Goal: Task Accomplishment & Management: Complete application form

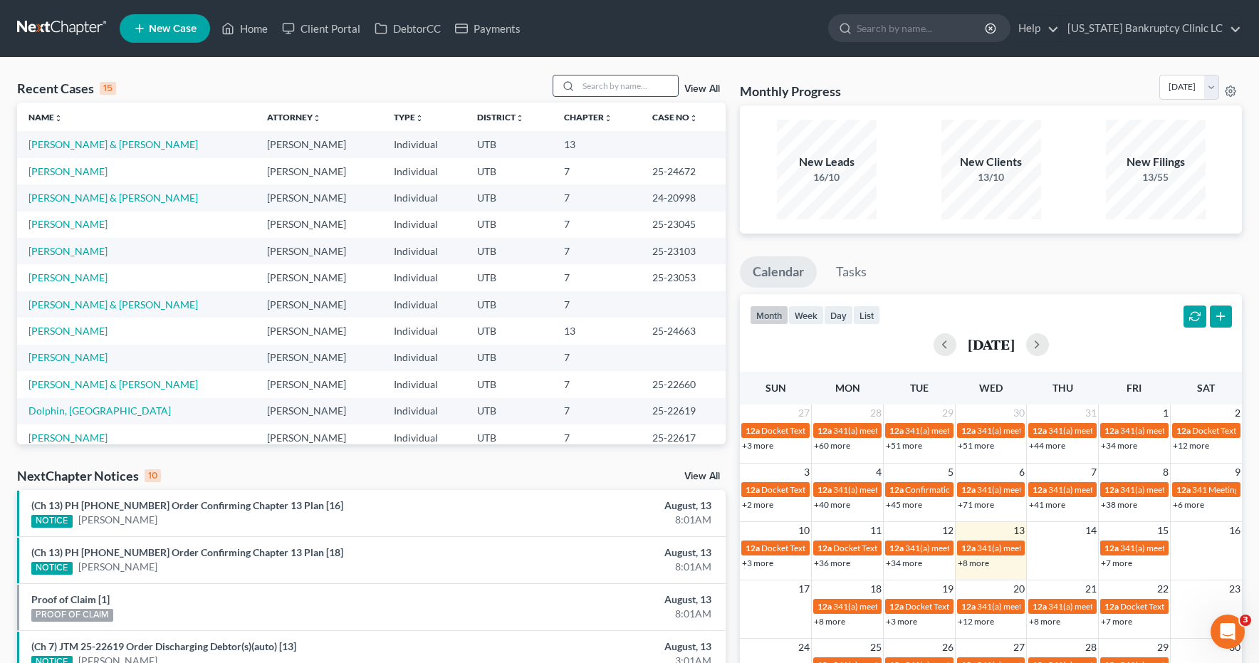
click at [610, 88] on input "search" at bounding box center [628, 85] width 100 height 21
type input "burningham"
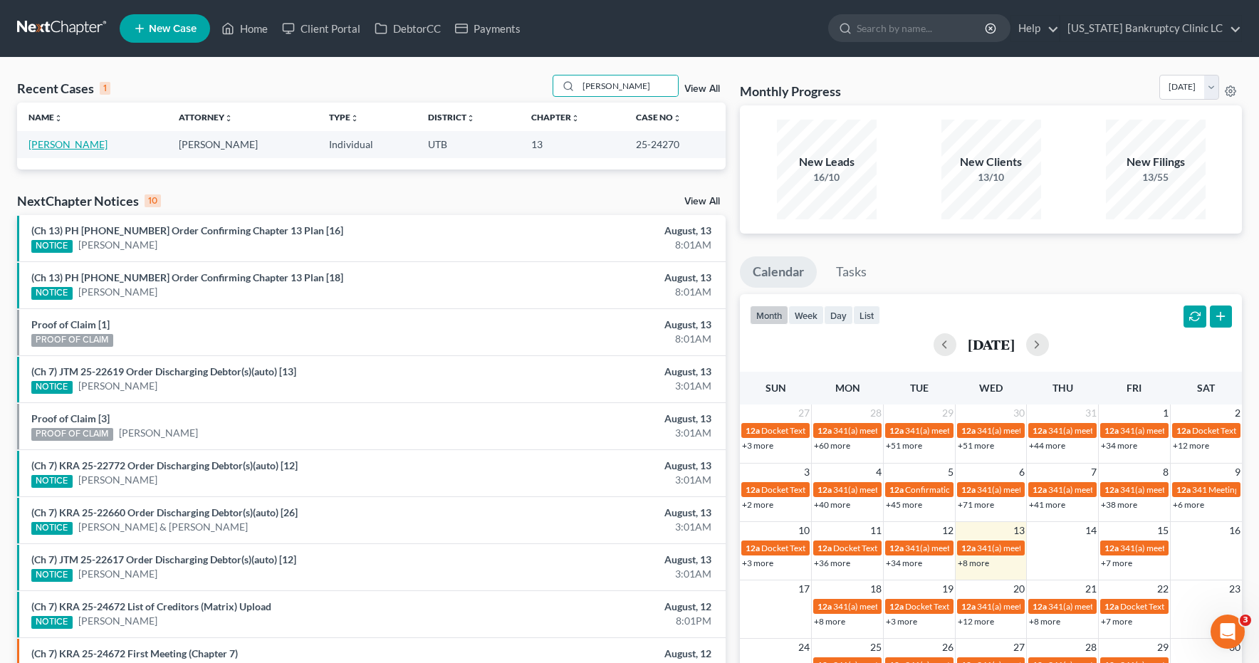
click at [93, 147] on link "[PERSON_NAME]" at bounding box center [67, 144] width 79 height 12
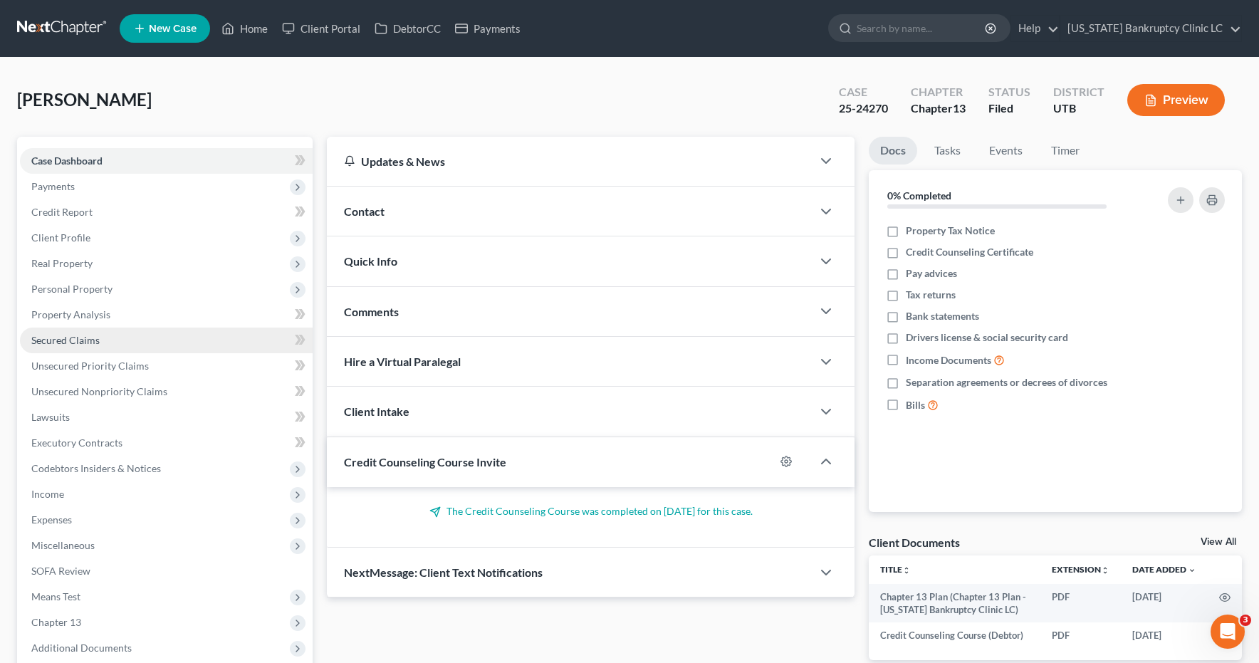
click at [61, 337] on span "Secured Claims" at bounding box center [65, 340] width 68 height 12
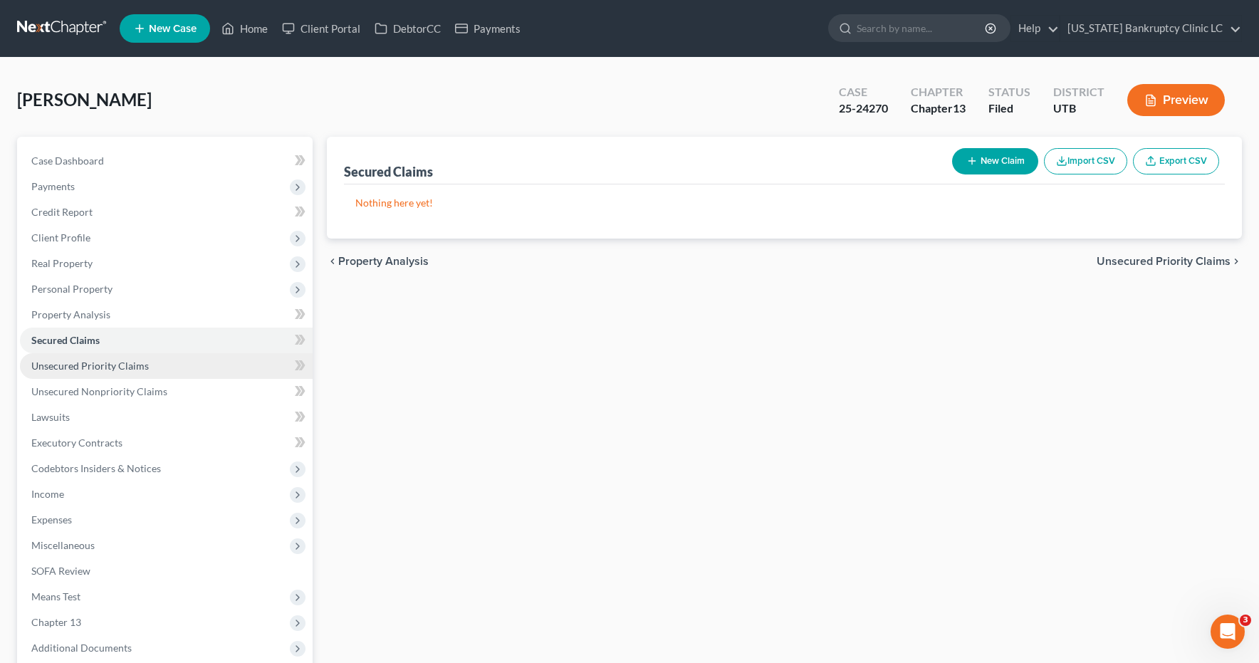
click at [58, 364] on span "Unsecured Priority Claims" at bounding box center [90, 366] width 118 height 12
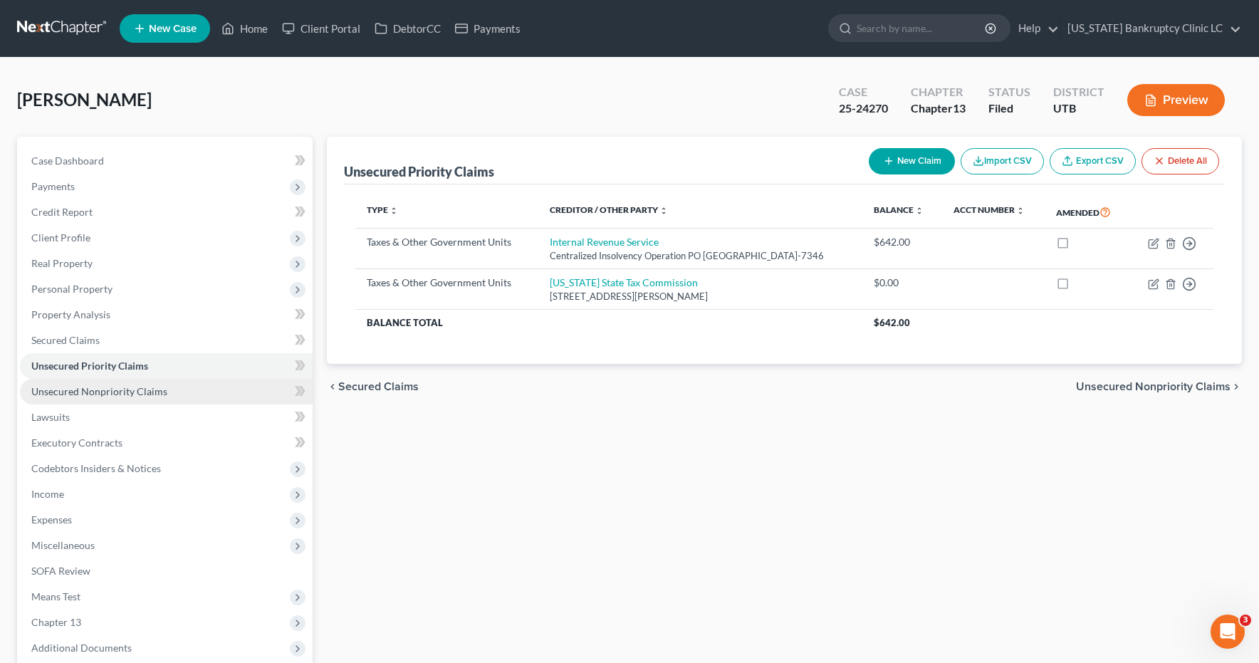
click at [53, 395] on span "Unsecured Nonpriority Claims" at bounding box center [99, 391] width 136 height 12
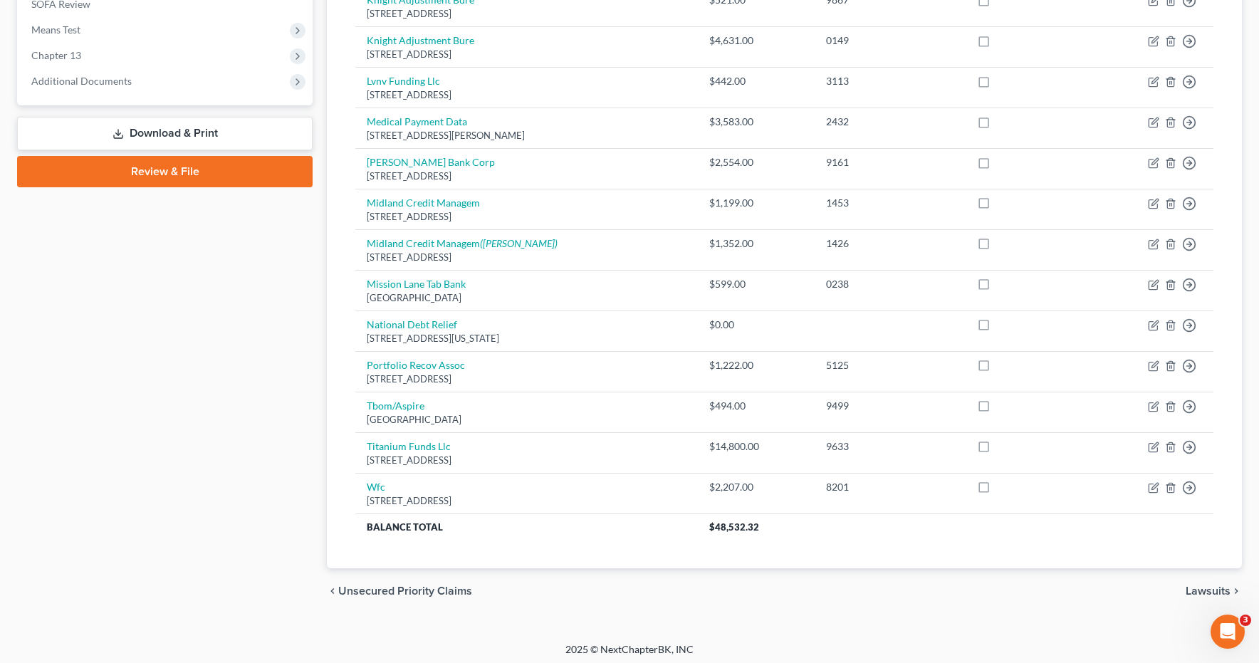
scroll to position [572, 0]
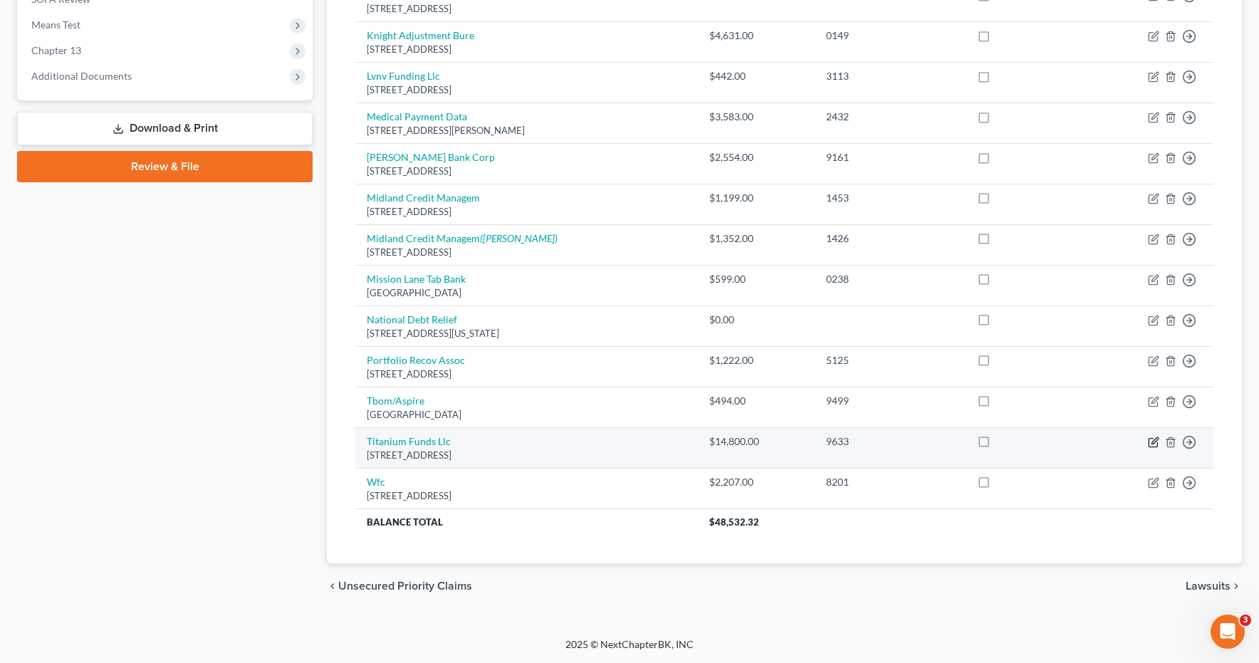
click at [1152, 442] on icon "button" at bounding box center [1155, 440] width 6 height 6
select select "46"
select select "0"
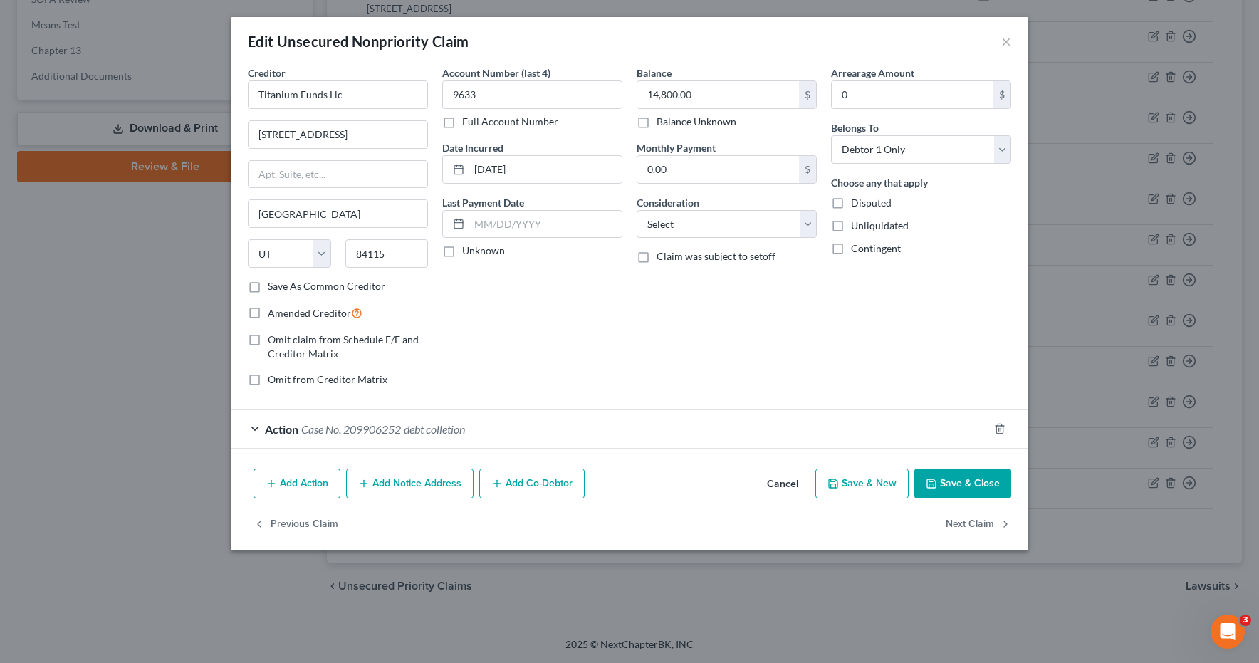
click at [462, 123] on label "Full Account Number" at bounding box center [510, 122] width 96 height 14
click at [468, 123] on input "Full Account Number" at bounding box center [472, 119] width 9 height 9
click at [513, 95] on input "9633" at bounding box center [532, 94] width 180 height 28
type input "9633 POC 3"
type input "9,500.00"
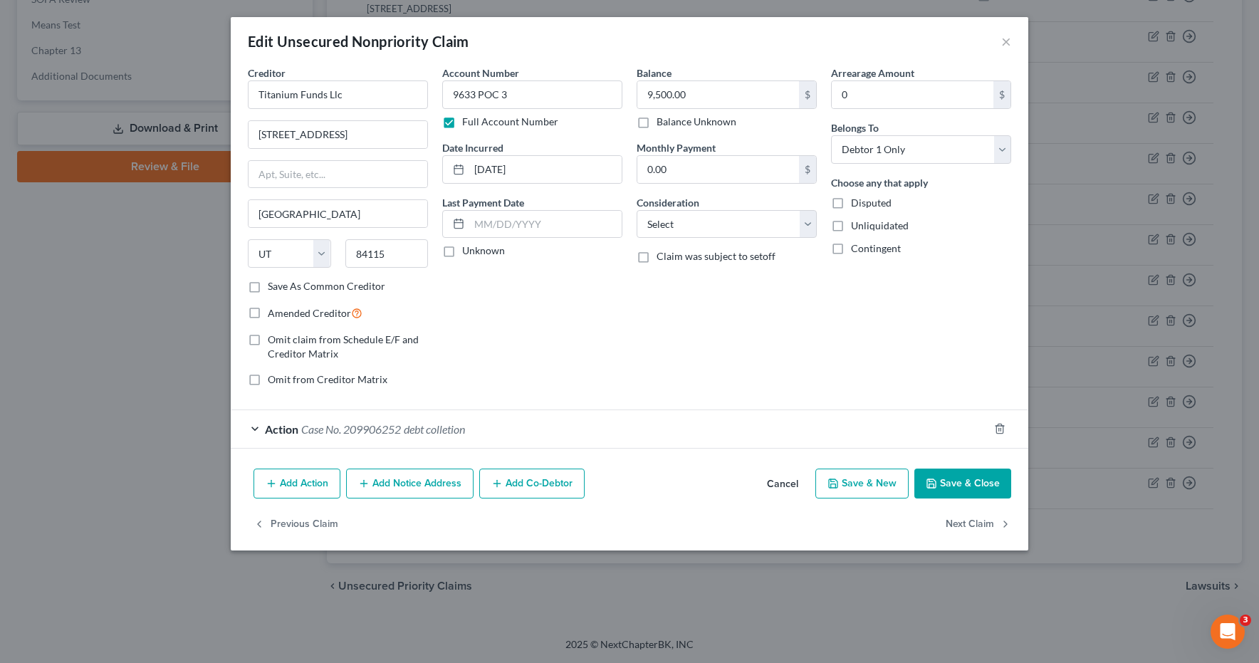
click at [972, 485] on button "Save & Close" at bounding box center [962, 484] width 97 height 30
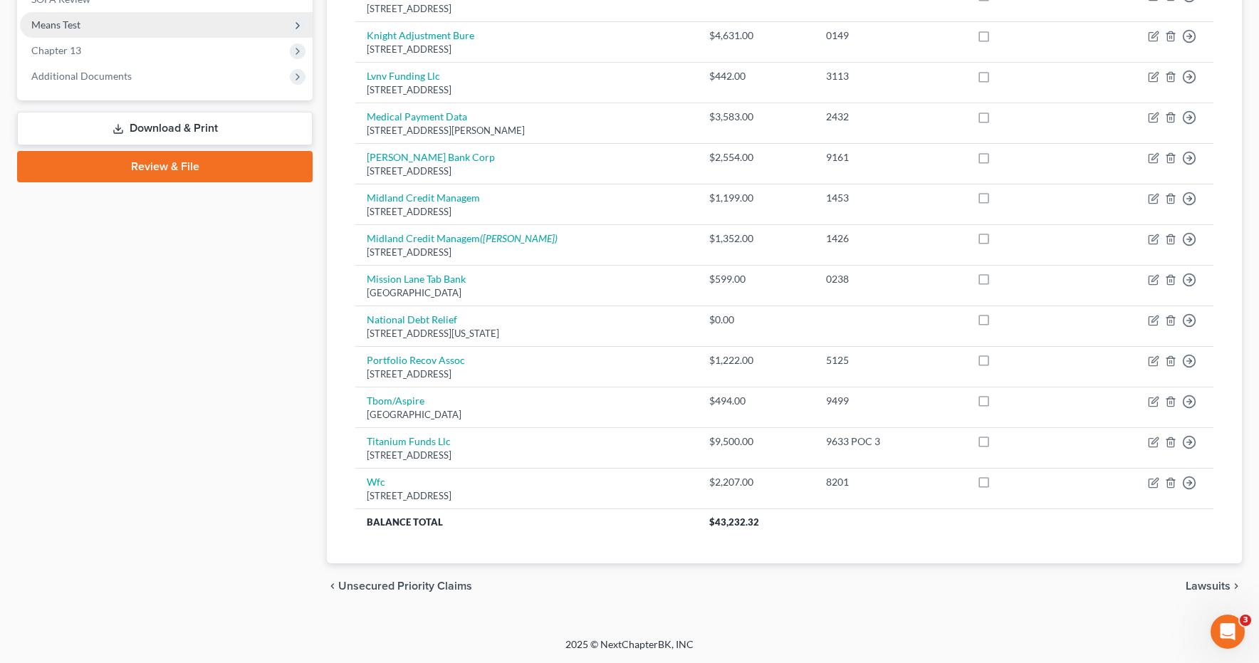
scroll to position [0, 0]
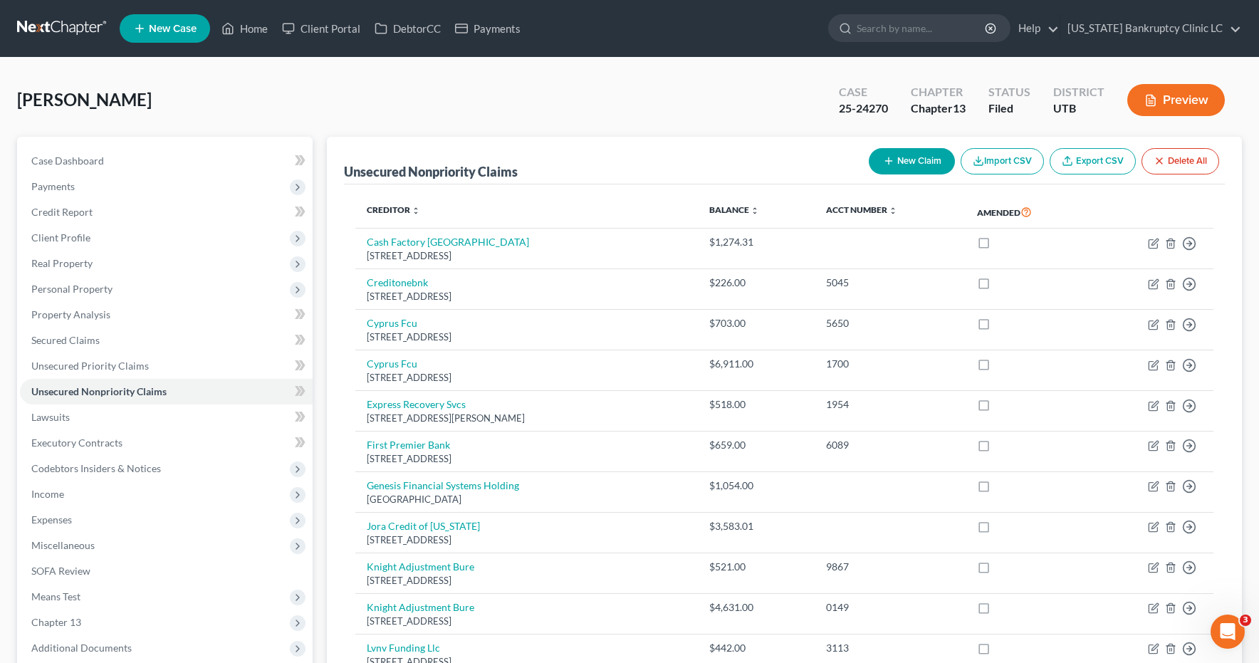
click at [58, 29] on link at bounding box center [62, 29] width 91 height 26
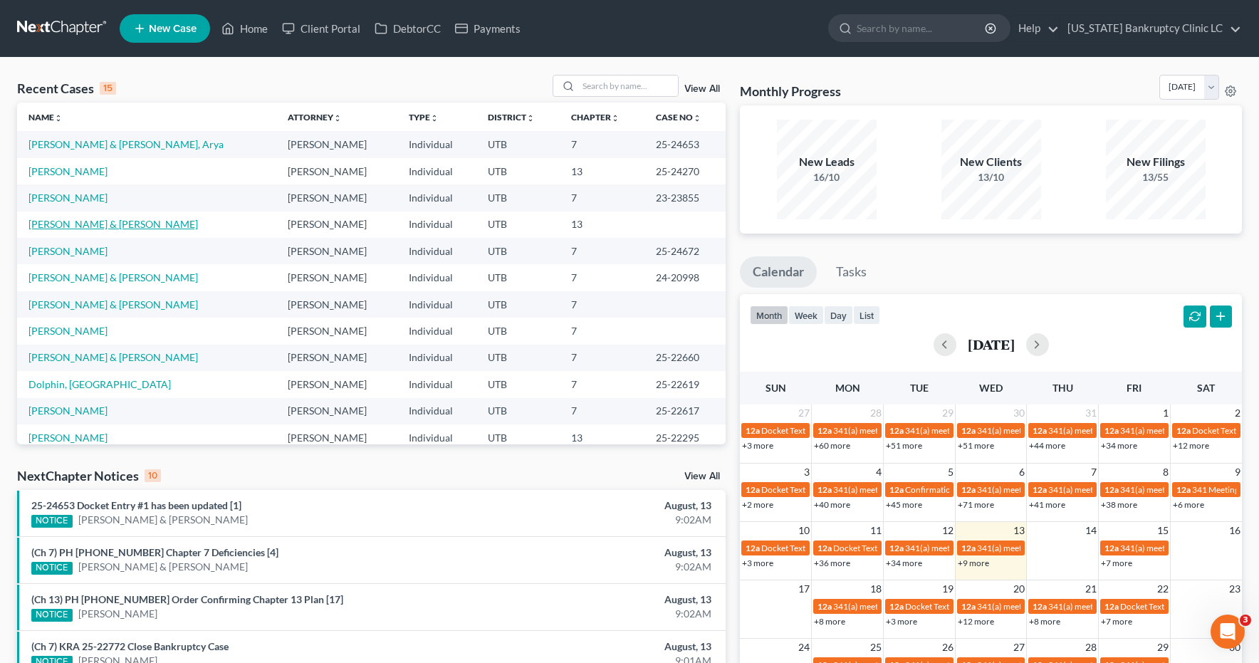
click at [73, 228] on link "[PERSON_NAME] & [PERSON_NAME]" at bounding box center [112, 224] width 169 height 12
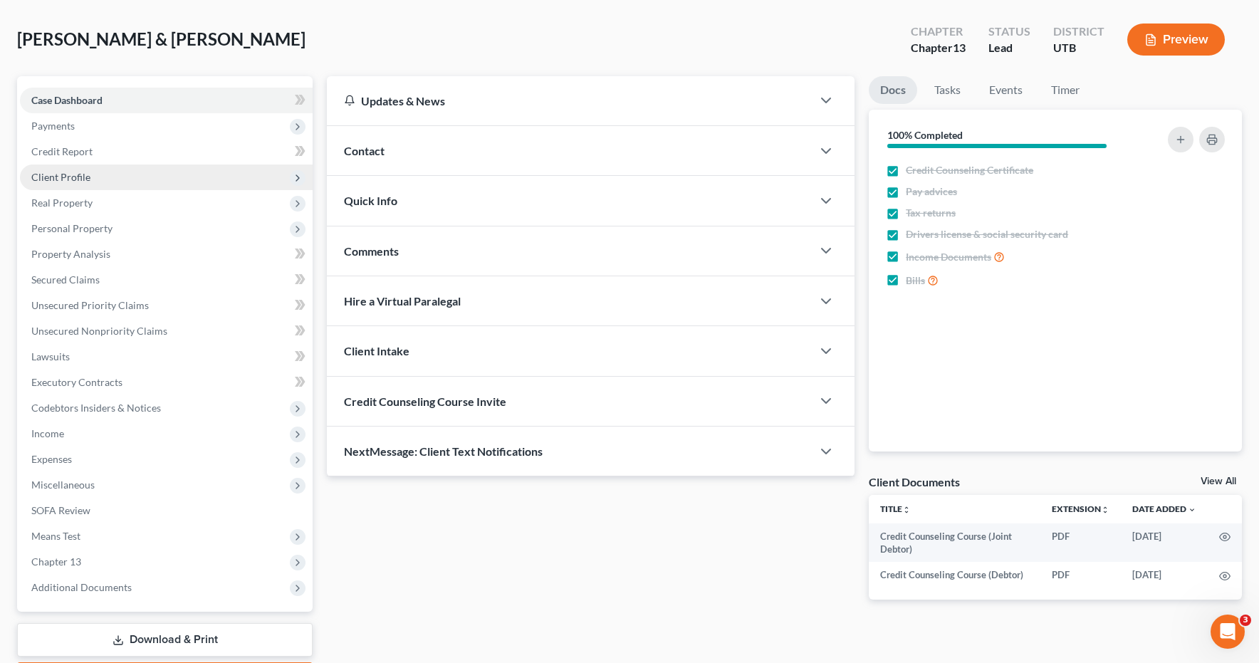
scroll to position [145, 0]
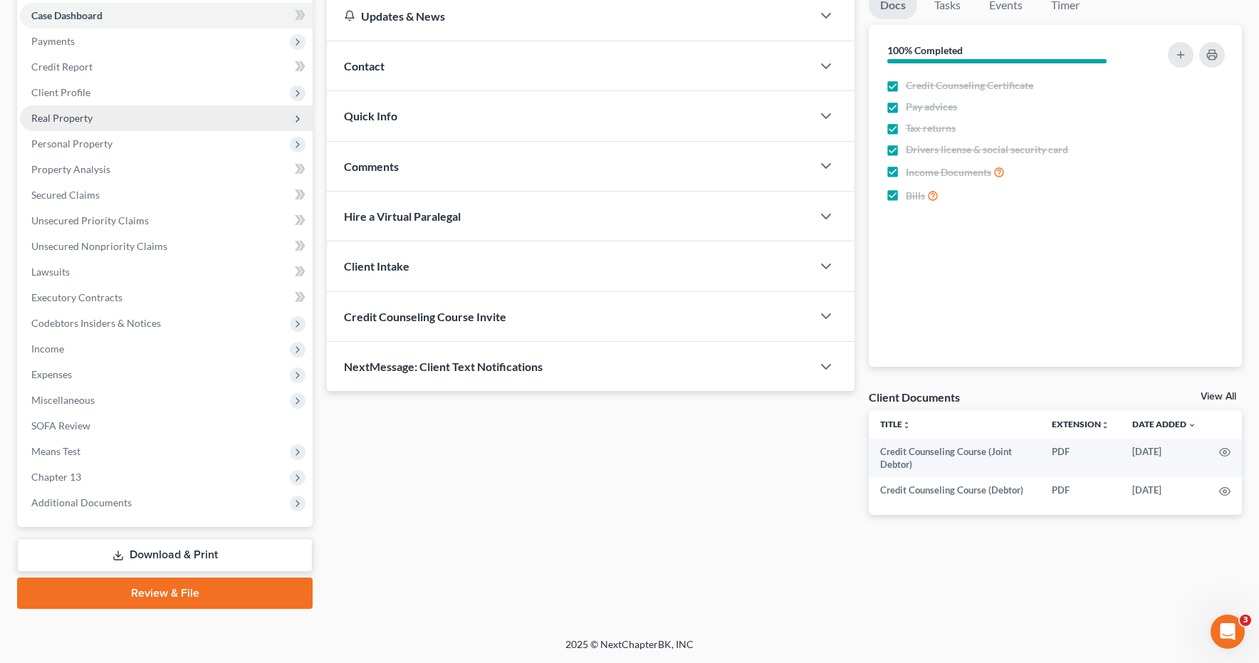
click at [72, 116] on span "Real Property" at bounding box center [61, 118] width 61 height 12
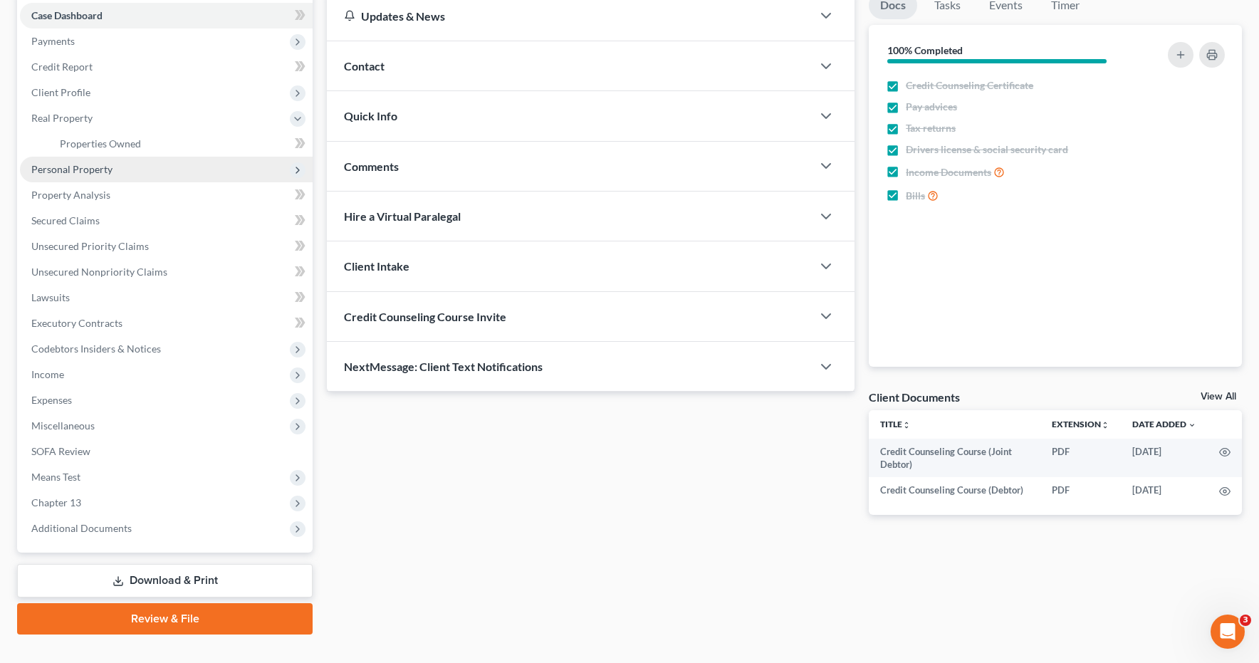
click at [57, 169] on span "Personal Property" at bounding box center [71, 169] width 81 height 12
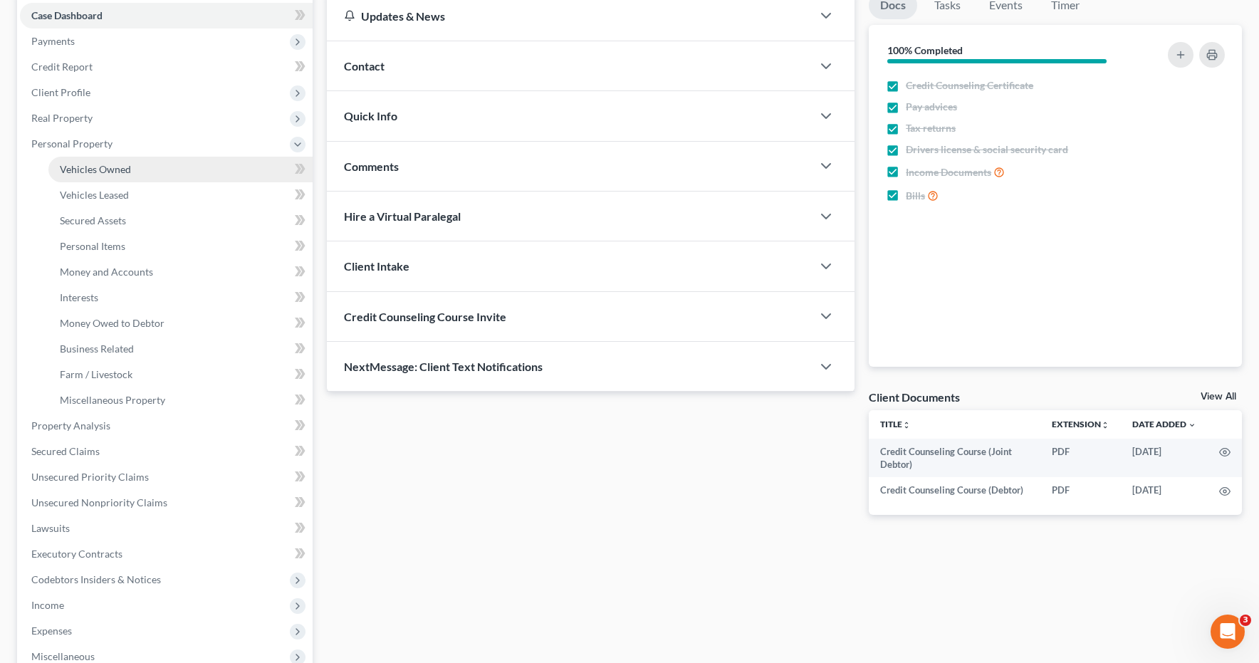
click at [97, 170] on span "Vehicles Owned" at bounding box center [95, 169] width 71 height 12
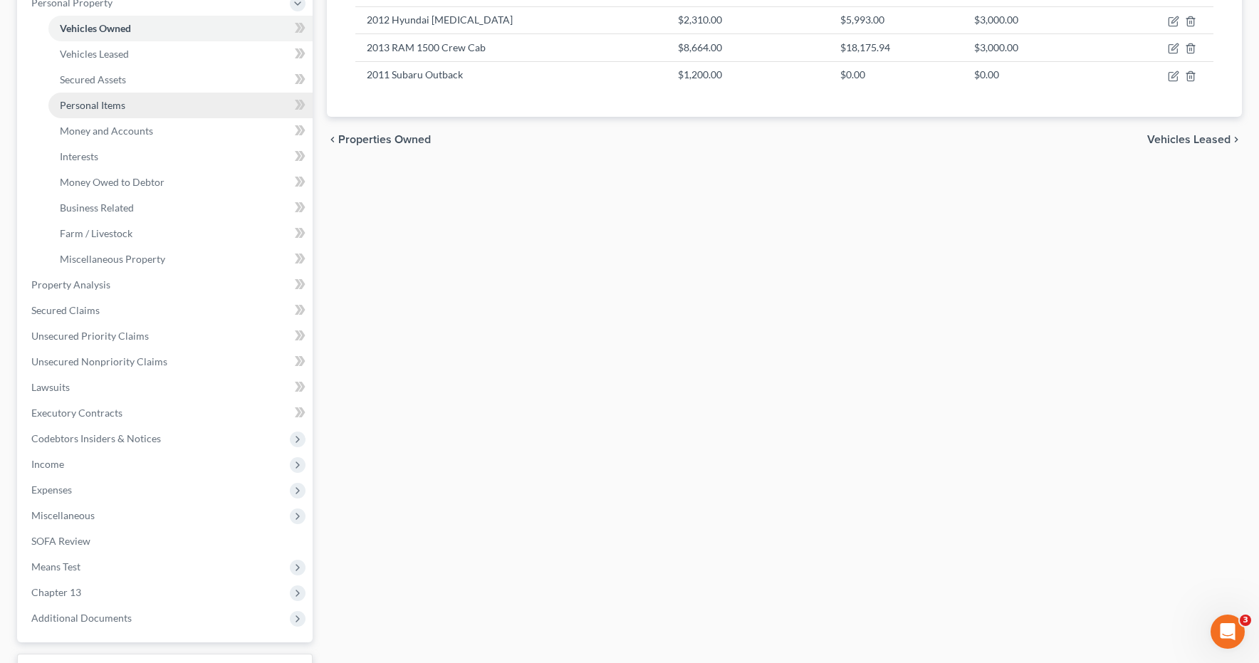
scroll to position [288, 0]
click at [78, 107] on span "Personal Items" at bounding box center [93, 104] width 66 height 12
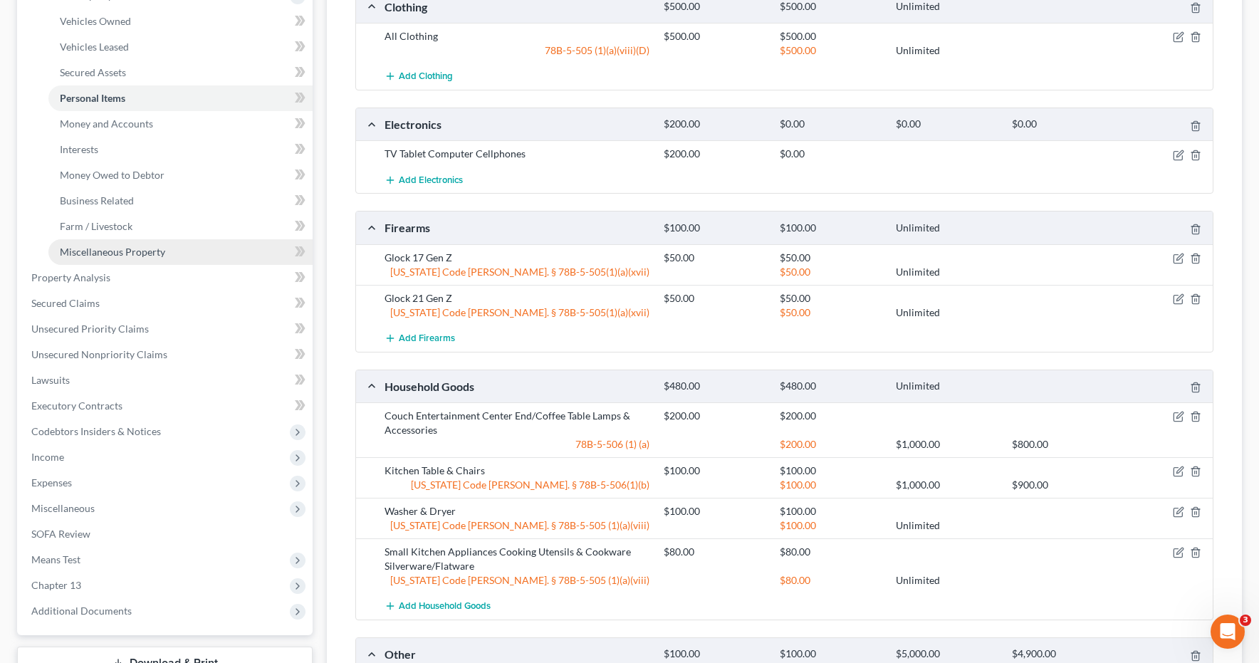
scroll to position [297, 0]
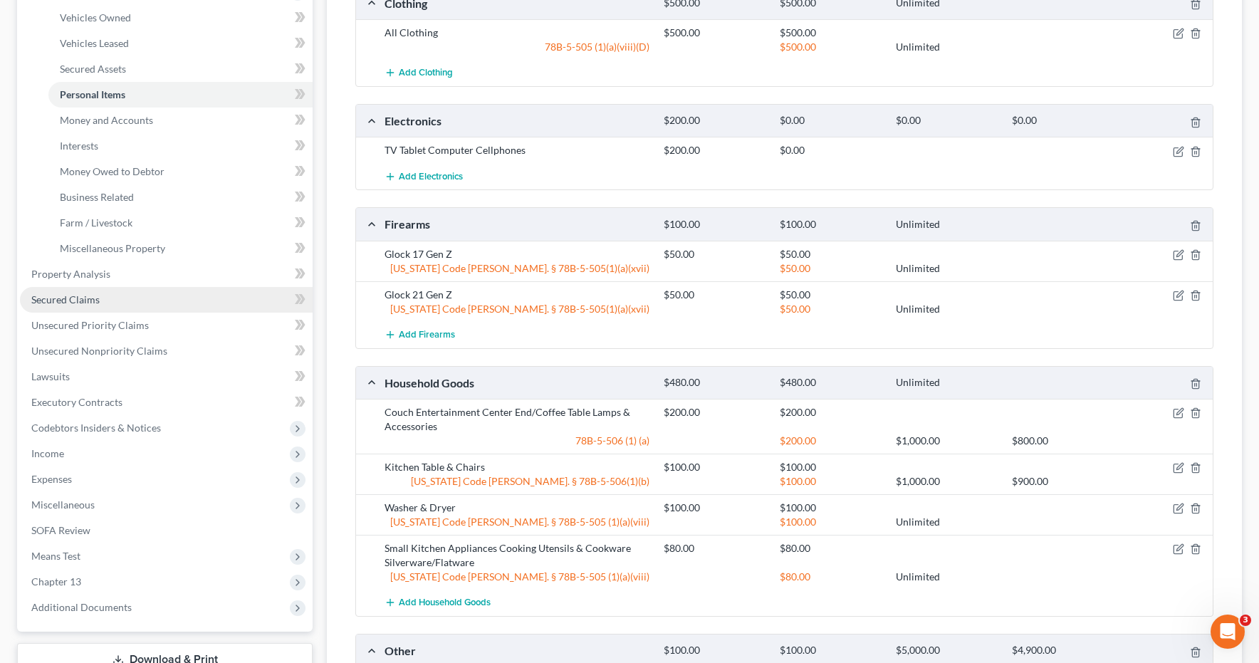
click at [55, 297] on span "Secured Claims" at bounding box center [65, 299] width 68 height 12
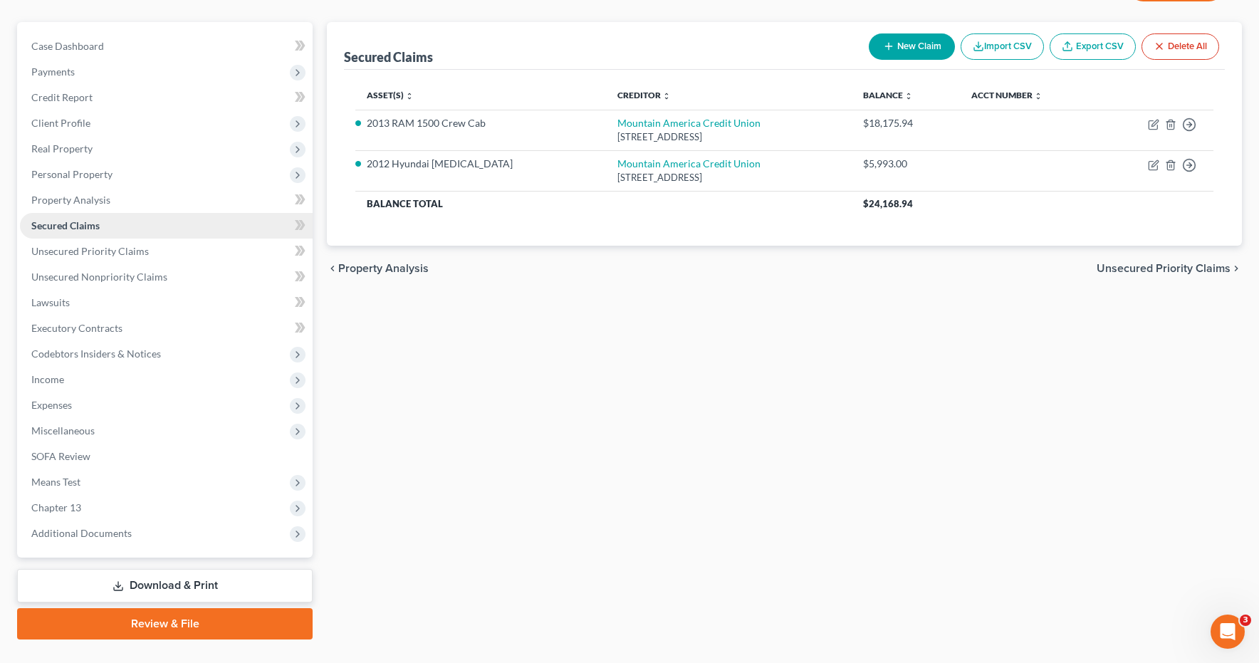
scroll to position [145, 0]
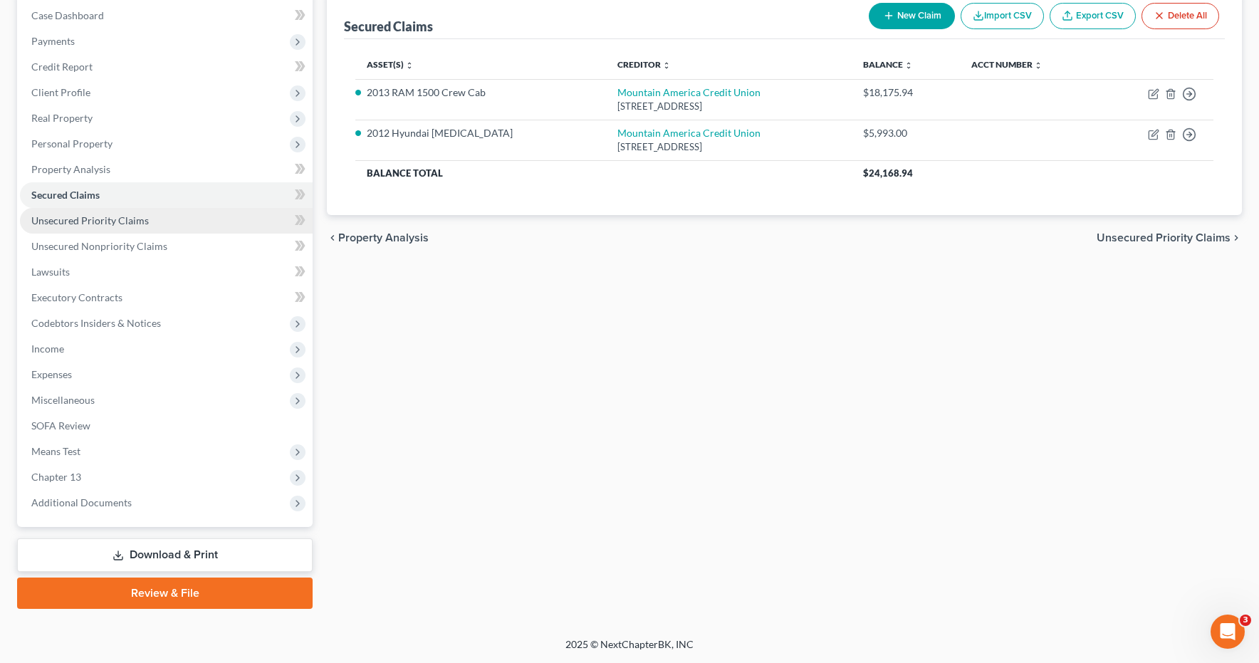
click at [61, 224] on span "Unsecured Priority Claims" at bounding box center [90, 220] width 118 height 12
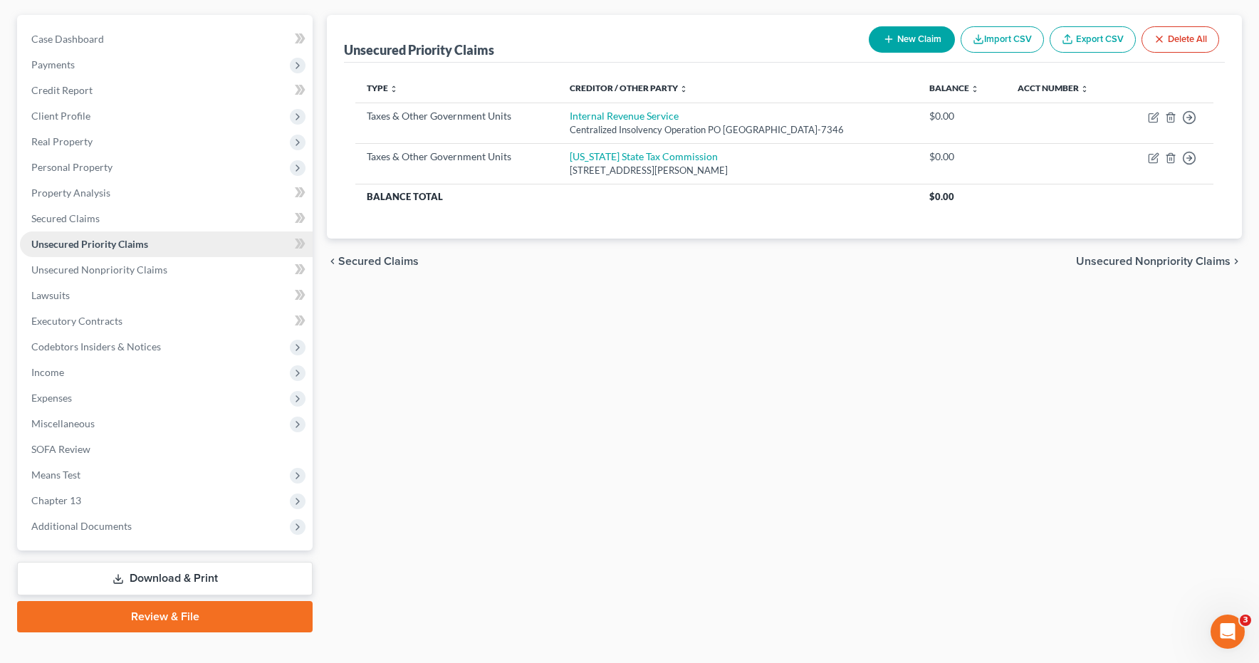
scroll to position [145, 0]
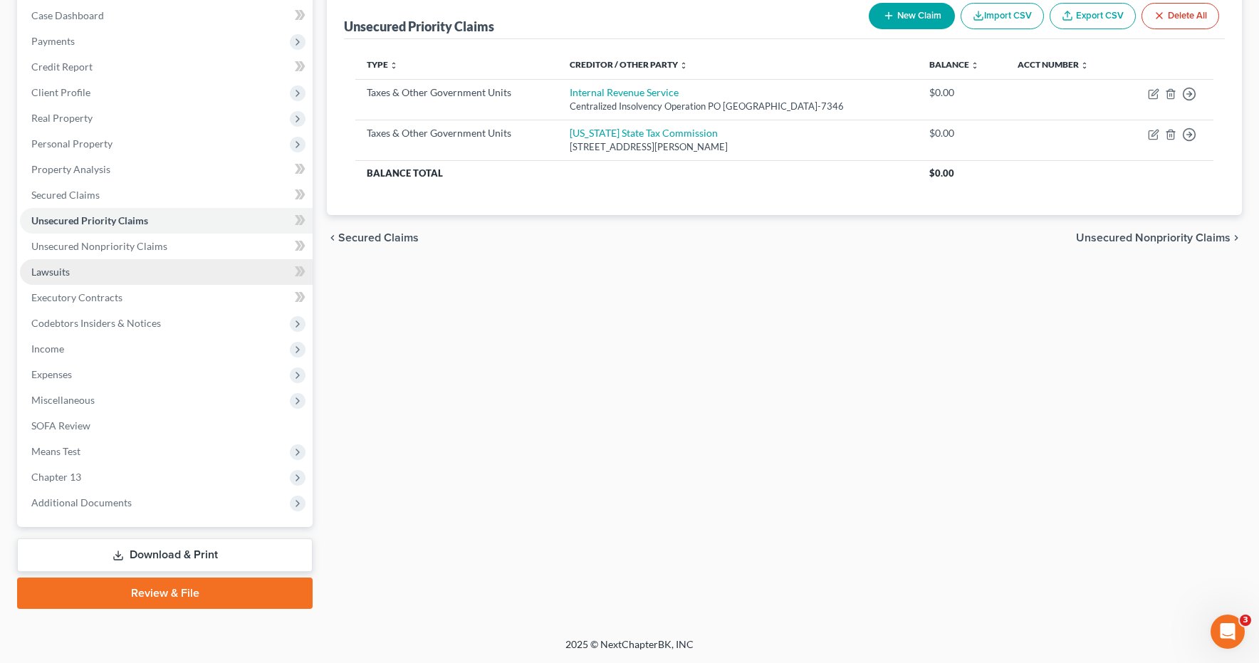
click at [53, 276] on span "Lawsuits" at bounding box center [50, 272] width 38 height 12
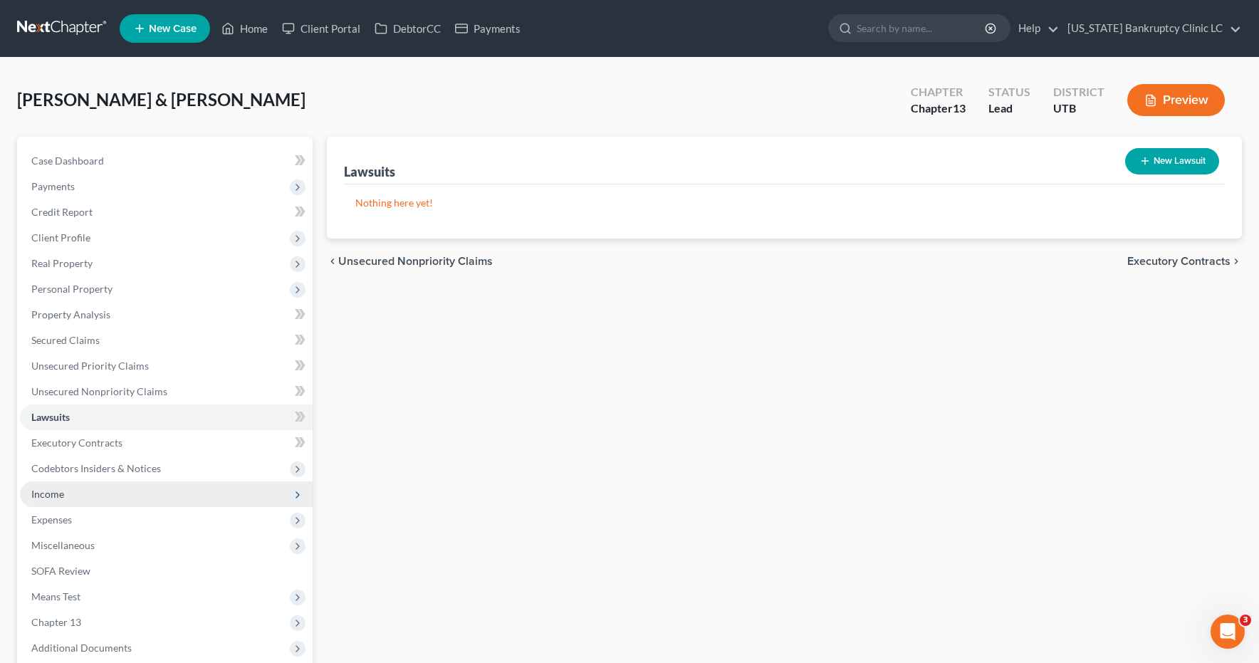
click at [41, 493] on span "Income" at bounding box center [47, 494] width 33 height 12
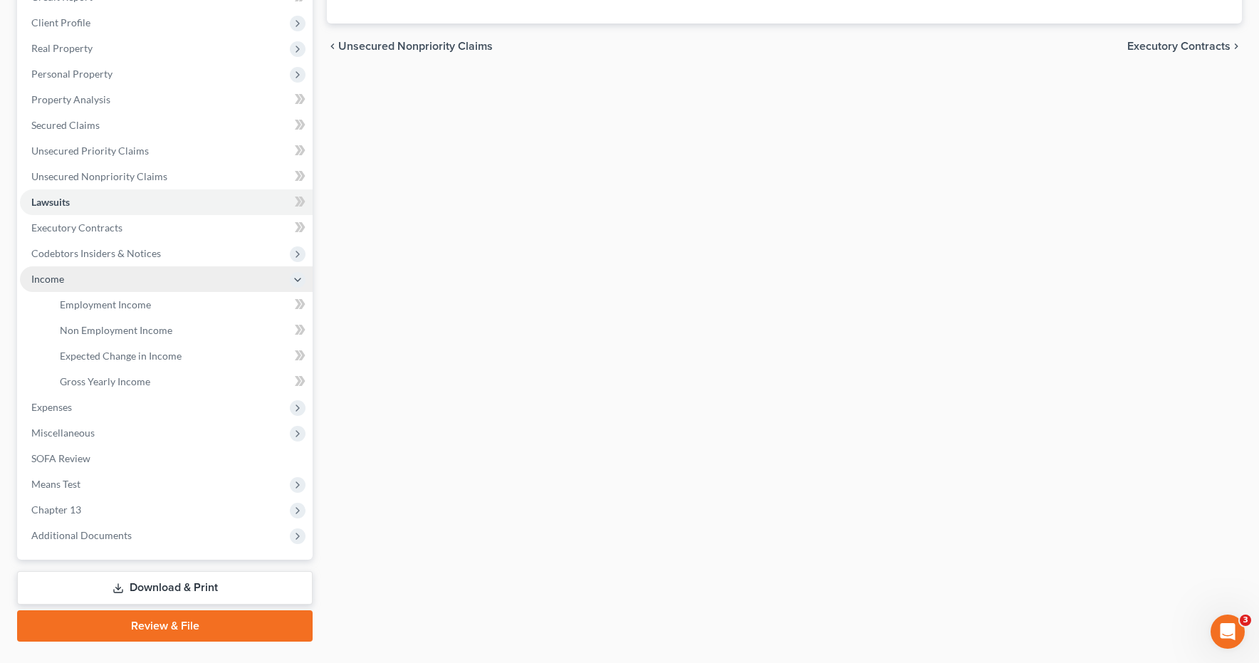
scroll to position [248, 0]
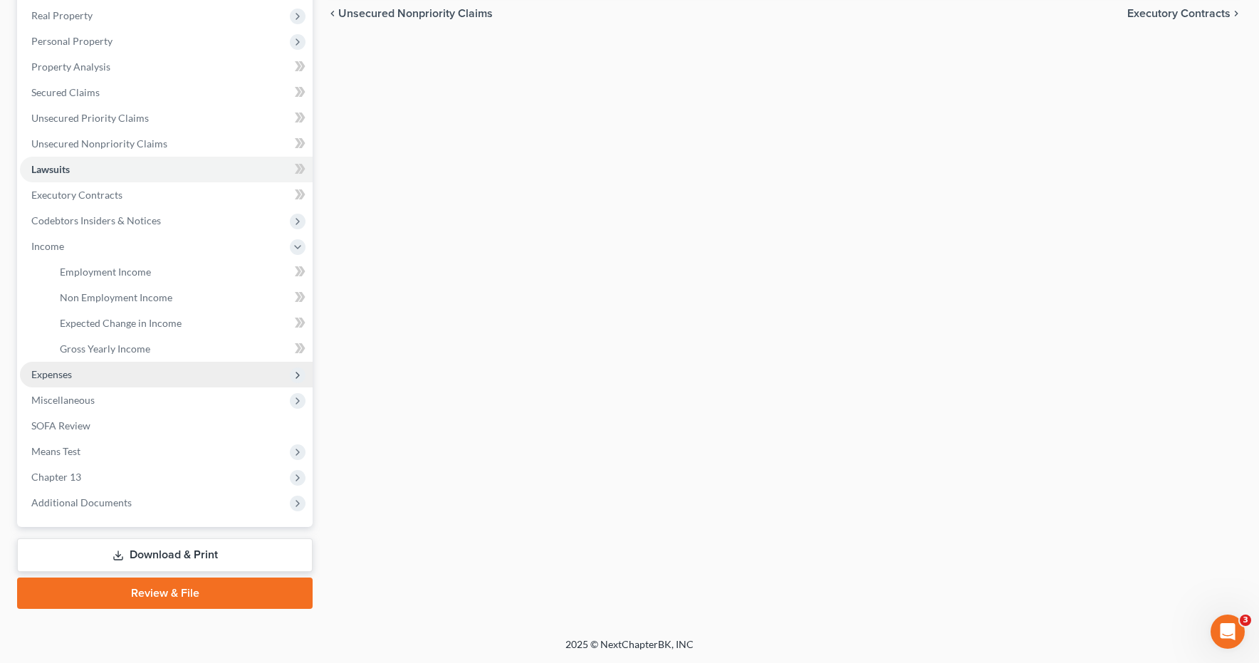
click at [51, 376] on span "Expenses" at bounding box center [51, 374] width 41 height 12
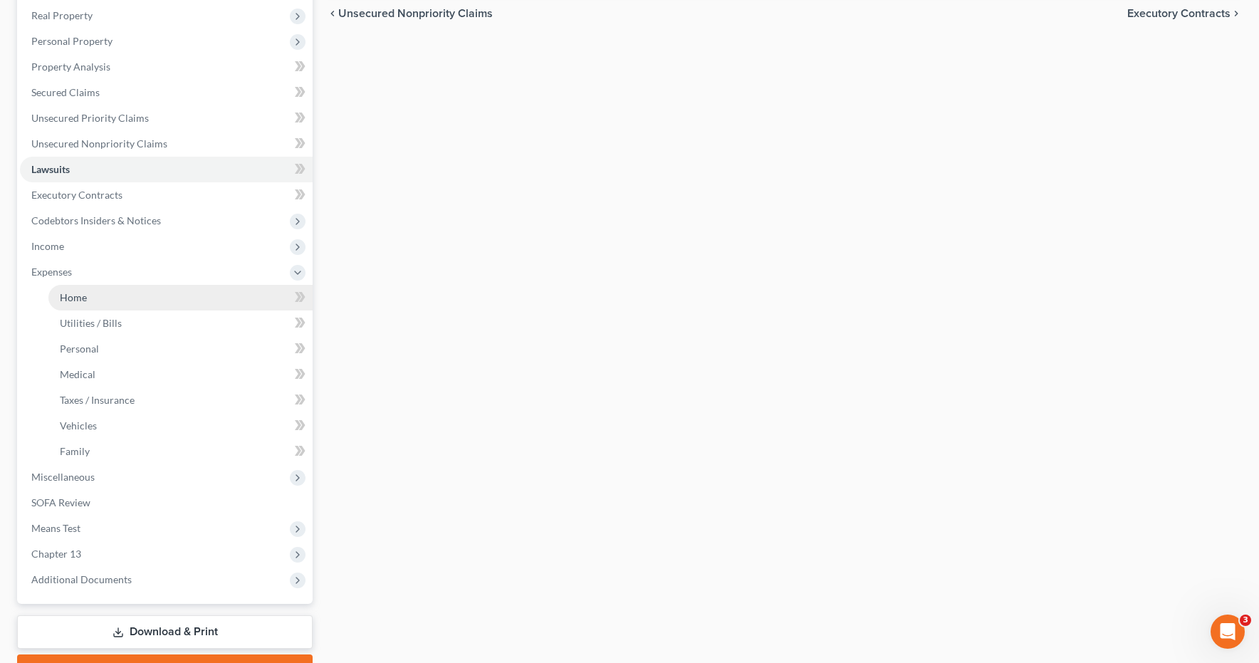
click at [80, 291] on span "Home" at bounding box center [73, 297] width 27 height 12
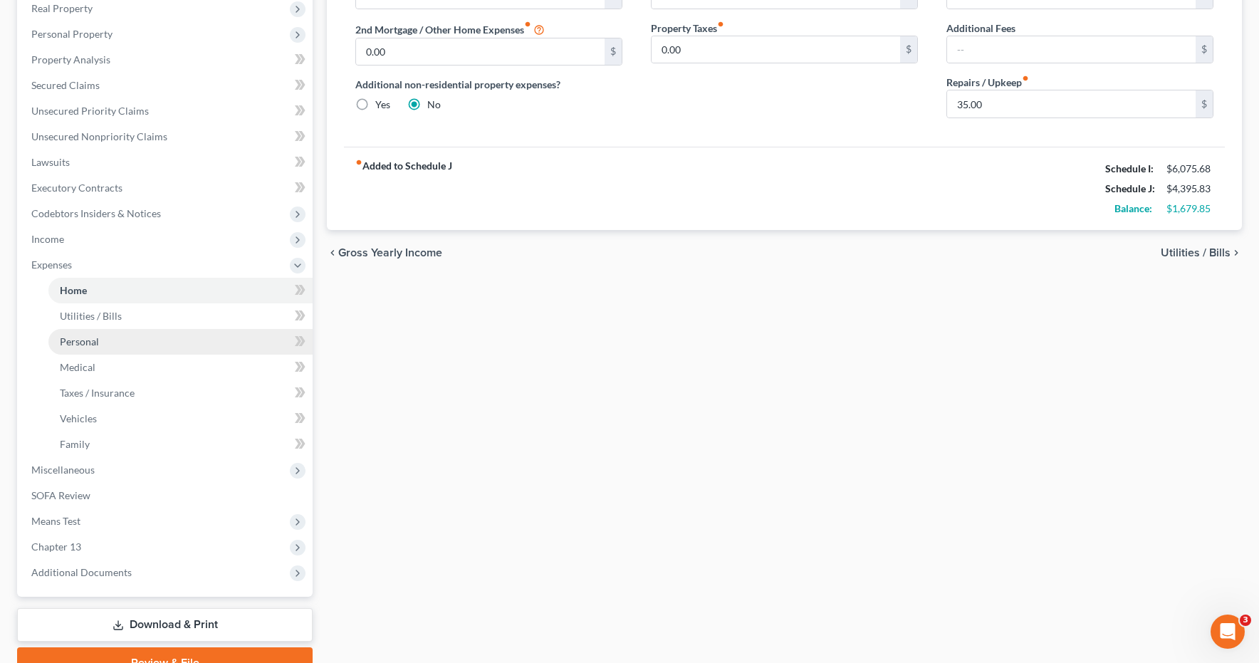
scroll to position [325, 0]
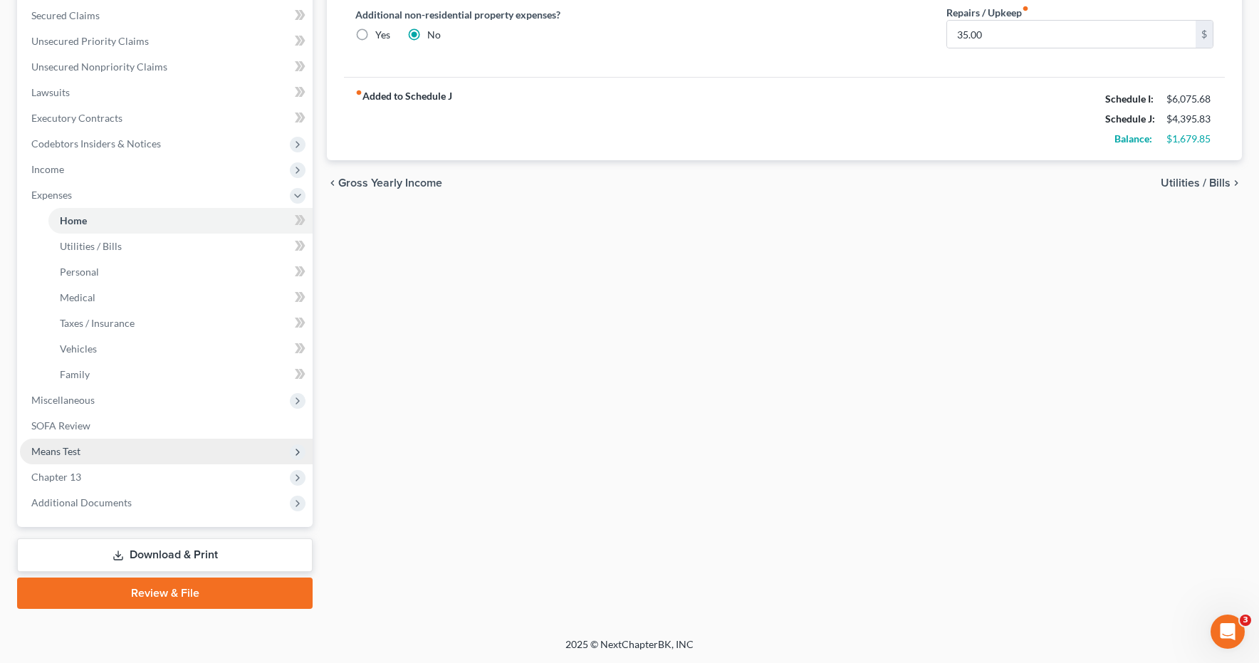
click at [40, 452] on span "Means Test" at bounding box center [55, 451] width 49 height 12
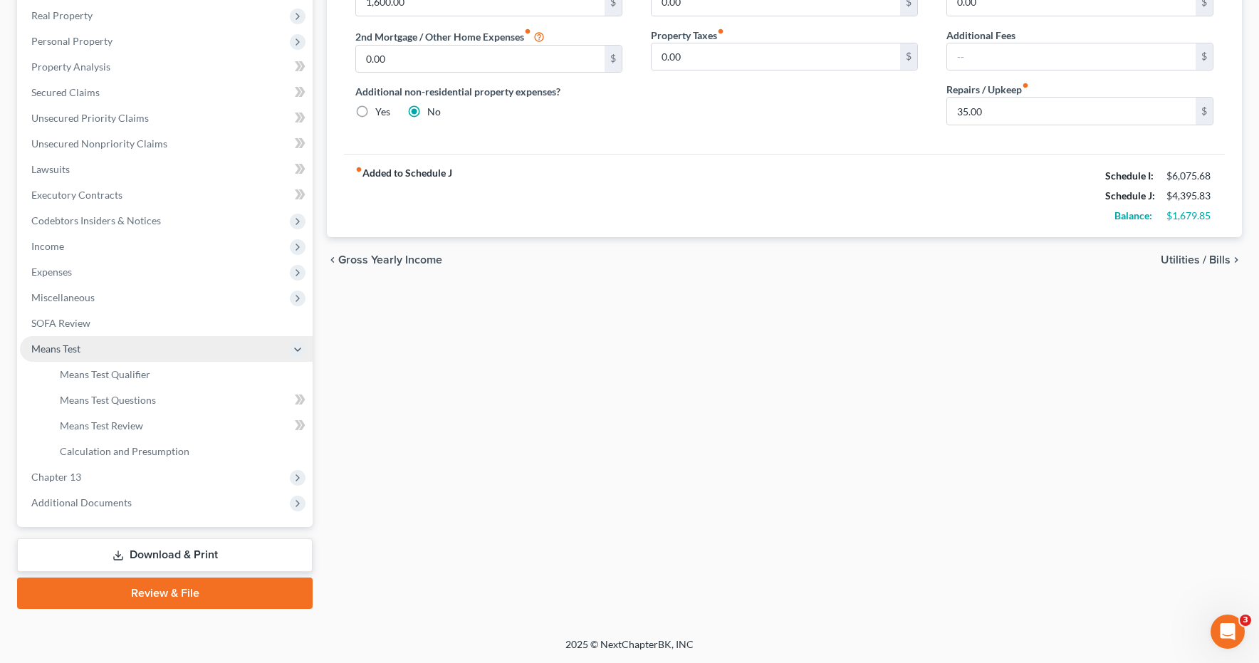
scroll to position [248, 0]
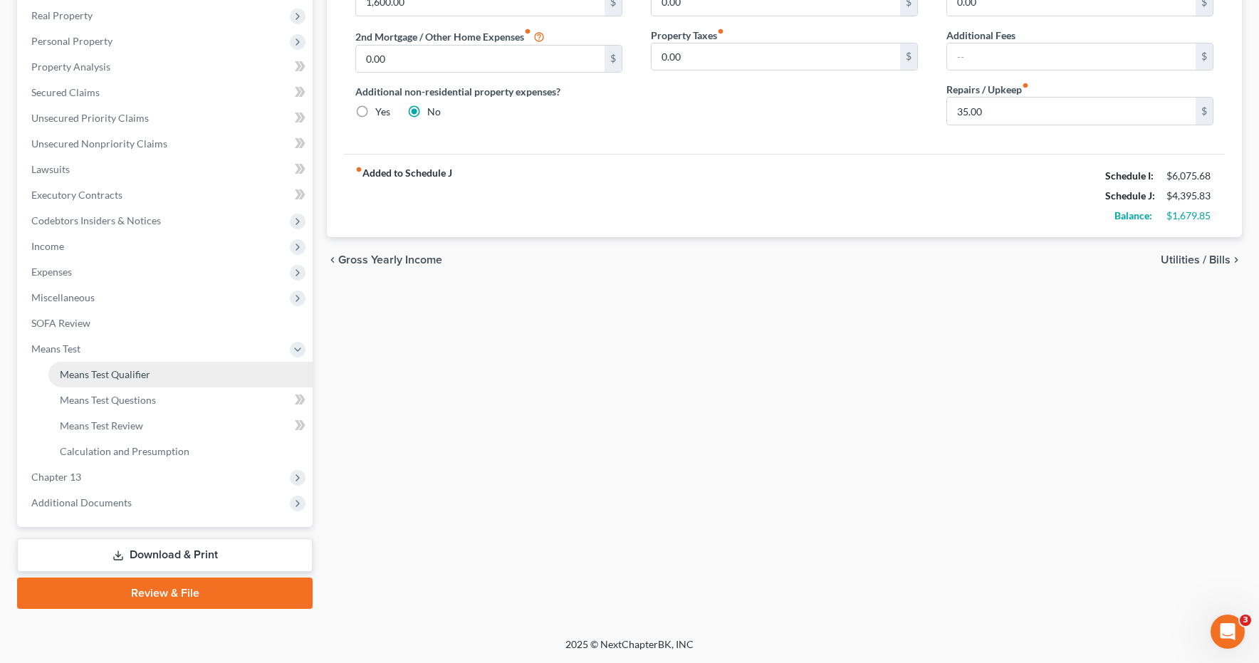
click at [85, 372] on span "Means Test Qualifier" at bounding box center [105, 374] width 90 height 12
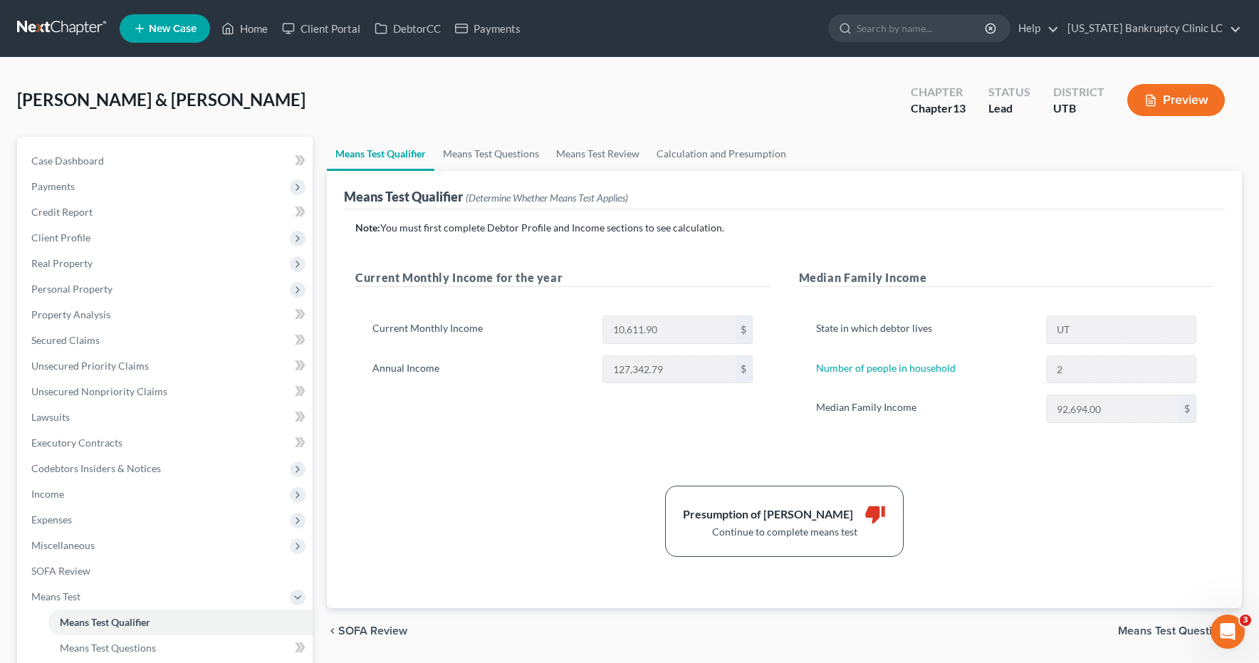
scroll to position [4, 0]
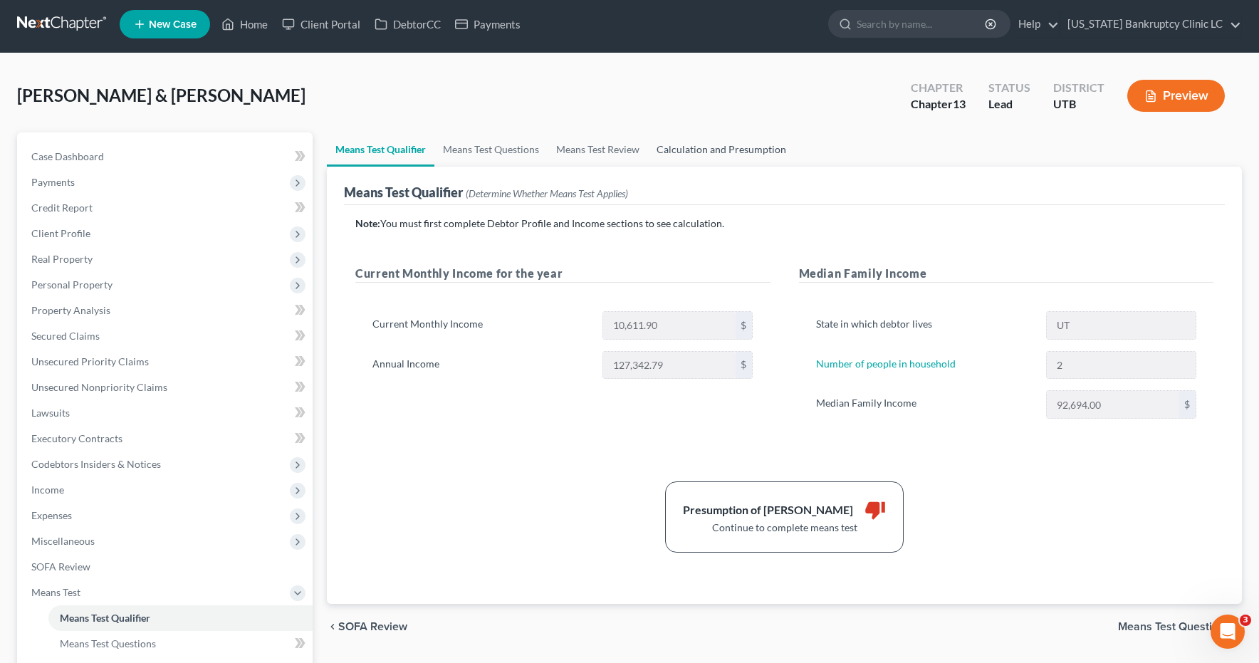
click at [705, 149] on link "Calculation and Presumption" at bounding box center [721, 149] width 147 height 34
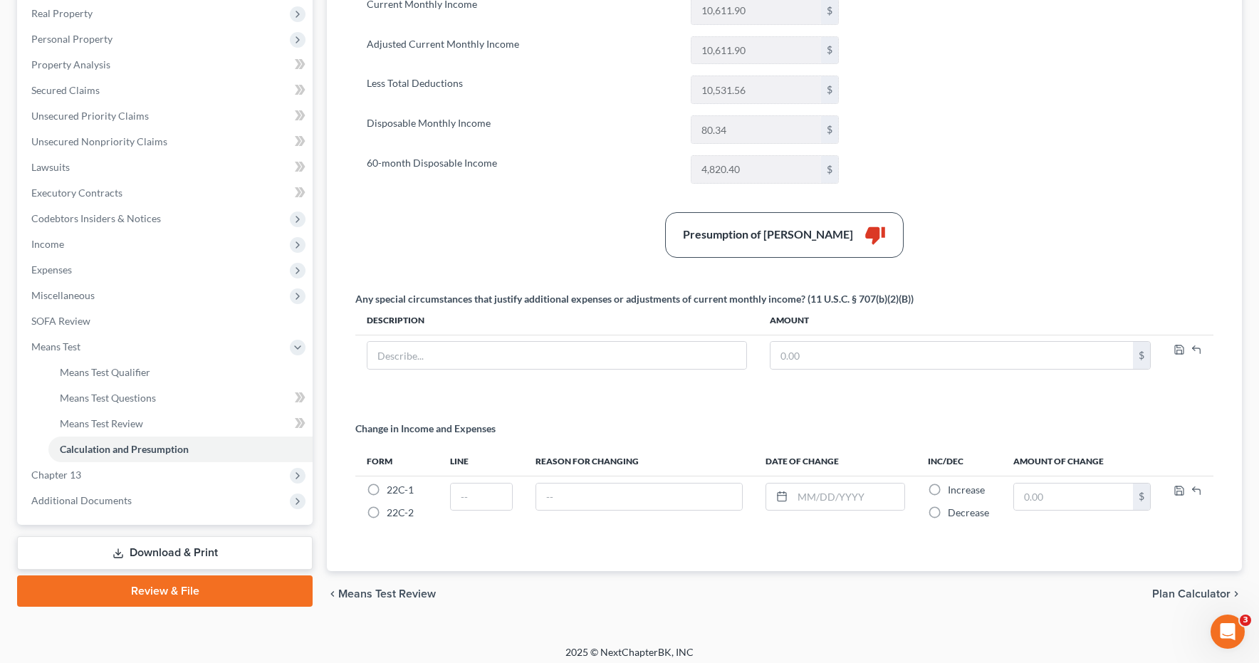
scroll to position [258, 0]
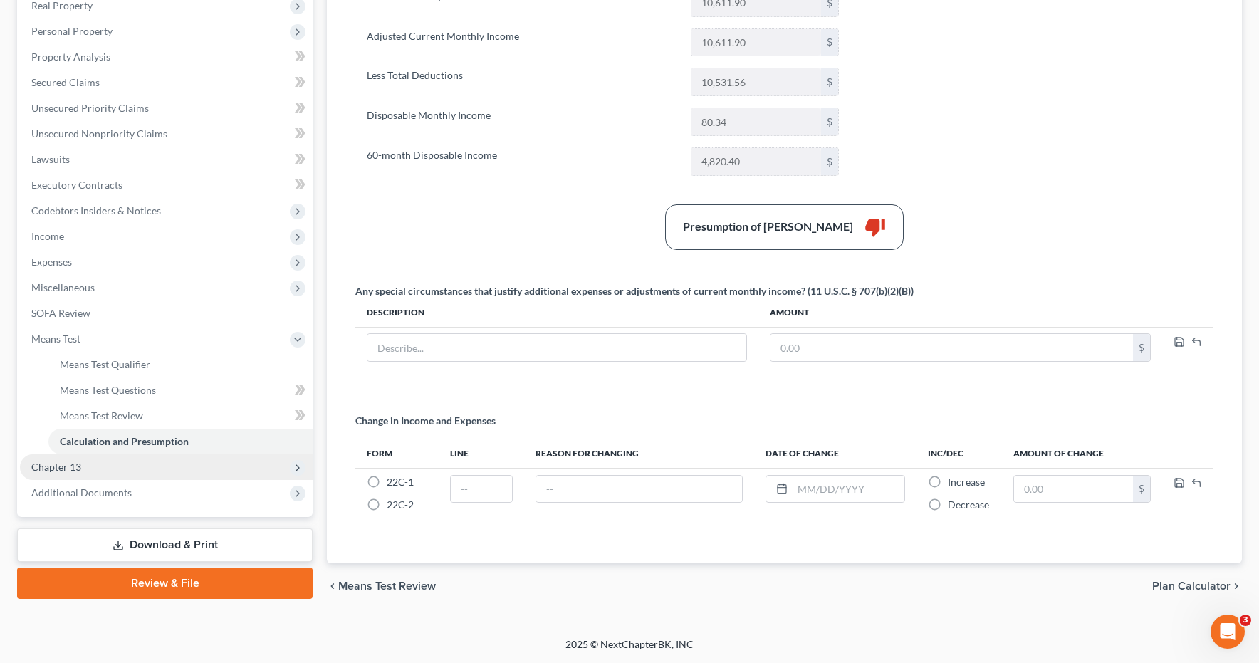
click at [95, 466] on span "Chapter 13" at bounding box center [166, 467] width 293 height 26
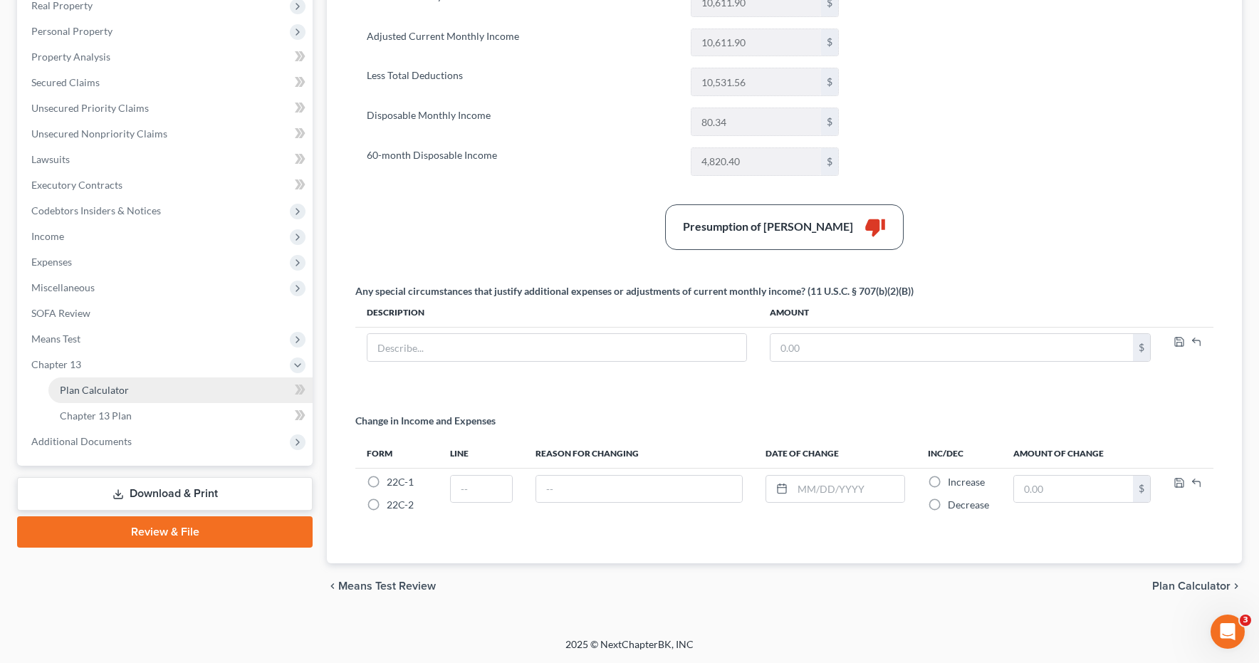
click at [100, 390] on span "Plan Calculator" at bounding box center [94, 390] width 69 height 12
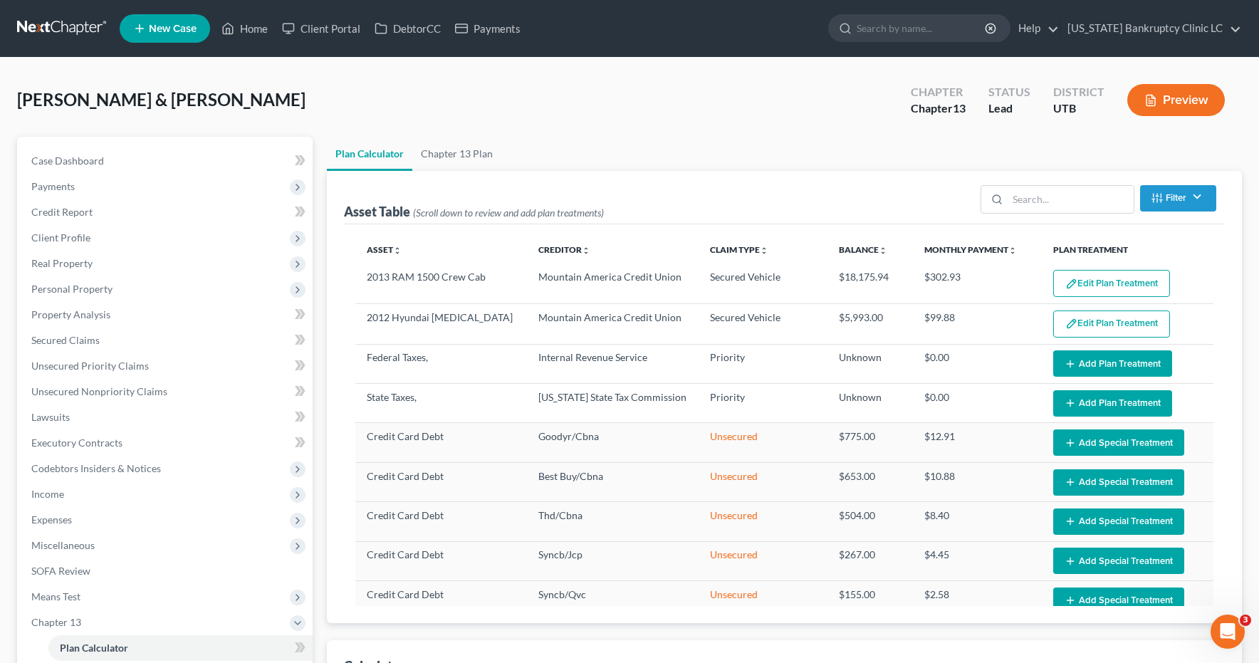
select select "59"
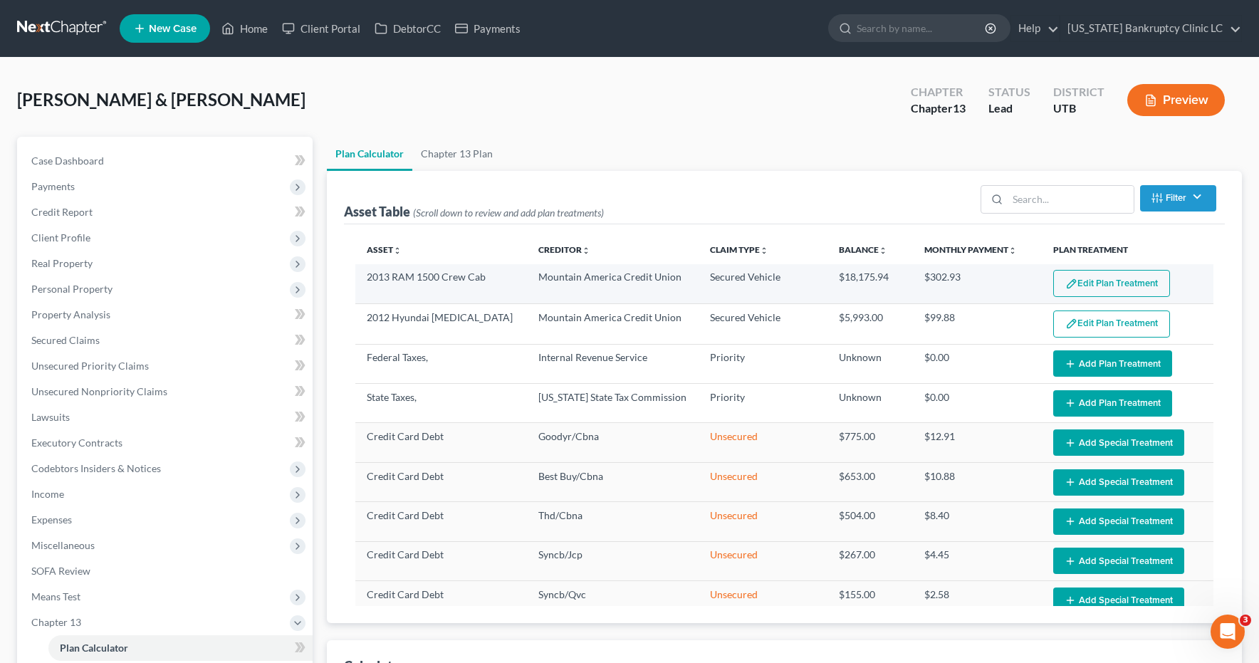
click at [1124, 278] on button "Edit Plan Treatment" at bounding box center [1111, 283] width 117 height 27
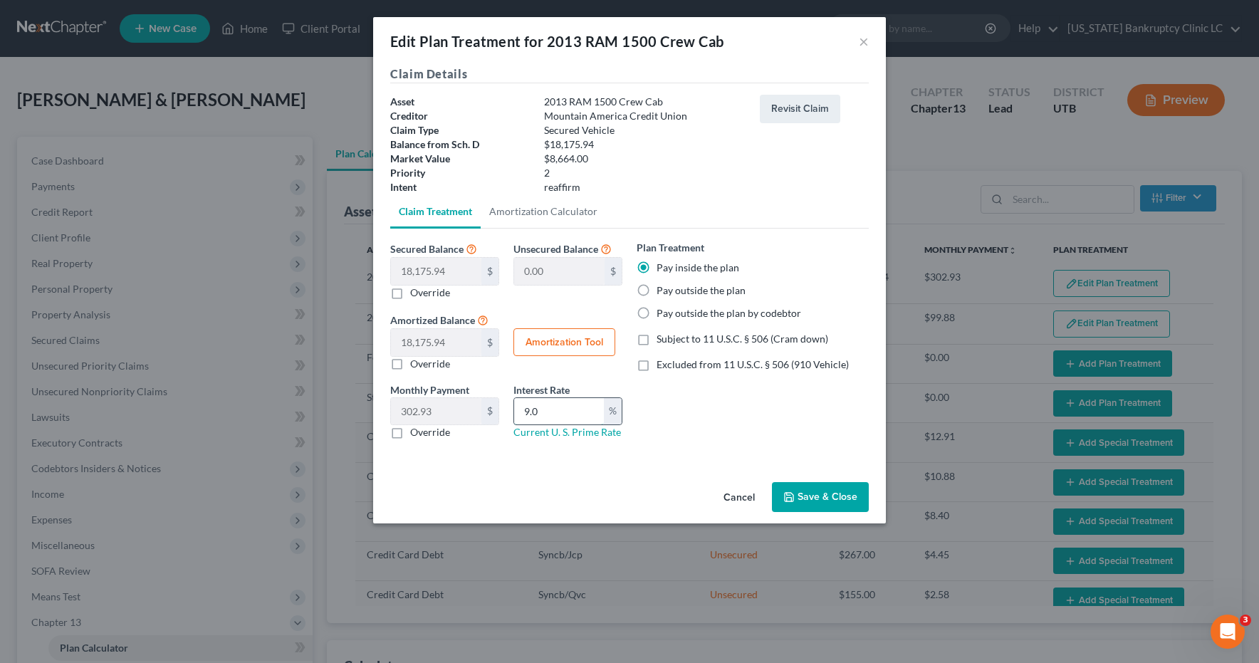
click at [551, 408] on input "9.0" at bounding box center [559, 411] width 90 height 27
drag, startPoint x: 542, startPoint y: 414, endPoint x: 502, endPoint y: 410, distance: 40.0
click at [502, 410] on div "Monthly Payment 302.93 $ 0.00 $ Override Interest Rate 9.0 % Current U. S. Prim…" at bounding box center [506, 416] width 246 height 69
type input "6.5"
click at [657, 341] on label "Subject to 11 U.S.C. § 506 (Cram down)" at bounding box center [743, 339] width 172 height 14
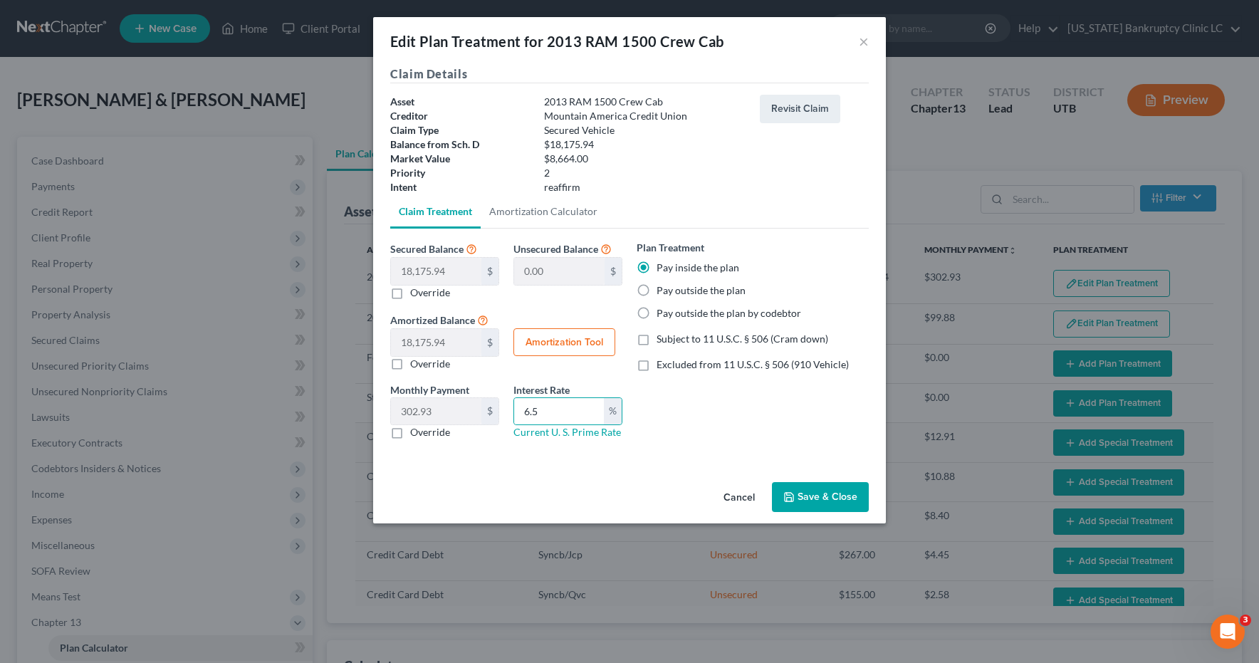
click at [662, 341] on input "Subject to 11 U.S.C. § 506 (Cram down)" at bounding box center [666, 336] width 9 height 9
checkbox input "true"
click at [821, 500] on button "Save & Close" at bounding box center [820, 497] width 97 height 30
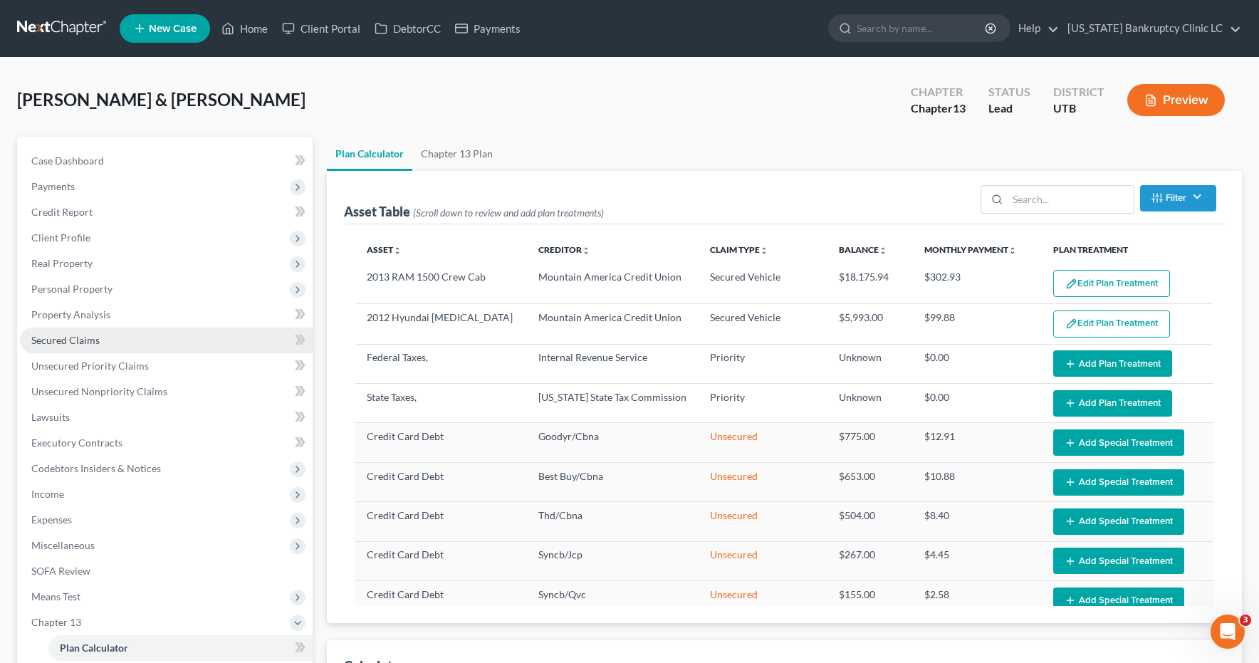
select select "59"
click at [73, 343] on span "Secured Claims" at bounding box center [65, 340] width 68 height 12
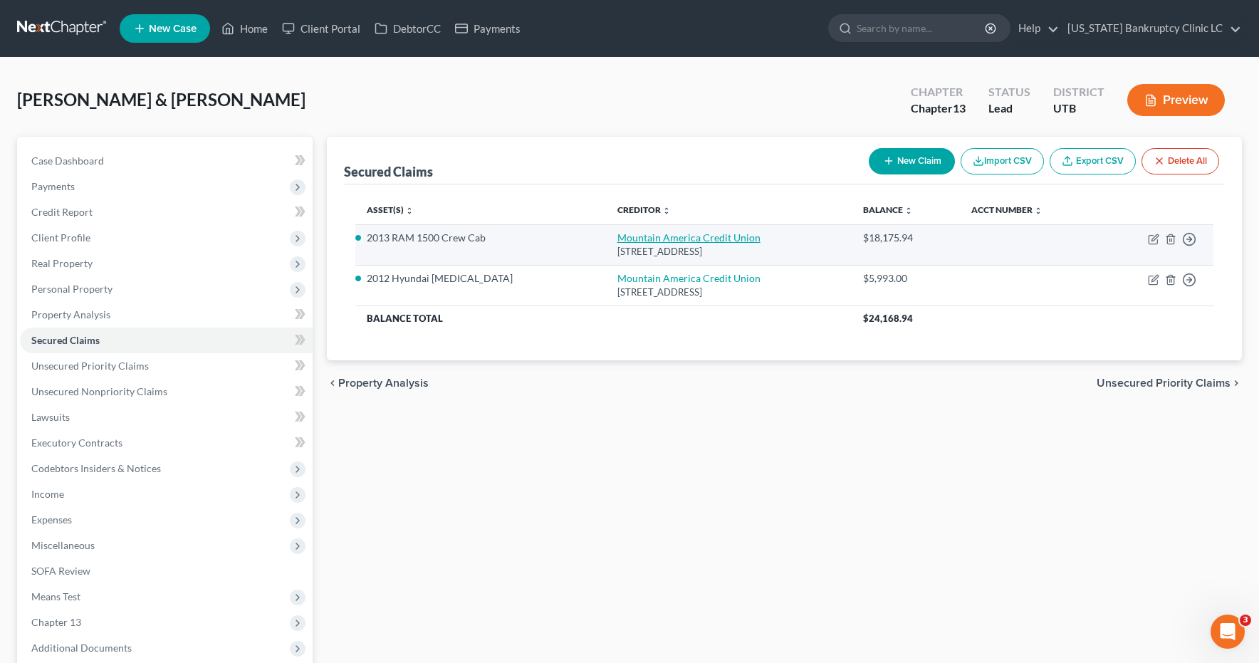
click at [660, 236] on link "Mountain America Credit Union" at bounding box center [688, 237] width 143 height 12
select select "46"
select select "2"
select select "0"
select select "1"
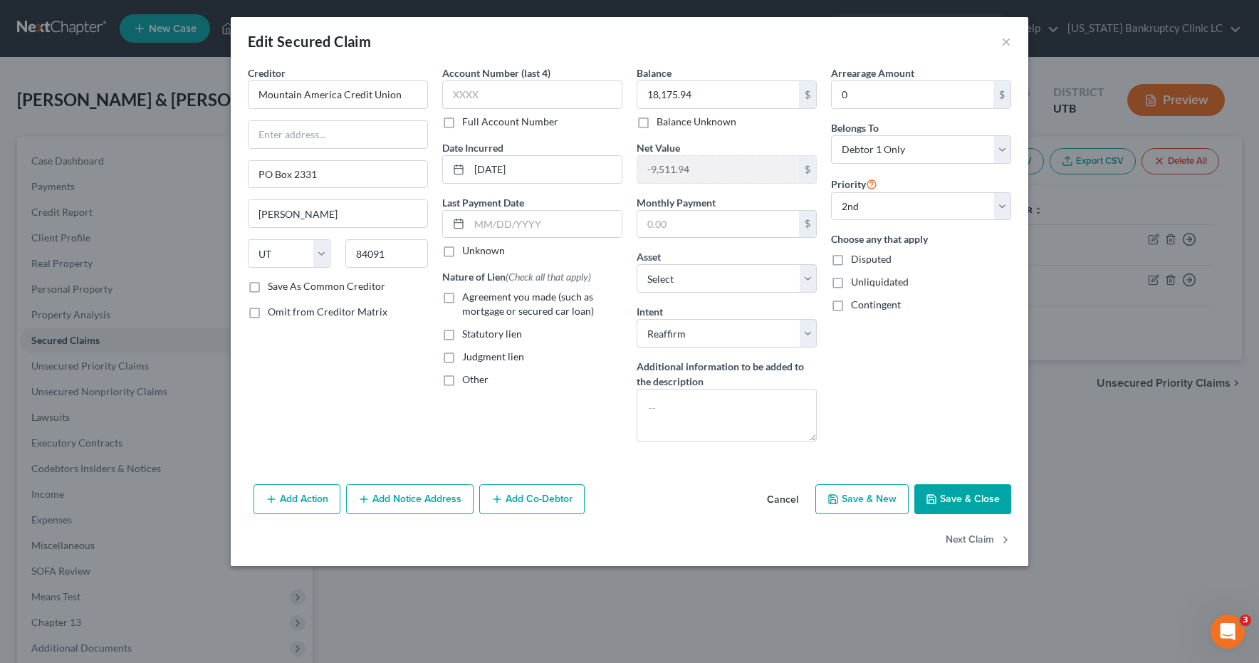
click at [956, 506] on button "Save & Close" at bounding box center [962, 499] width 97 height 30
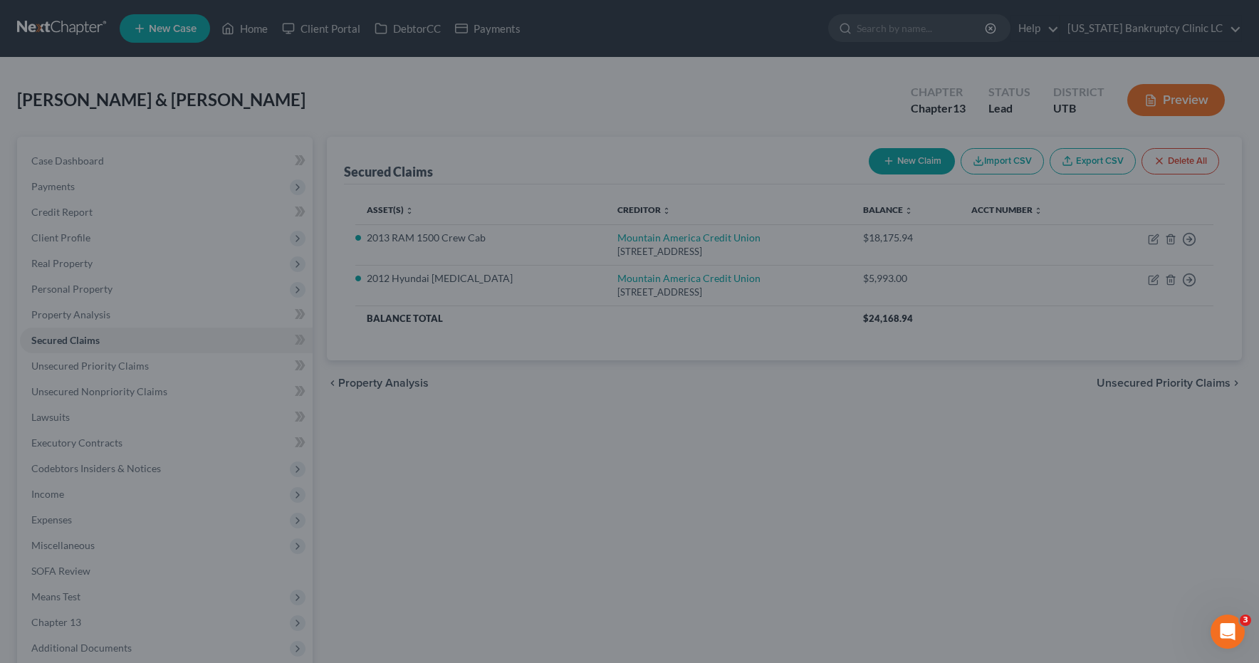
select select "14"
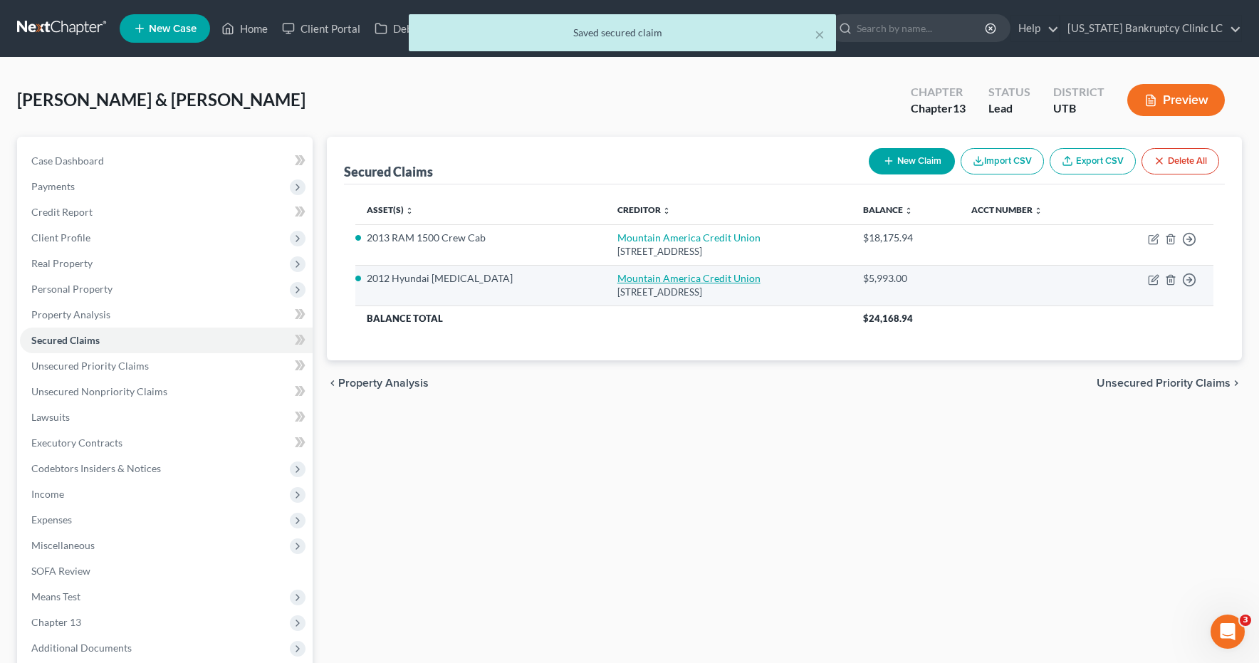
click at [658, 281] on link "Mountain America Credit Union" at bounding box center [688, 278] width 143 height 12
select select "46"
select select "2"
select select "0"
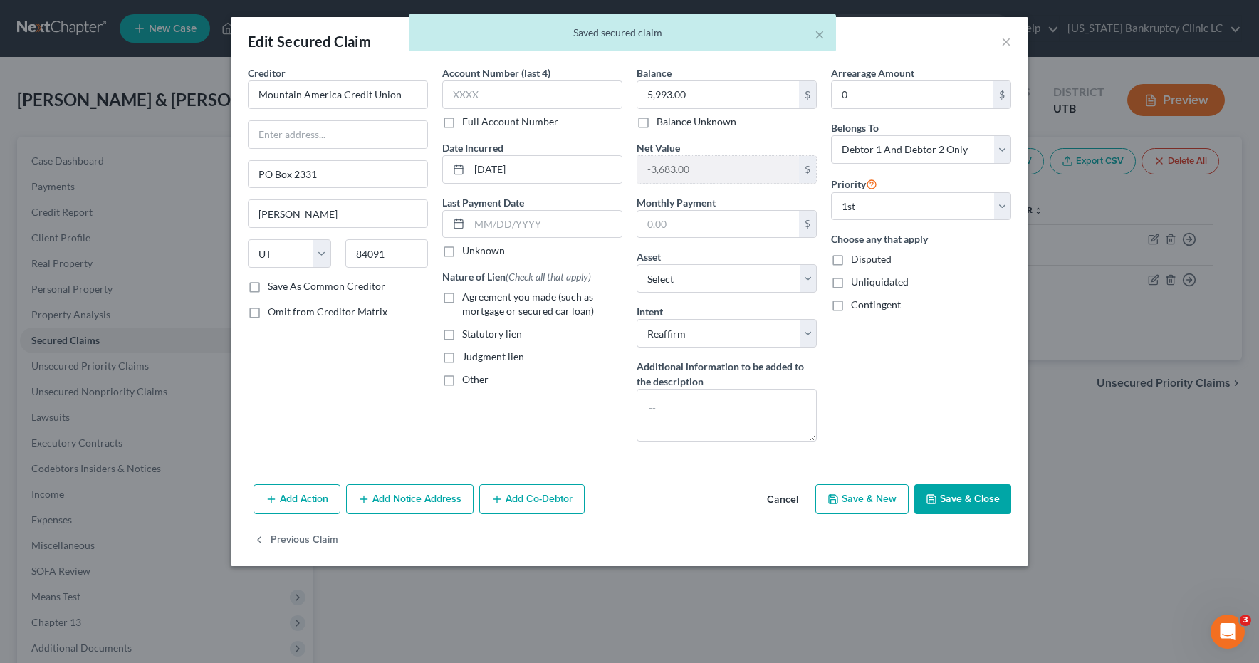
click at [941, 497] on button "Save & Close" at bounding box center [962, 499] width 97 height 30
select select "13"
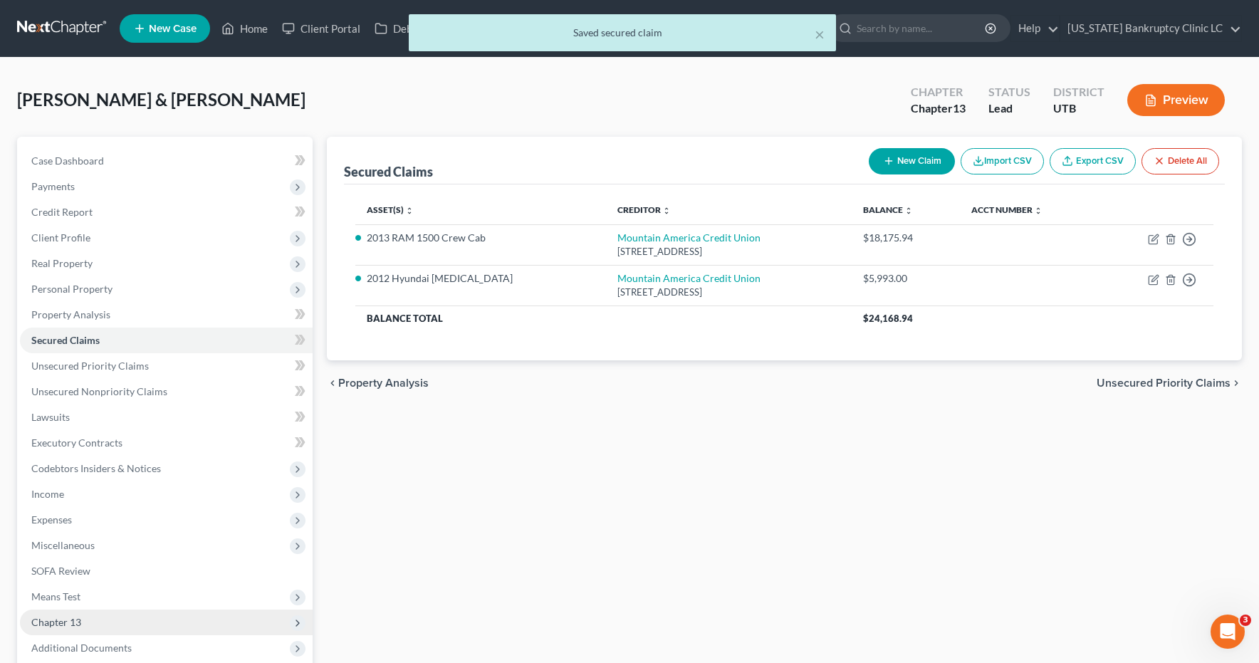
click at [63, 620] on span "Chapter 13" at bounding box center [56, 622] width 50 height 12
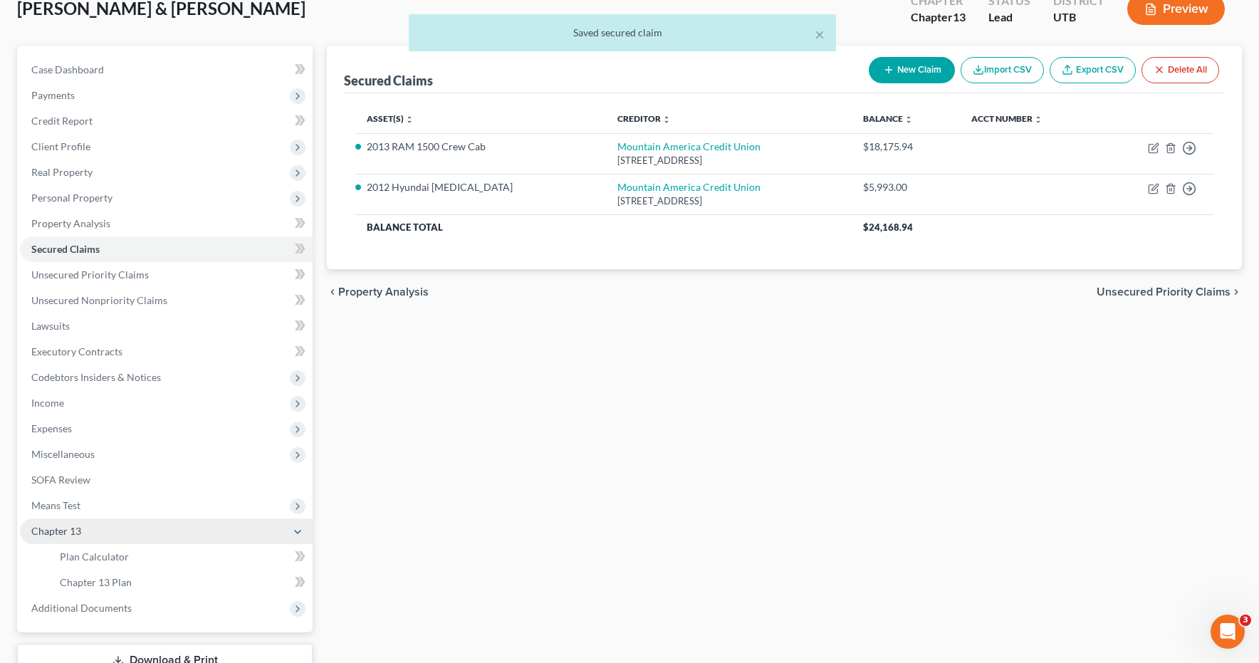
scroll to position [197, 0]
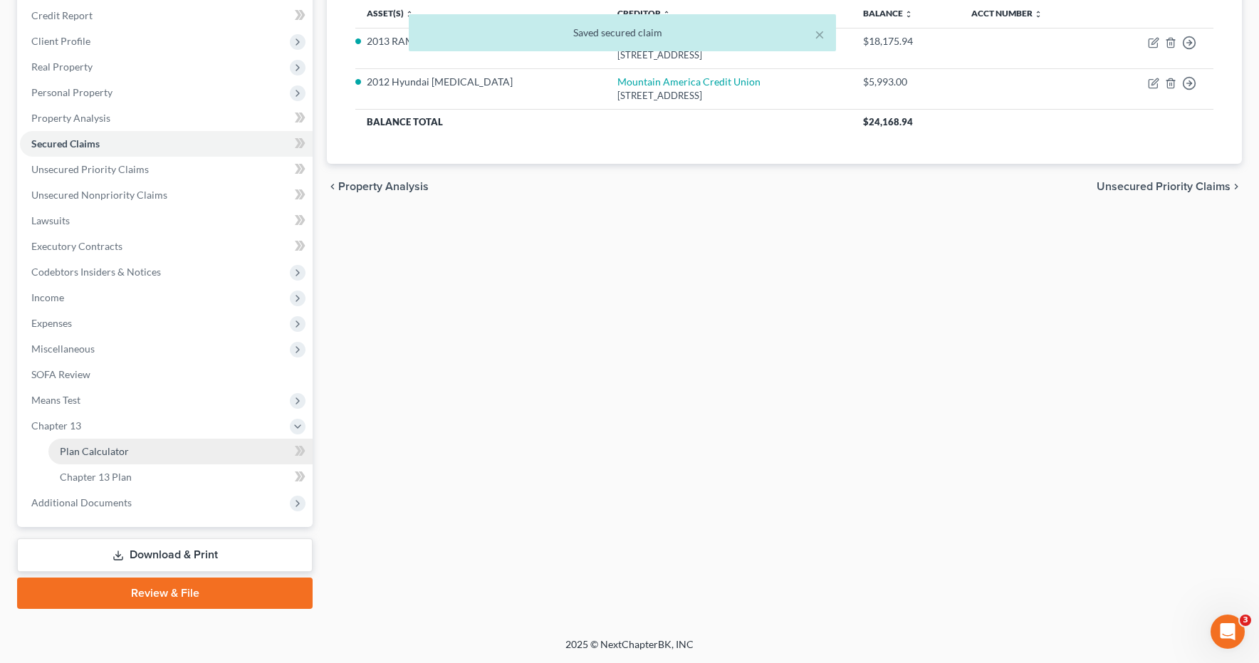
click at [74, 454] on span "Plan Calculator" at bounding box center [94, 451] width 69 height 12
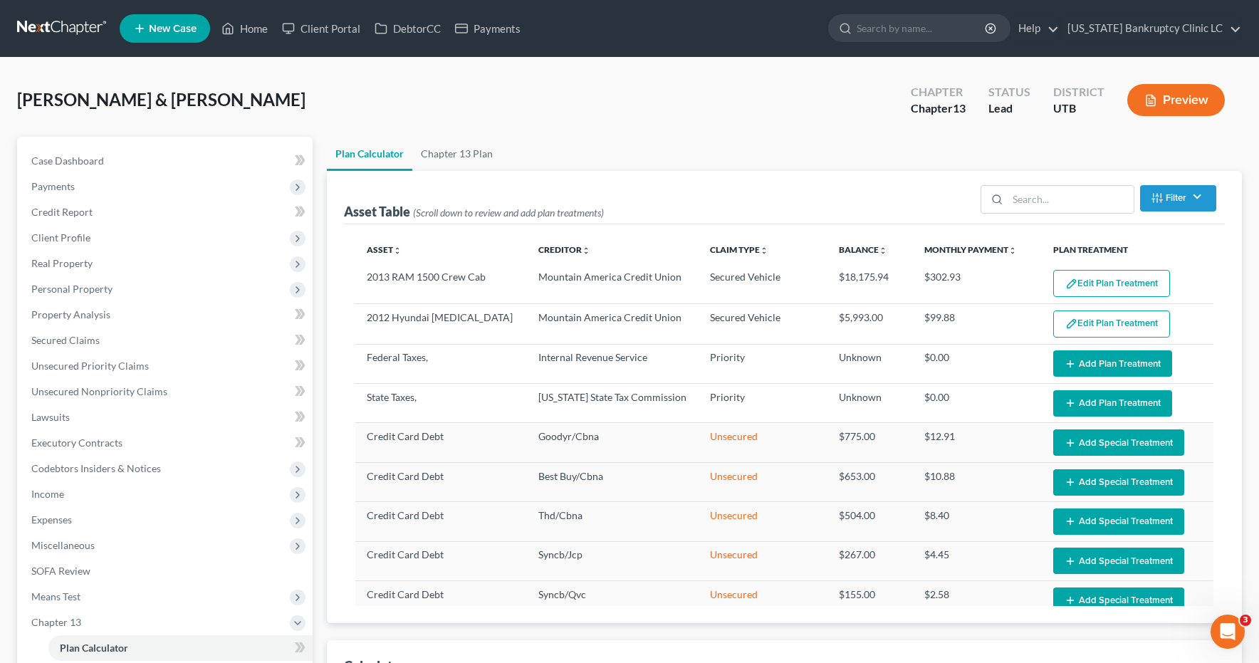
select select "59"
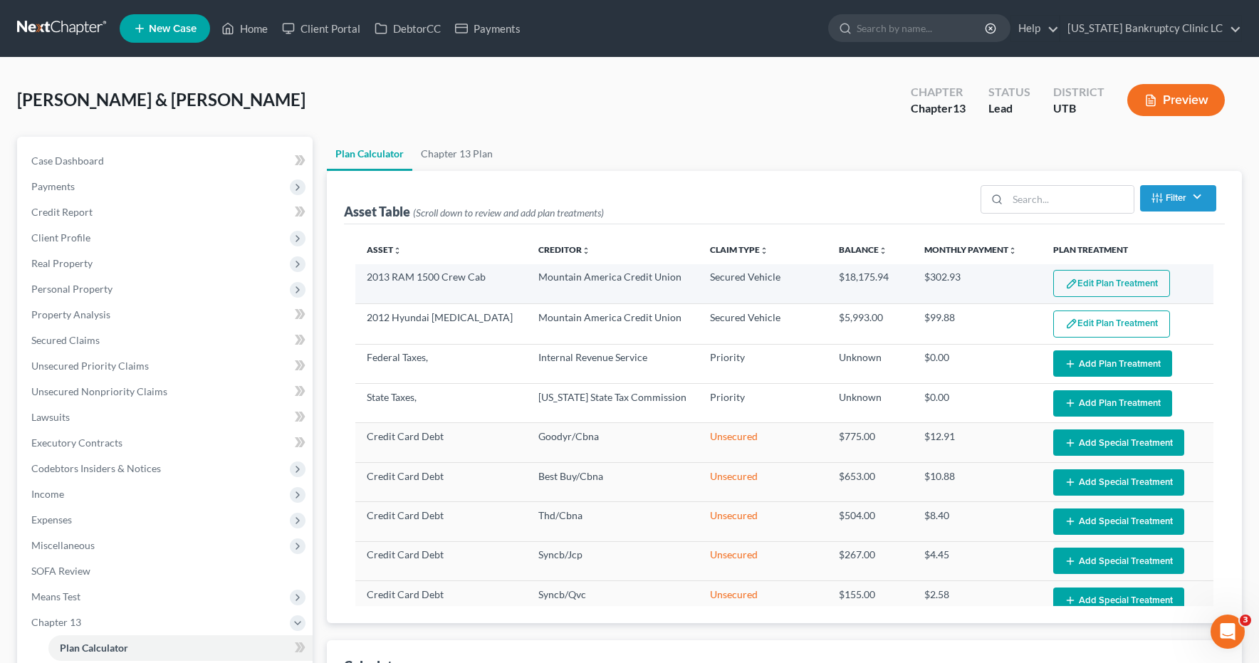
click at [1117, 288] on button "Edit Plan Treatment" at bounding box center [1111, 283] width 117 height 27
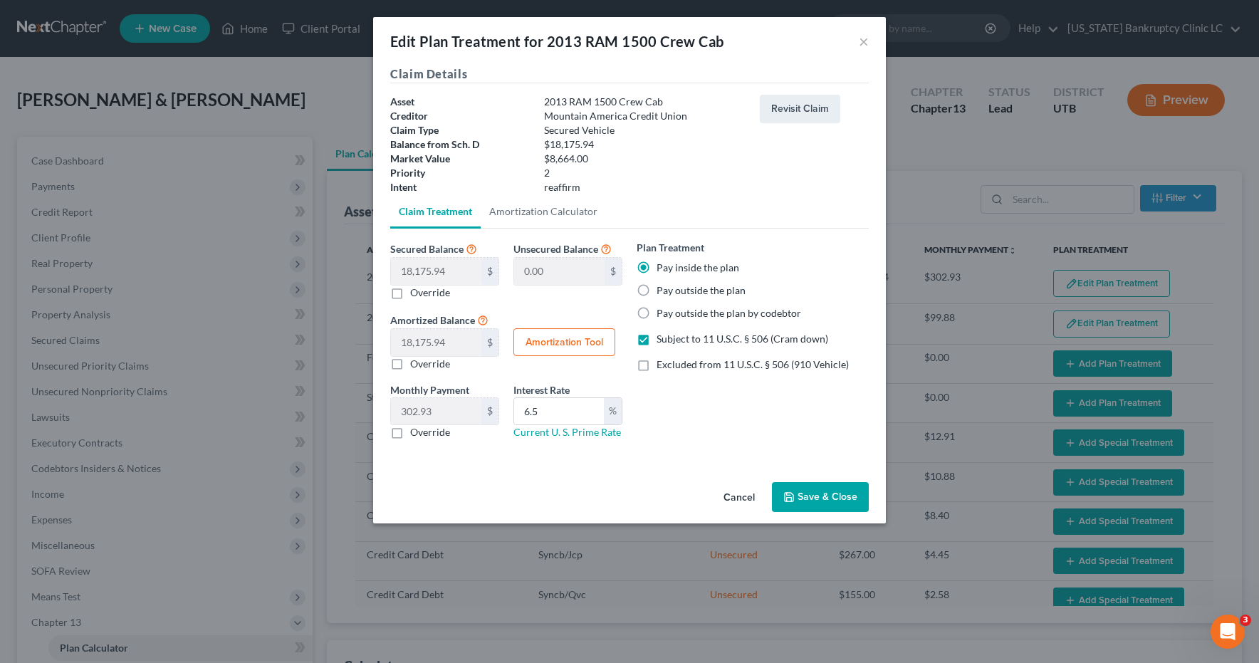
click at [410, 293] on label "Override" at bounding box center [430, 293] width 40 height 14
click at [416, 293] on input "Override" at bounding box center [420, 290] width 9 height 9
checkbox input "true"
type input "18,175.94"
type input "0.00"
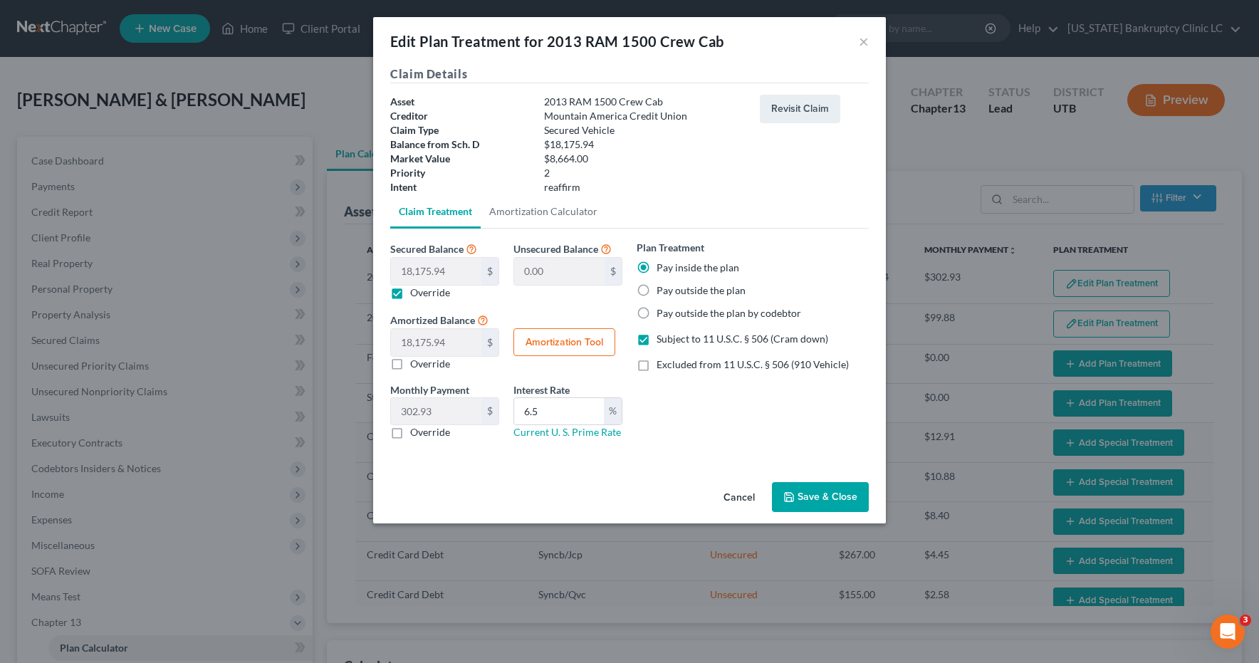
type input "0"
click at [453, 266] on input "0.00" at bounding box center [436, 271] width 90 height 27
type input "8"
type input "18,167.94"
type input "8.00"
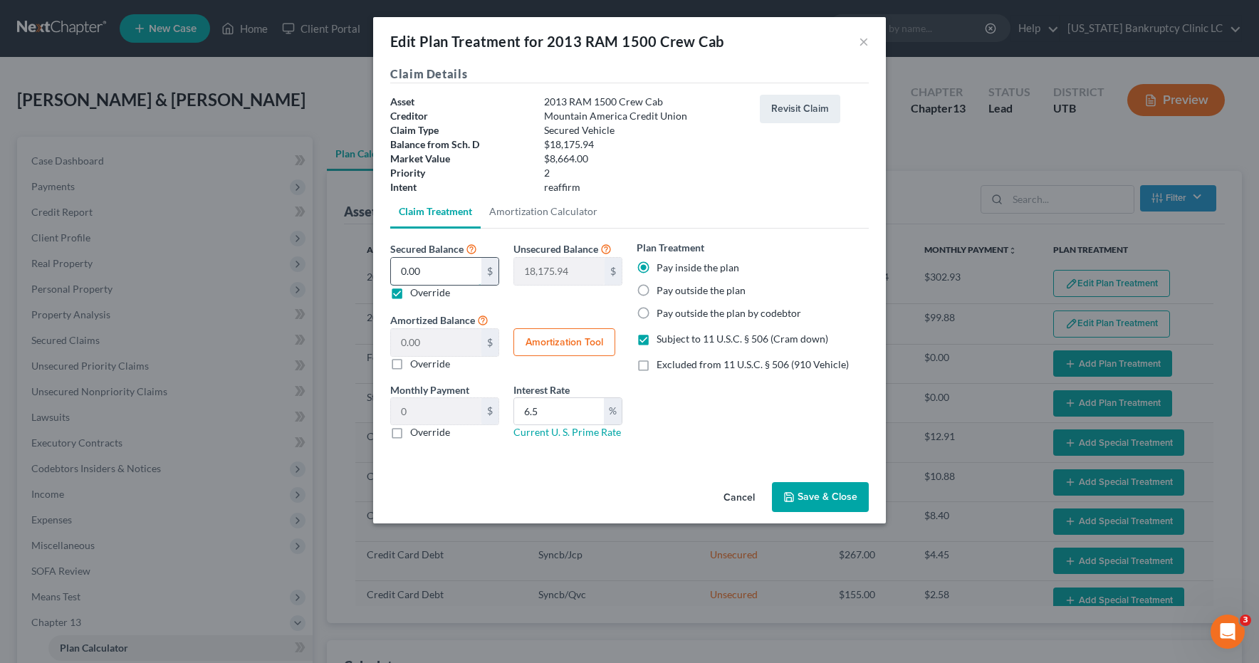
type input "0.13"
type input "86"
type input "18,089.94"
type input "86.00"
type input "1.43"
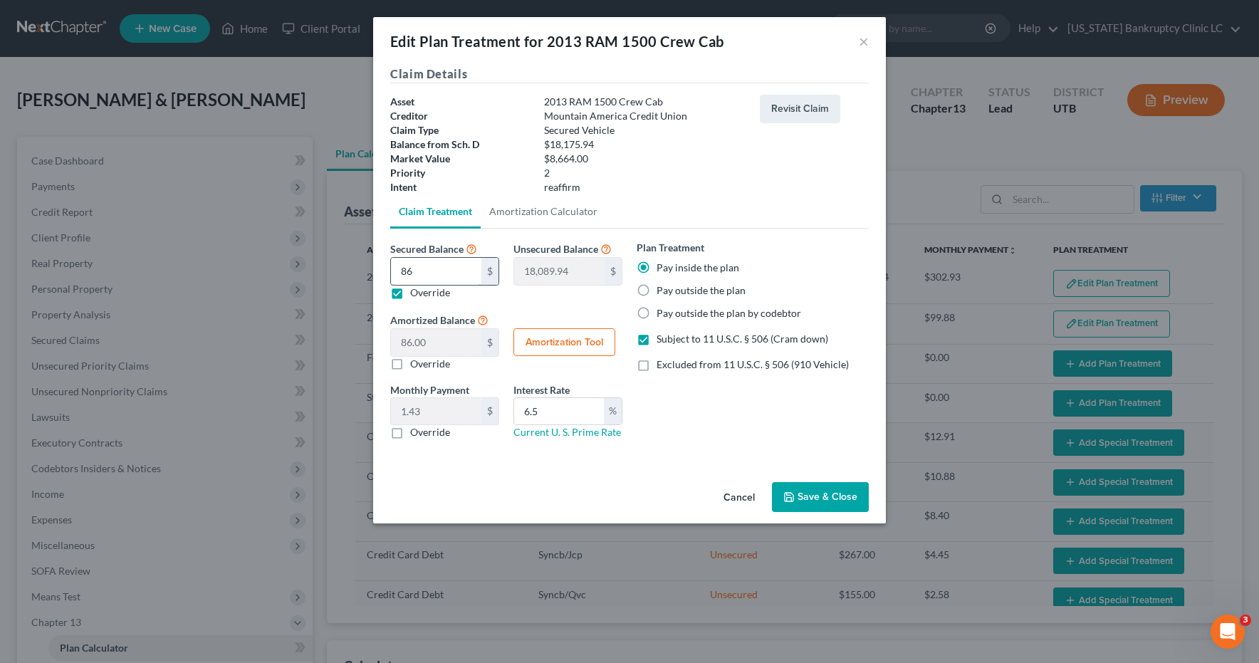
type input "866"
type input "17,309.94"
type input "866.00"
type input "14.43"
type input "8664"
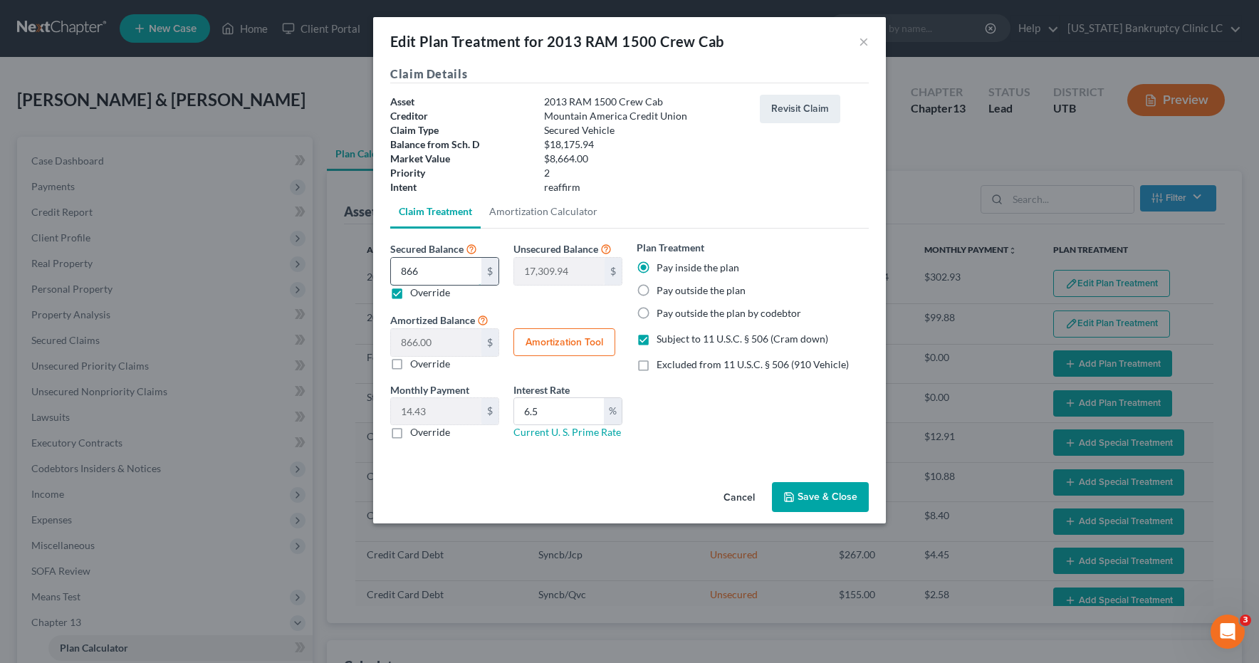
type input "9,511.93"
type input "8,664.00"
type input "144.40"
type input "8,664.00"
click at [580, 340] on button "Amortization Tool" at bounding box center [564, 342] width 102 height 28
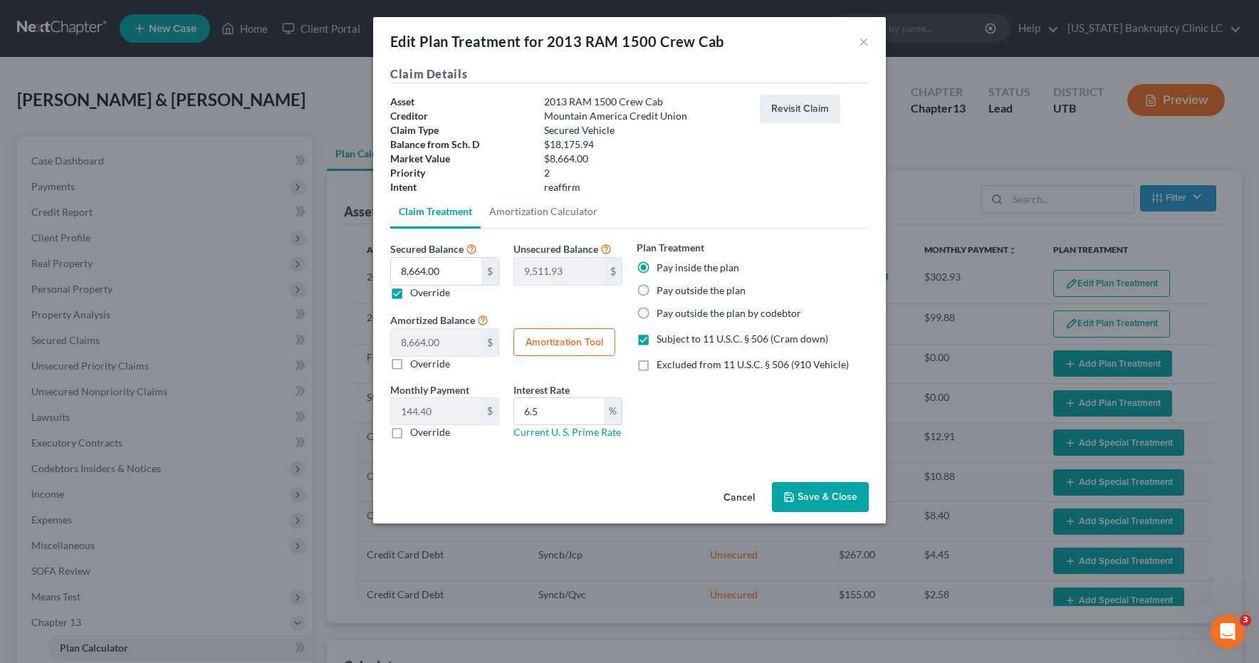
type input "8,664.00"
type input "6.5"
type input "60"
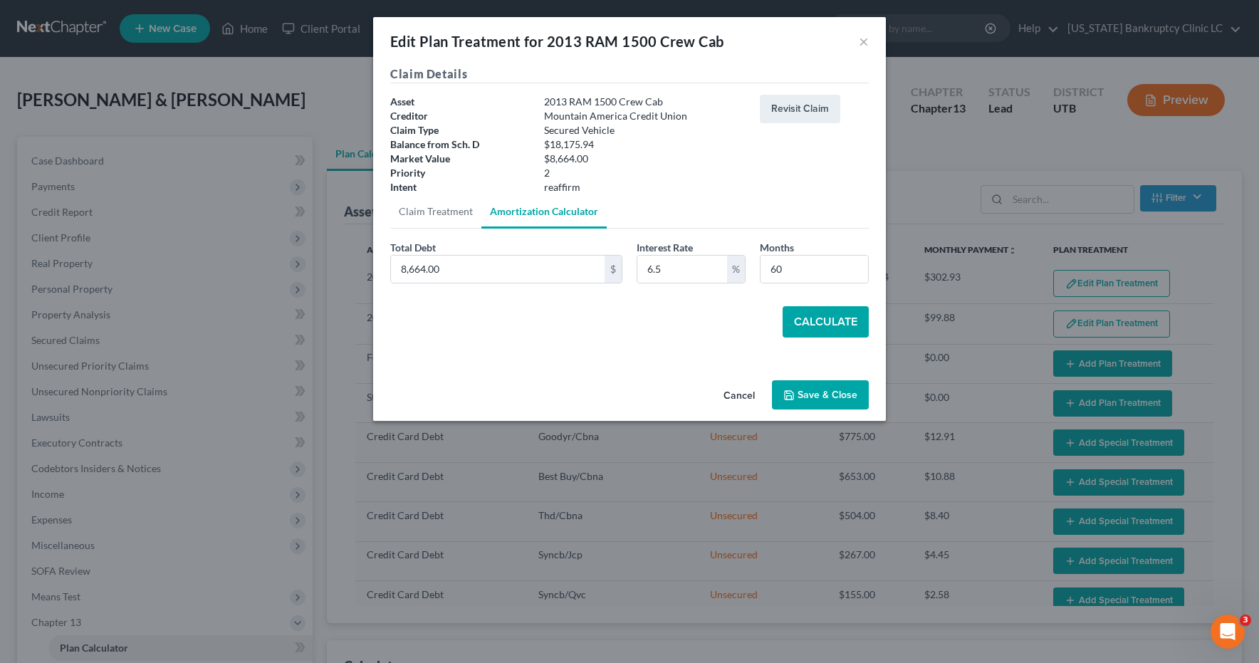
click at [818, 324] on button "Calculate" at bounding box center [826, 321] width 86 height 31
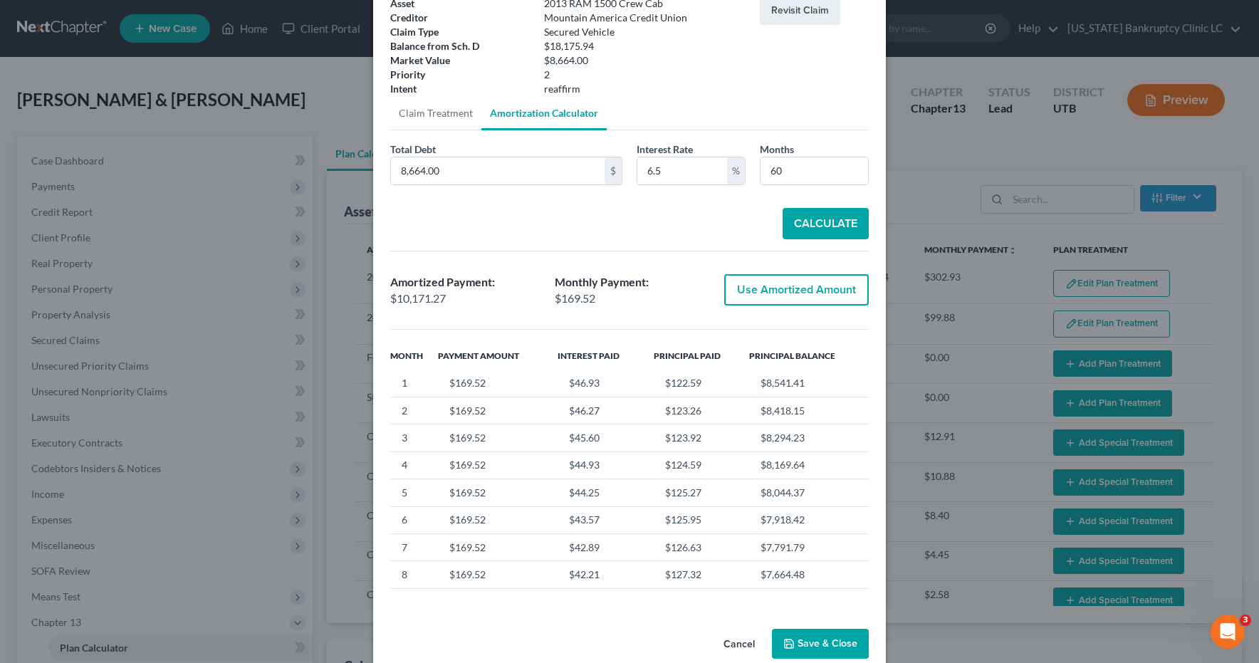
scroll to position [122, 0]
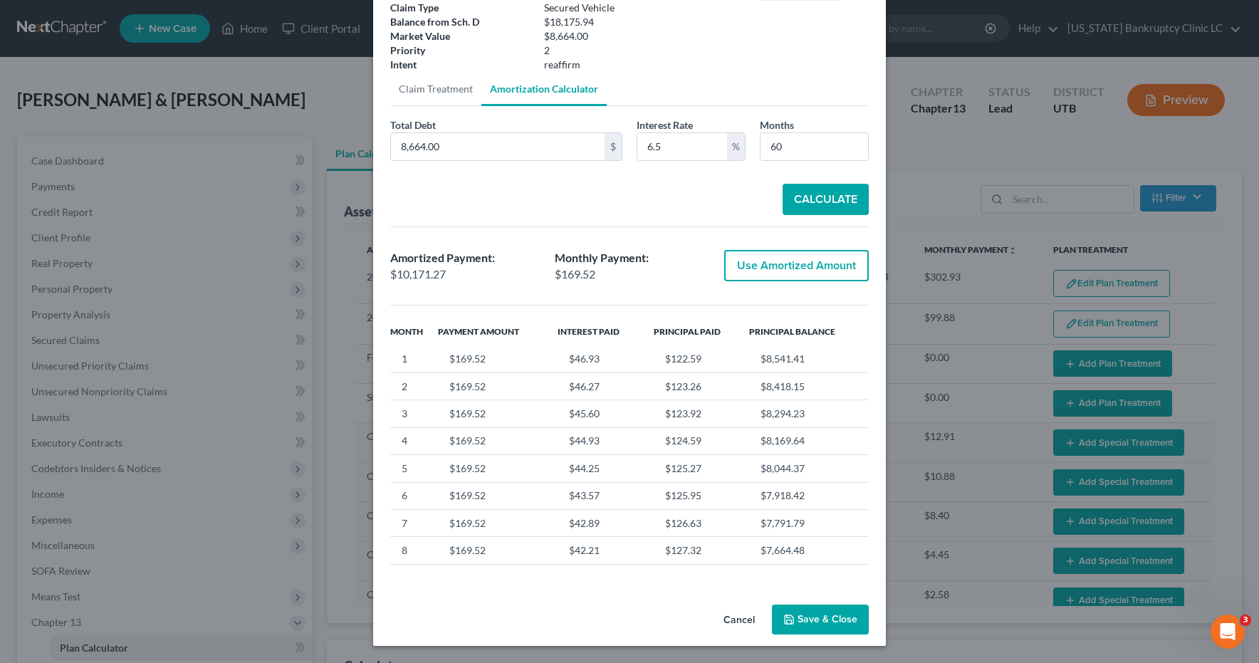
click at [791, 268] on button "Use Amortized Amount" at bounding box center [796, 265] width 145 height 31
type input "10,171.26"
checkbox input "true"
type input "169.52"
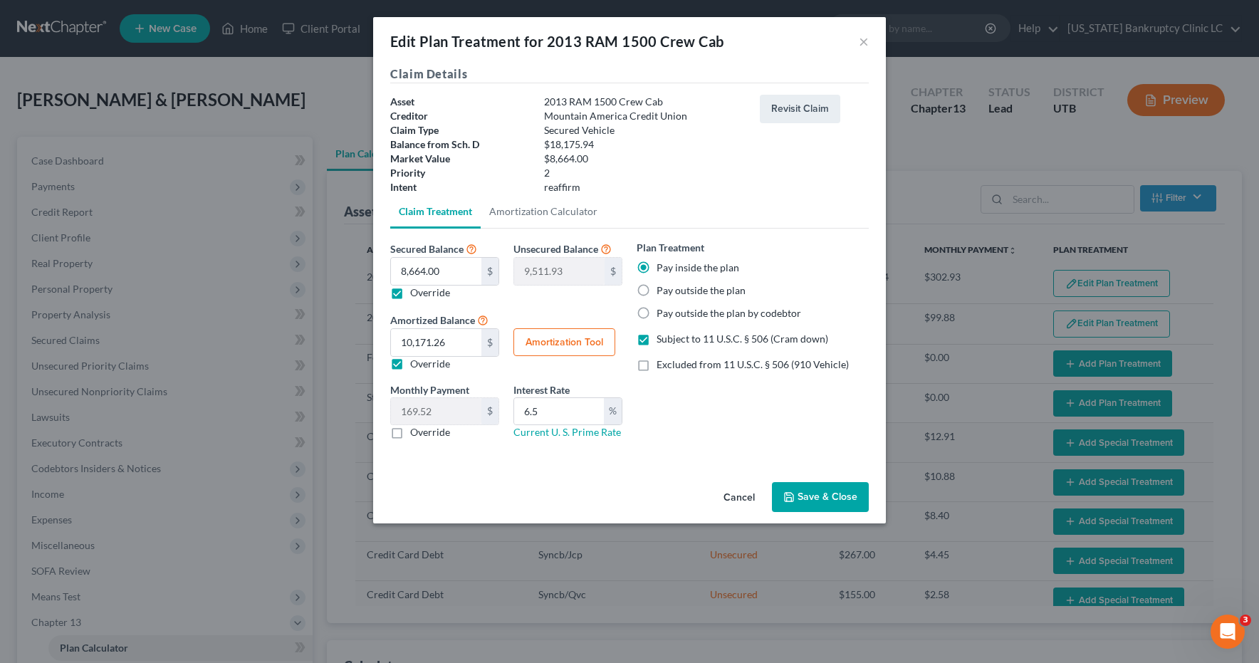
scroll to position [0, 0]
click at [410, 434] on label "Override" at bounding box center [430, 432] width 40 height 14
click at [416, 434] on input "Override" at bounding box center [420, 429] width 9 height 9
checkbox input "true"
click at [432, 412] on input "0.00" at bounding box center [436, 411] width 90 height 27
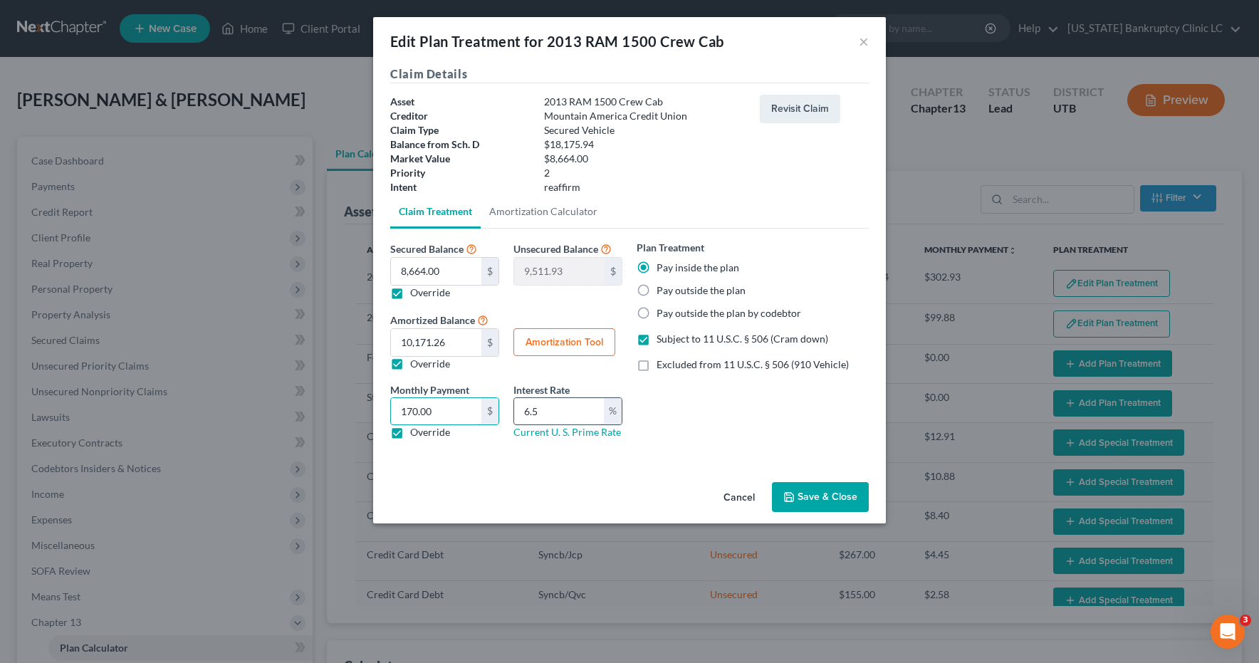
type input "170.00"
click at [550, 412] on input "6.5" at bounding box center [559, 411] width 90 height 27
drag, startPoint x: 554, startPoint y: 412, endPoint x: 488, endPoint y: 405, distance: 66.7
click at [488, 405] on div "Monthly Payment 169.52 $ 170.00 $ Override Interest Rate 6.5 % Current U. S. Pr…" at bounding box center [506, 416] width 246 height 69
type input "9.0"
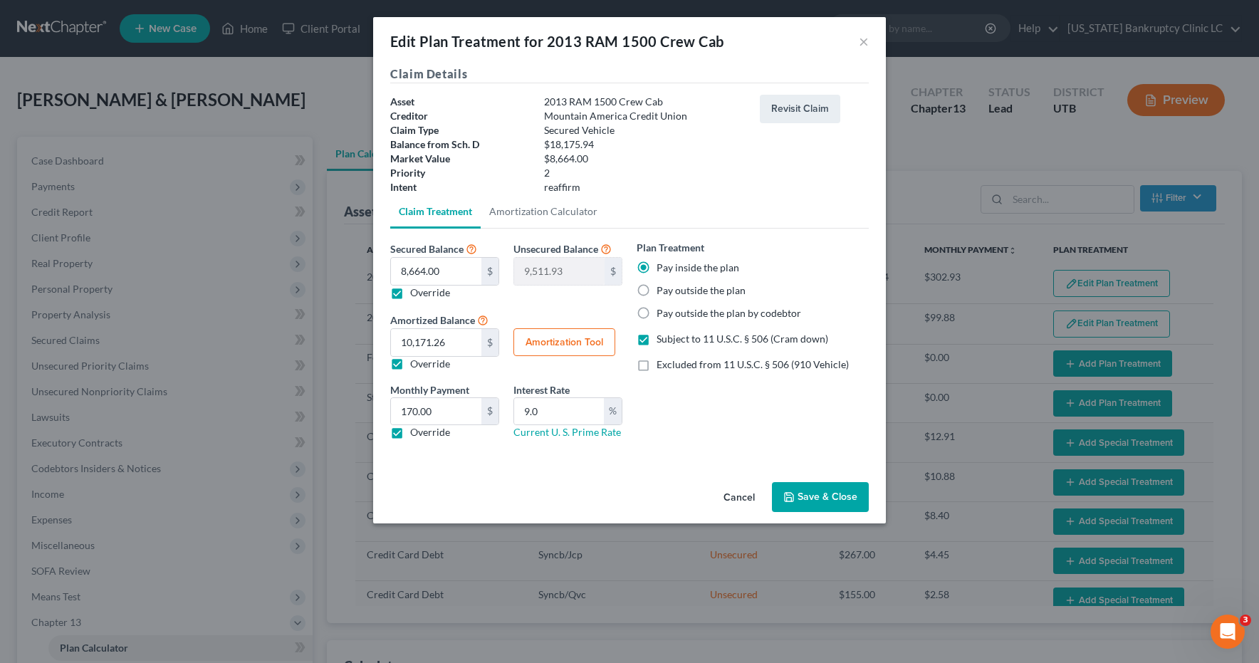
click at [565, 338] on button "Amortization Tool" at bounding box center [564, 342] width 102 height 28
type input "9.0"
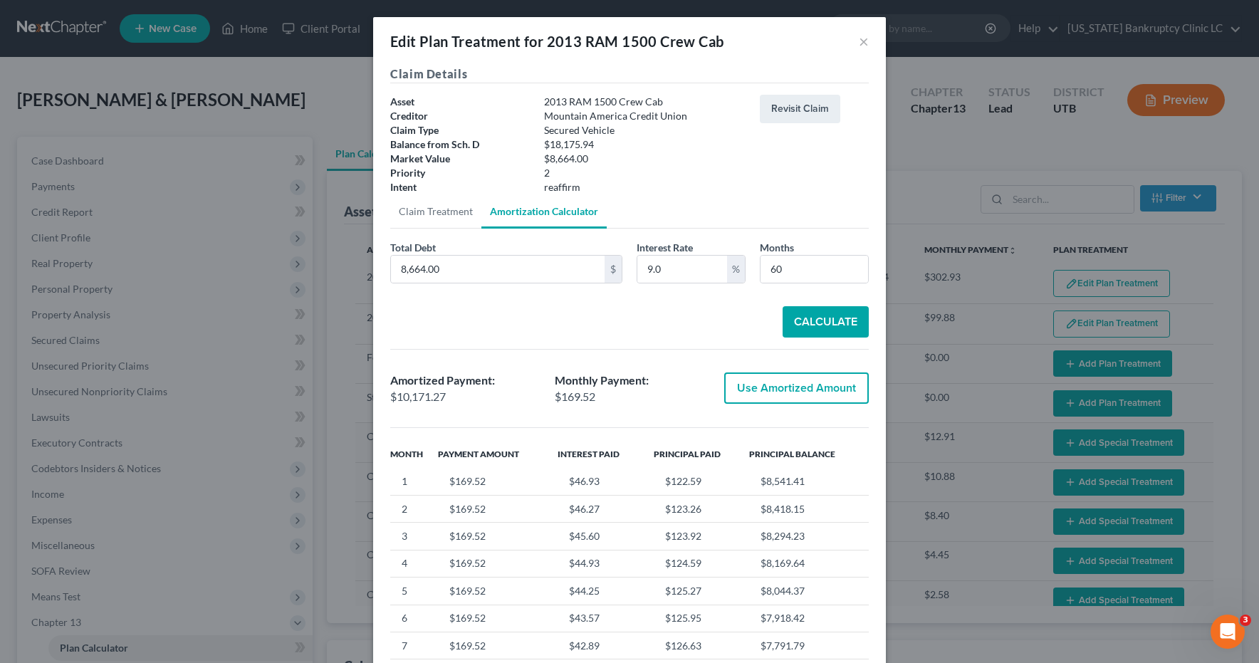
click at [811, 325] on button "Calculate" at bounding box center [826, 321] width 86 height 31
click at [761, 396] on button "Use Amortized Amount" at bounding box center [796, 387] width 145 height 31
type input "10,791.02"
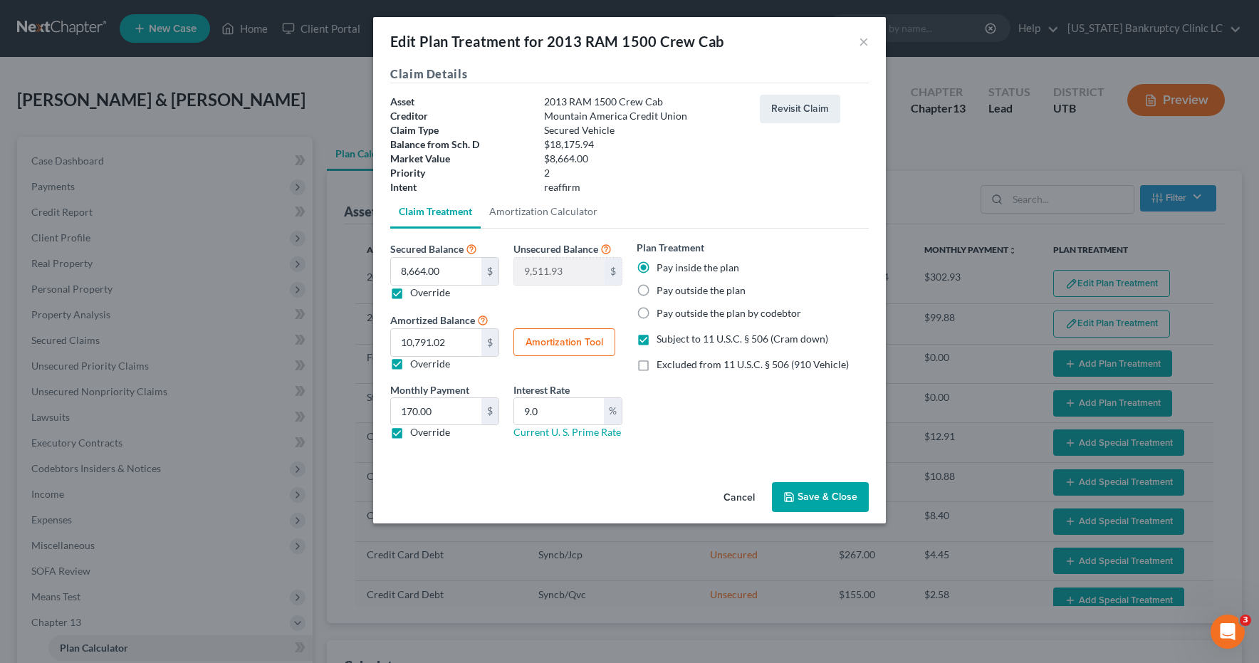
click at [587, 338] on button "Amortization Tool" at bounding box center [564, 342] width 102 height 28
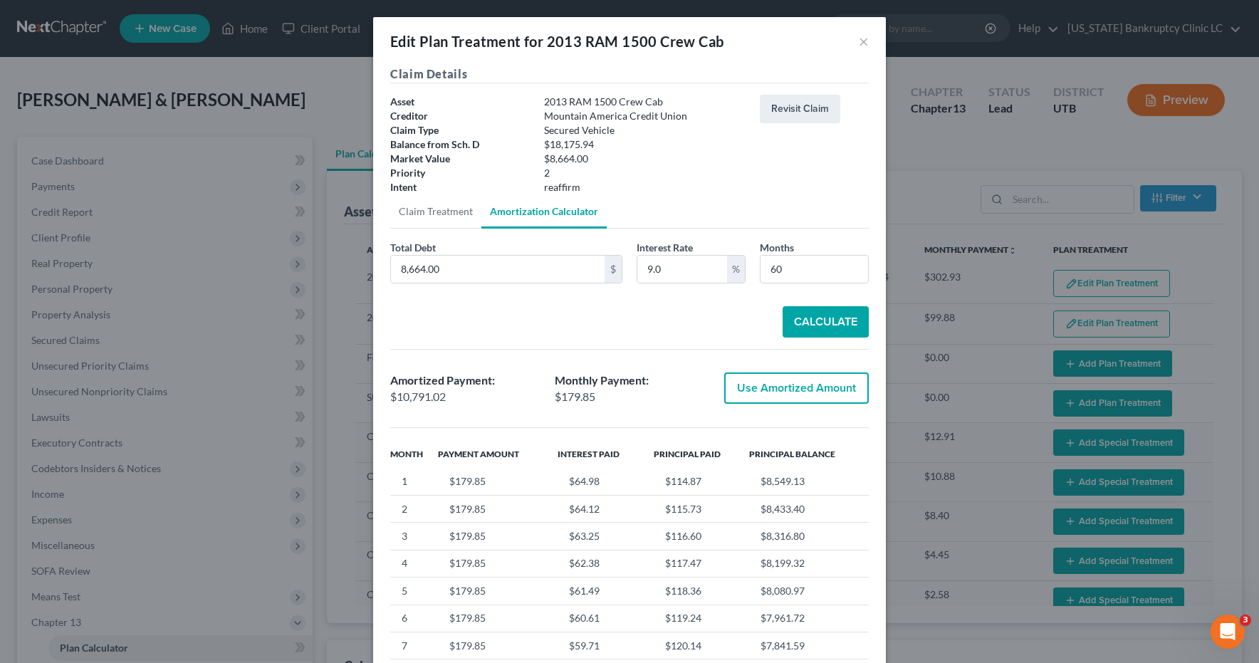
click at [791, 391] on button "Use Amortized Amount" at bounding box center [796, 387] width 145 height 31
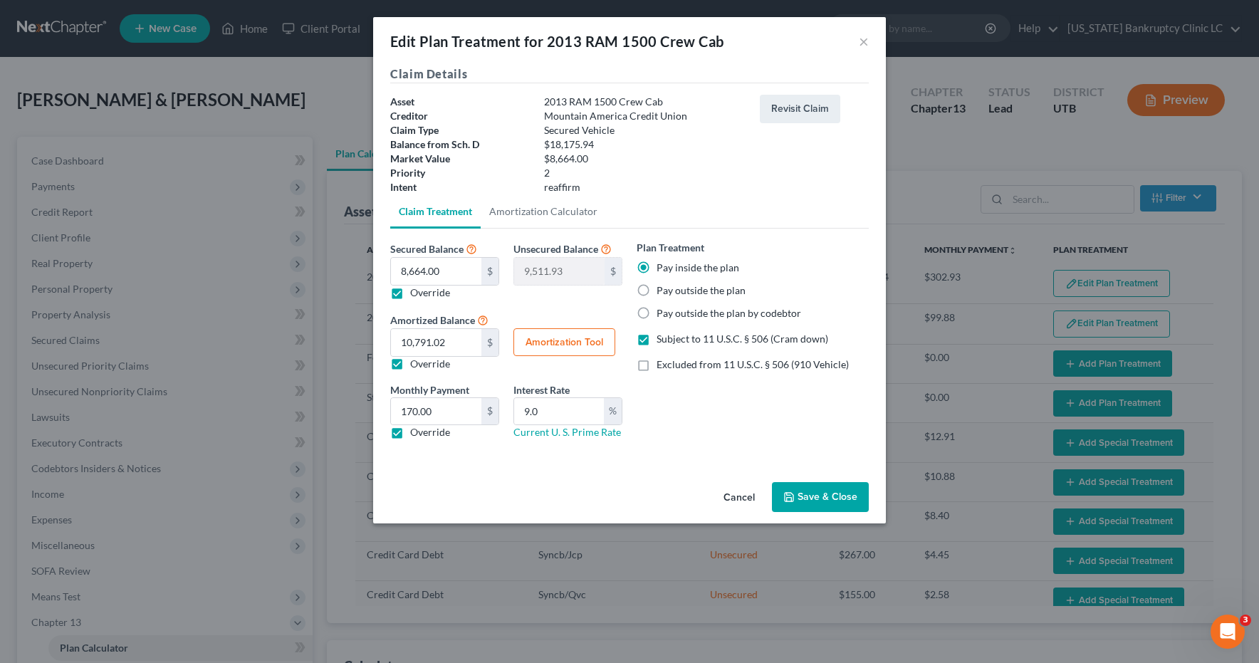
click at [410, 433] on label "Override" at bounding box center [430, 432] width 40 height 14
click at [416, 433] on input "Override" at bounding box center [420, 429] width 9 height 9
click at [410, 432] on label "Override" at bounding box center [430, 432] width 40 height 14
click at [416, 432] on input "Override" at bounding box center [420, 429] width 9 height 9
checkbox input "true"
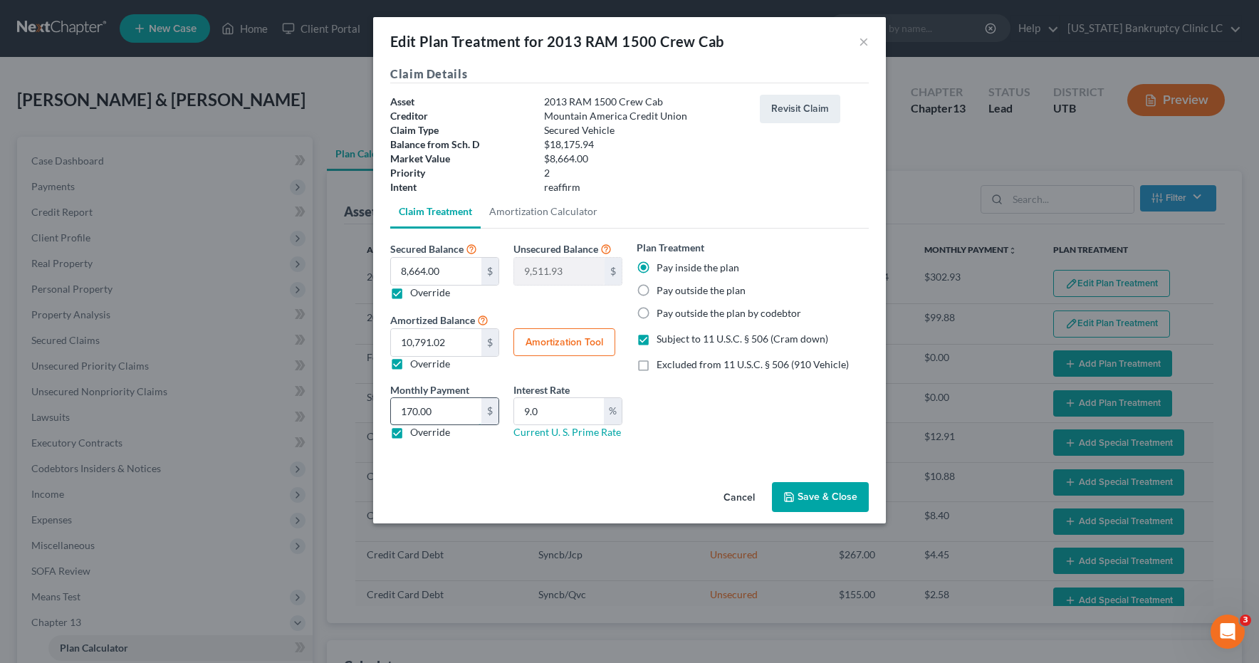
click at [446, 410] on input "170.00" at bounding box center [436, 411] width 90 height 27
type input "180.00"
click at [813, 501] on button "Save & Close" at bounding box center [820, 497] width 97 height 30
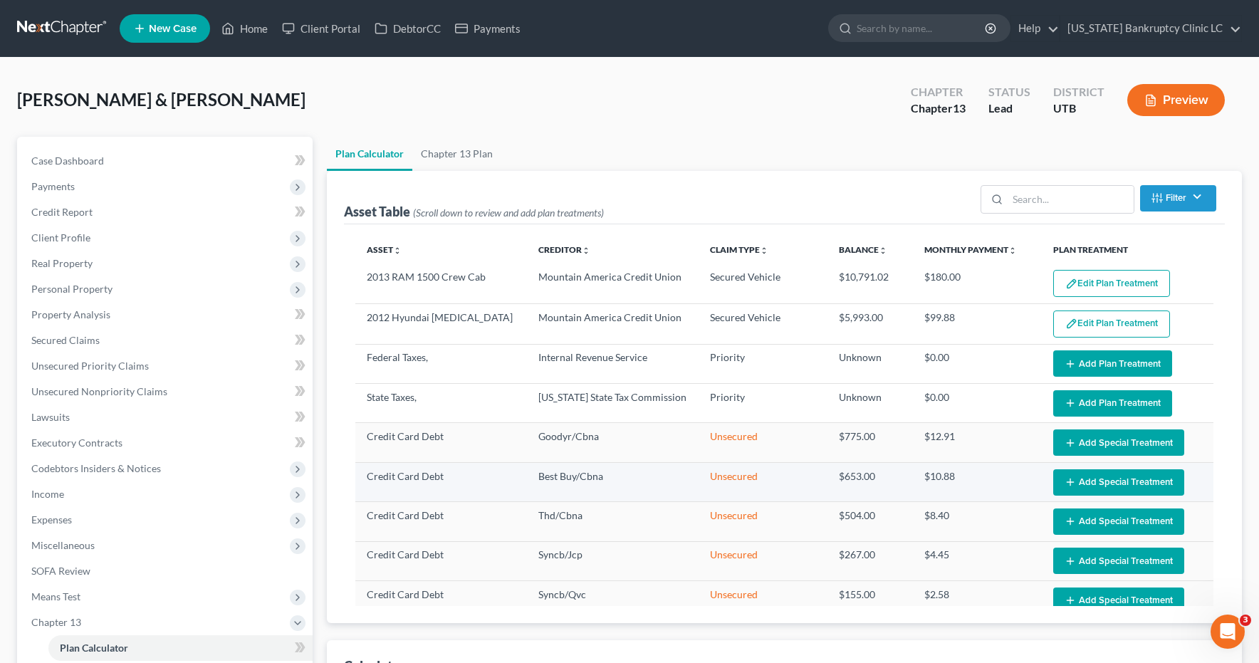
select select "59"
click at [1119, 323] on button "Edit Plan Treatment" at bounding box center [1111, 324] width 117 height 27
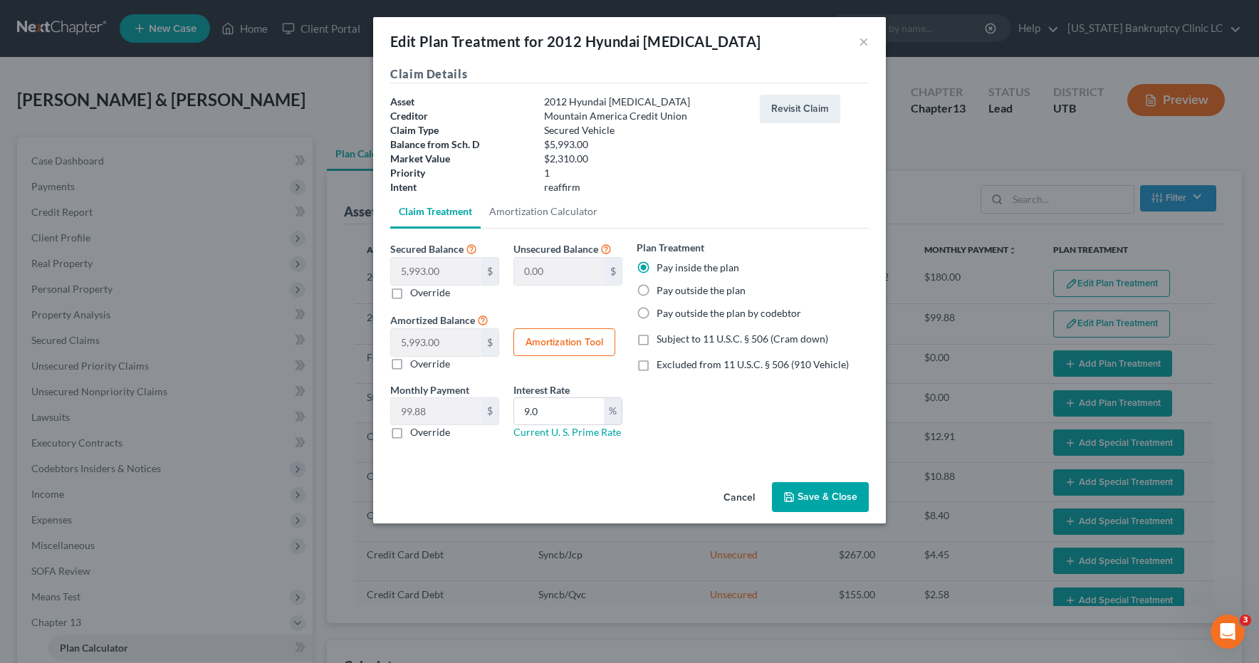
click at [410, 294] on label "Override" at bounding box center [430, 293] width 40 height 14
click at [416, 294] on input "Override" at bounding box center [420, 290] width 9 height 9
checkbox input "true"
type input "5,993.00"
type input "0.00"
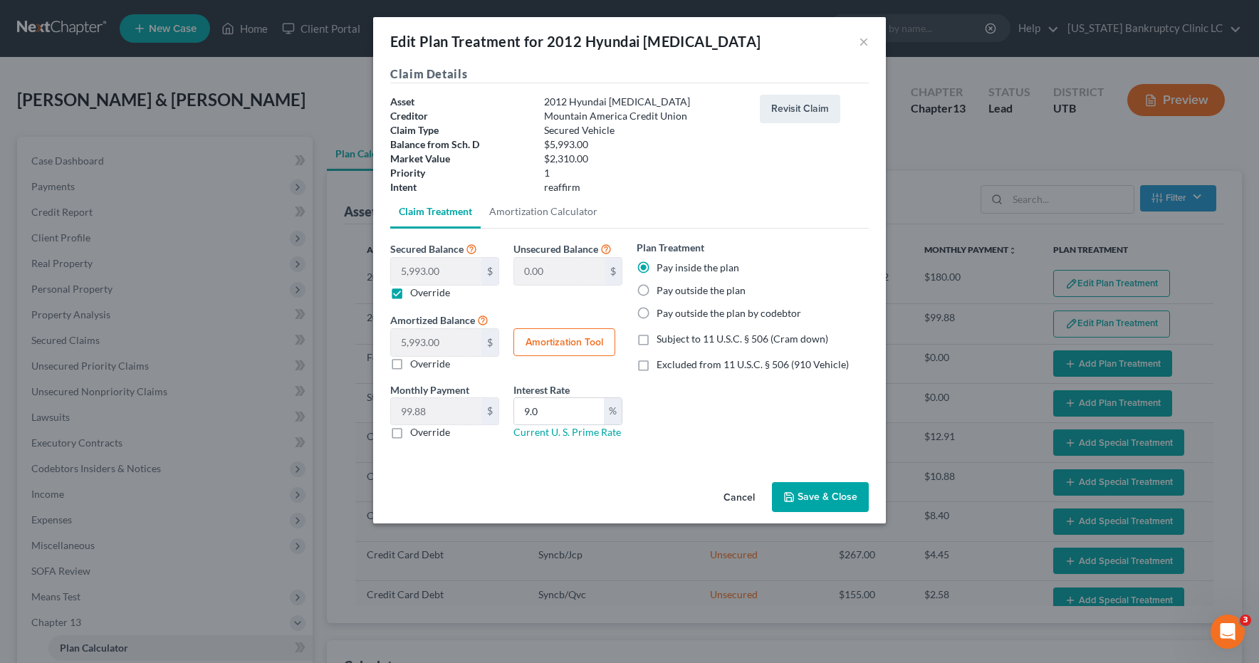
type input "0"
drag, startPoint x: 417, startPoint y: 266, endPoint x: 461, endPoint y: 272, distance: 44.6
click at [418, 265] on input "0.00" at bounding box center [436, 271] width 90 height 27
type input "2"
type input "5,991.00"
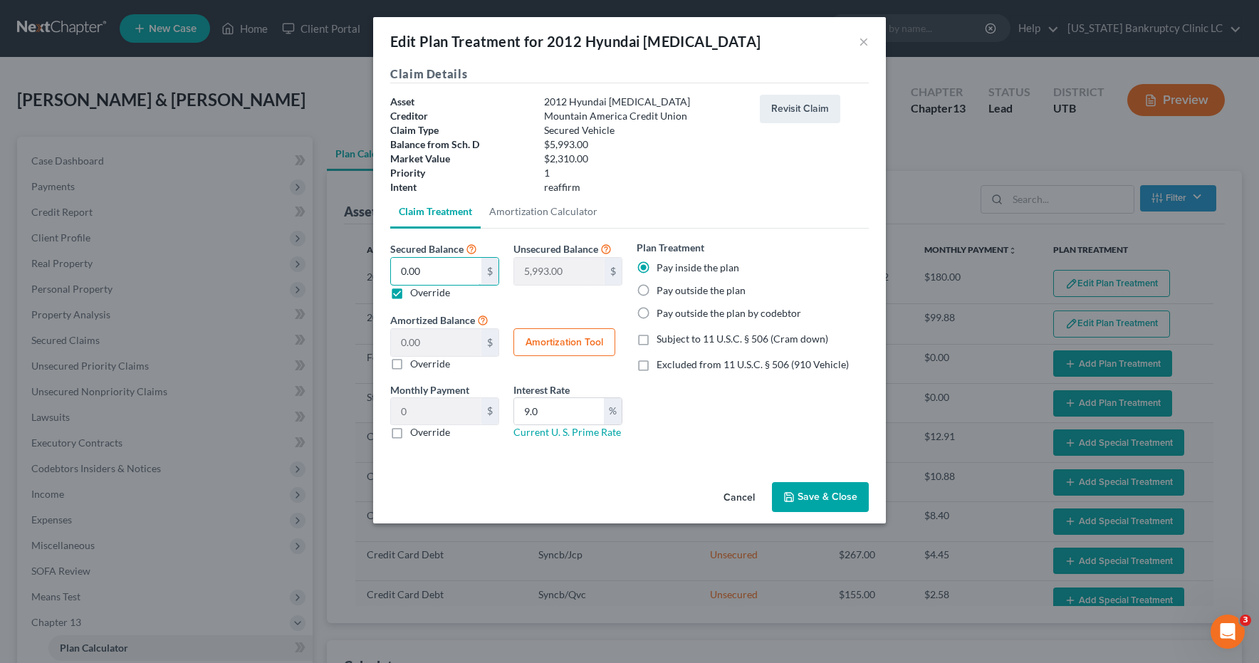
type input "2.00"
type input "0.03"
type input "23"
type input "5,970.00"
type input "23.00"
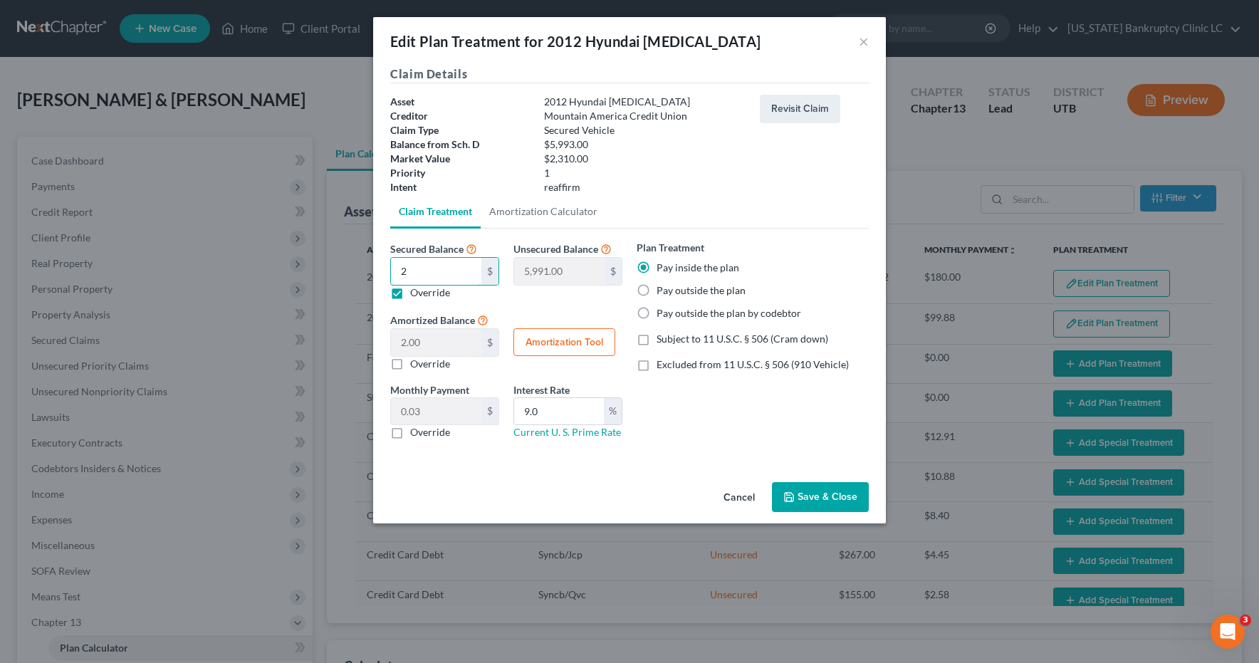
type input "0.38"
type input "231"
type input "5,762.00"
type input "231.00"
type input "3.85"
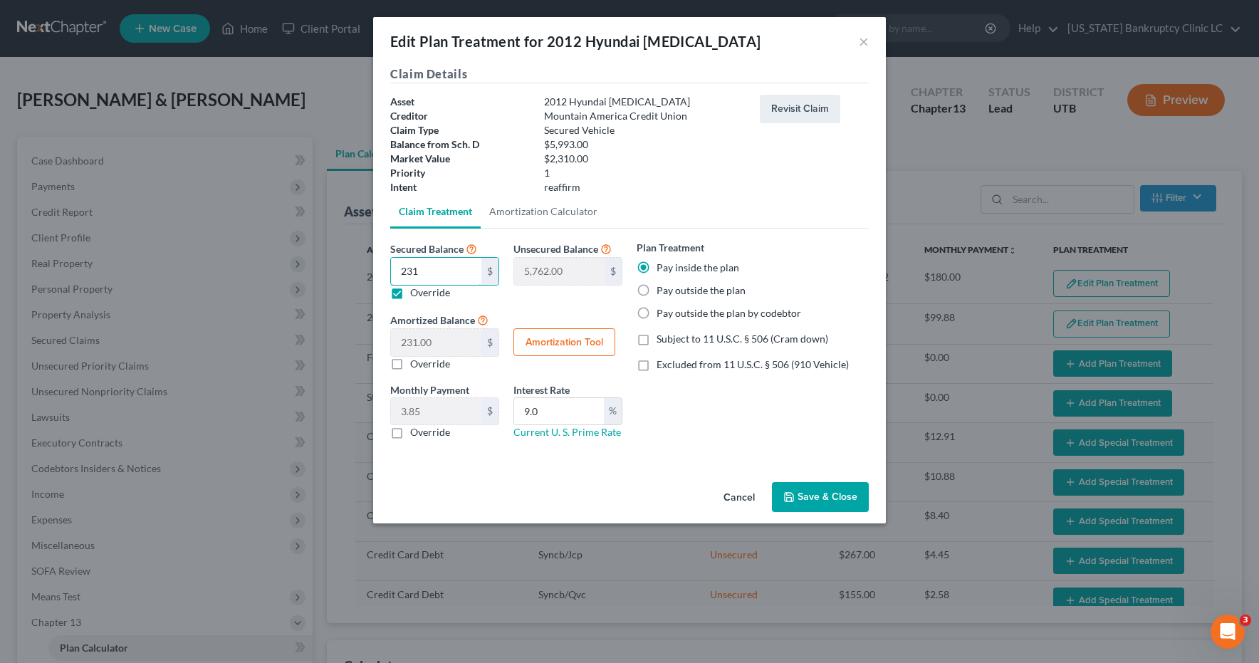
type input "2310"
type input "3,683.00"
type input "2,310.00"
type input "38.50"
type input "2,310.00"
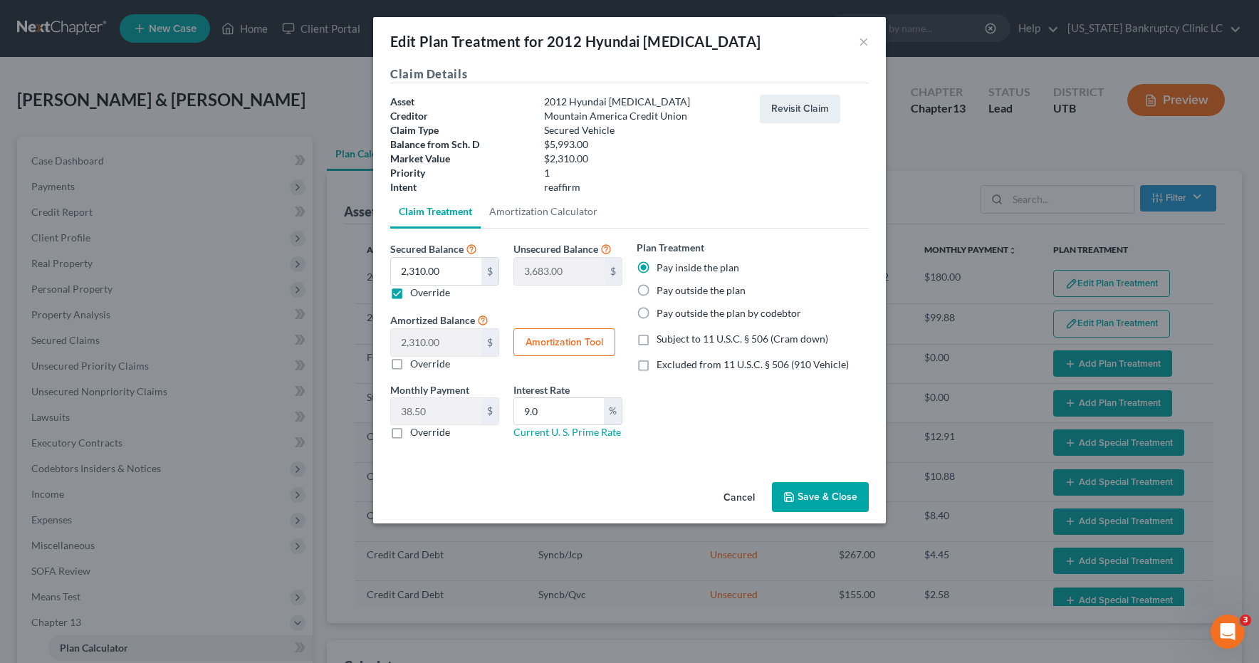
click at [657, 341] on label "Subject to 11 U.S.C. § 506 (Cram down)" at bounding box center [743, 339] width 172 height 14
click at [662, 341] on input "Subject to 11 U.S.C. § 506 (Cram down)" at bounding box center [666, 336] width 9 height 9
checkbox input "true"
click at [571, 345] on button "Amortization Tool" at bounding box center [564, 342] width 102 height 28
type input "2,310.00"
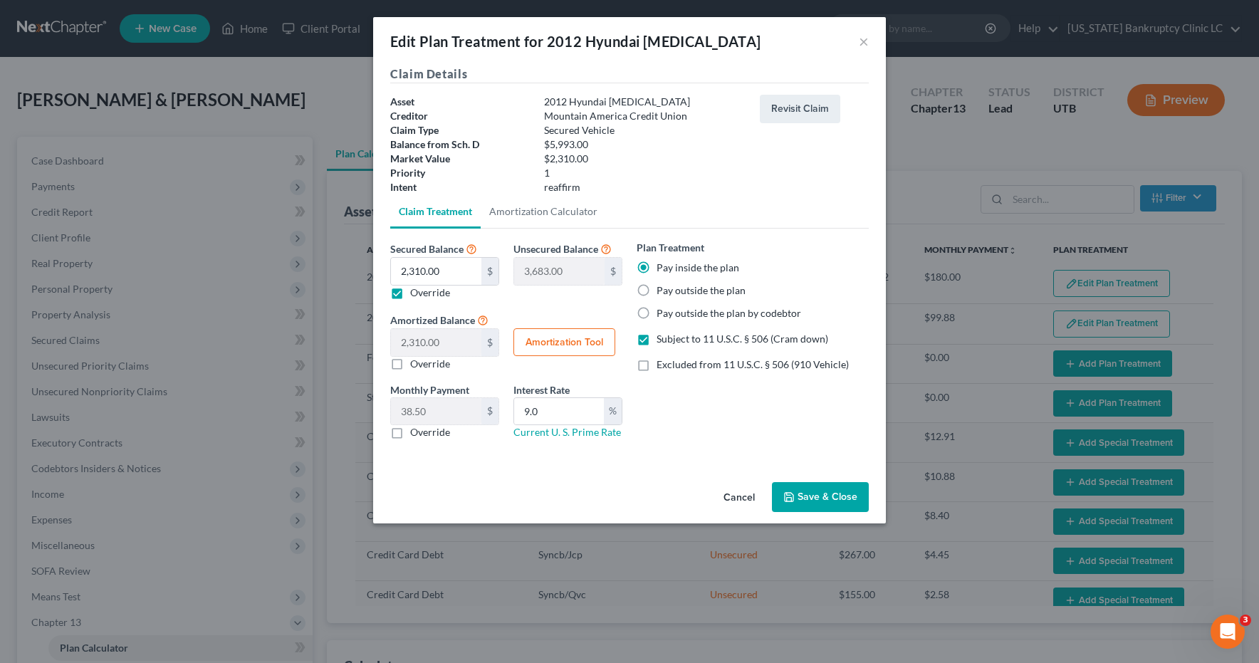
type input "9.0"
type input "60"
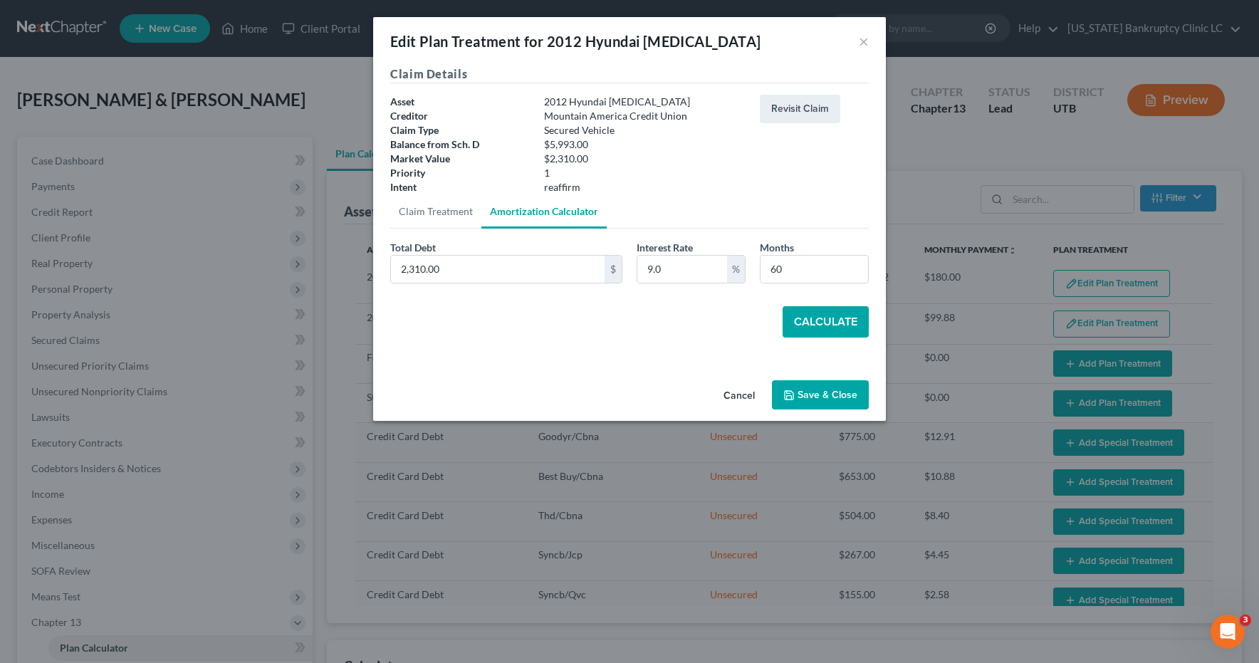
click at [840, 321] on button "Calculate" at bounding box center [826, 321] width 86 height 31
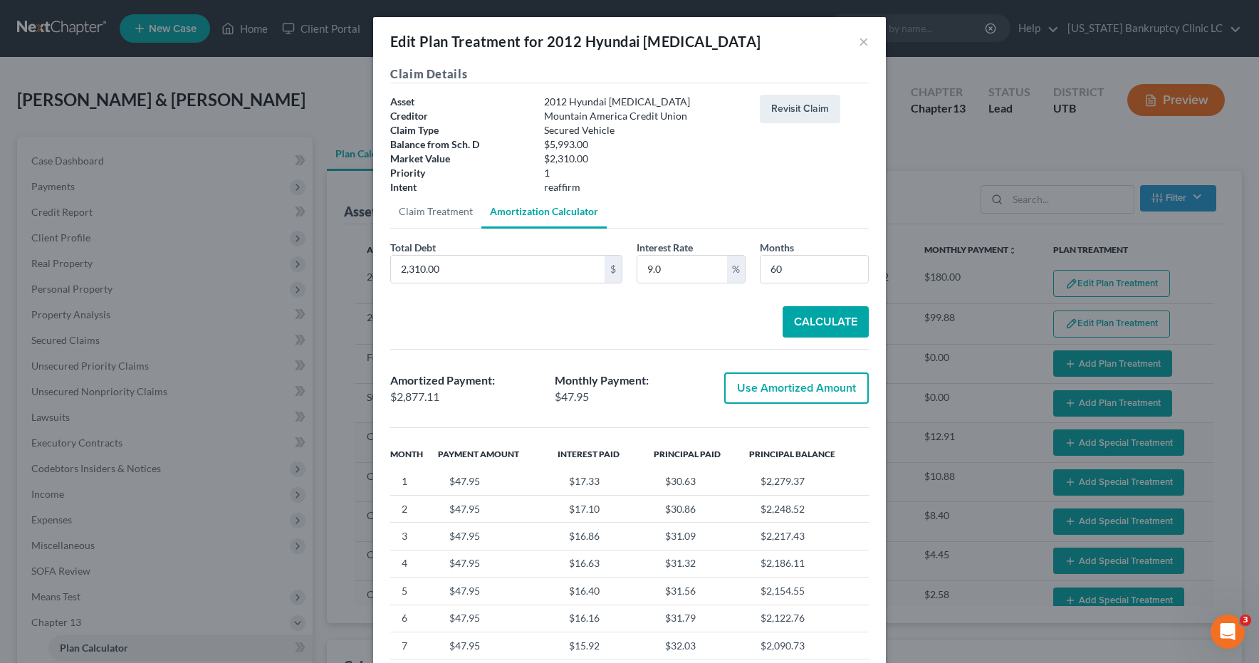
click at [793, 392] on button "Use Amortized Amount" at bounding box center [796, 387] width 145 height 31
type input "2,877.10"
checkbox input "true"
type input "47.95"
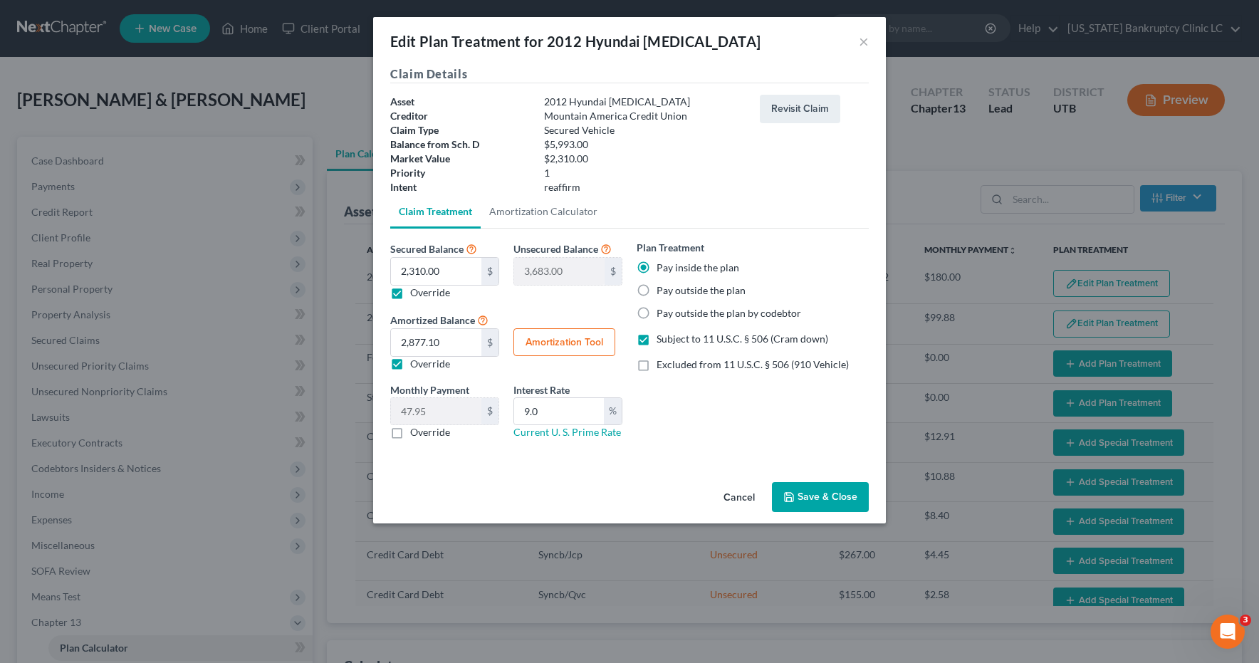
click at [410, 433] on label "Override" at bounding box center [430, 432] width 40 height 14
click at [416, 433] on input "Override" at bounding box center [420, 429] width 9 height 9
checkbox input "true"
click at [424, 414] on input "0.00" at bounding box center [436, 411] width 90 height 27
type input "50.00"
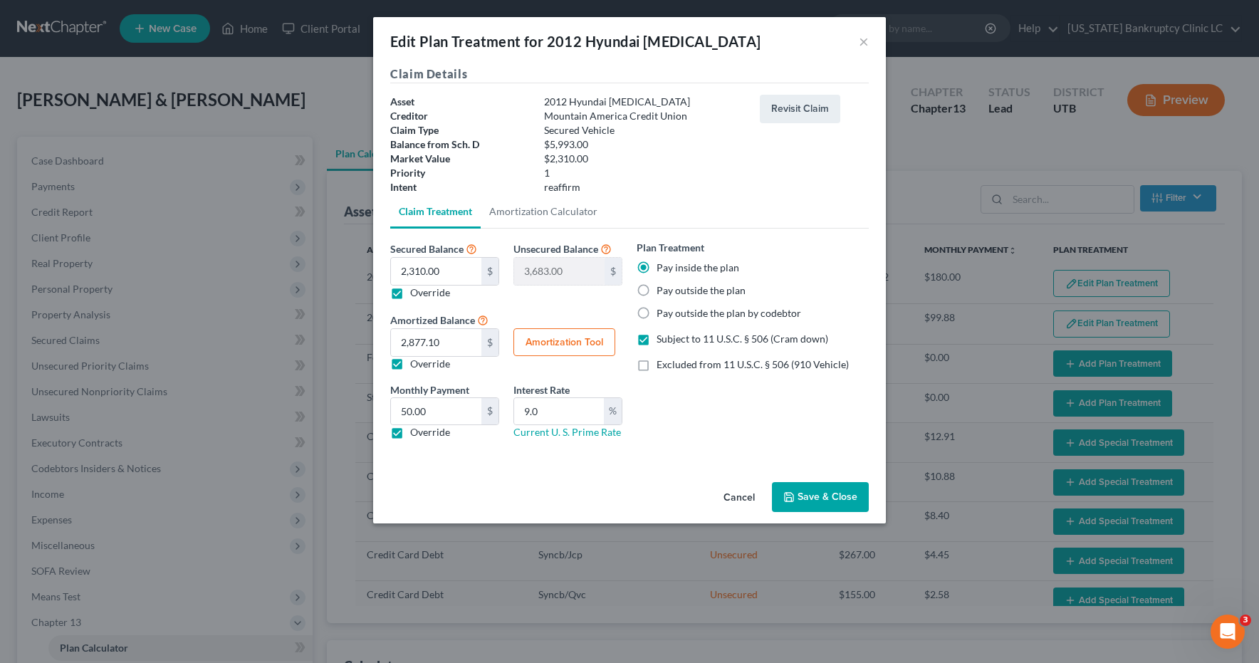
click at [813, 496] on button "Save & Close" at bounding box center [820, 497] width 97 height 30
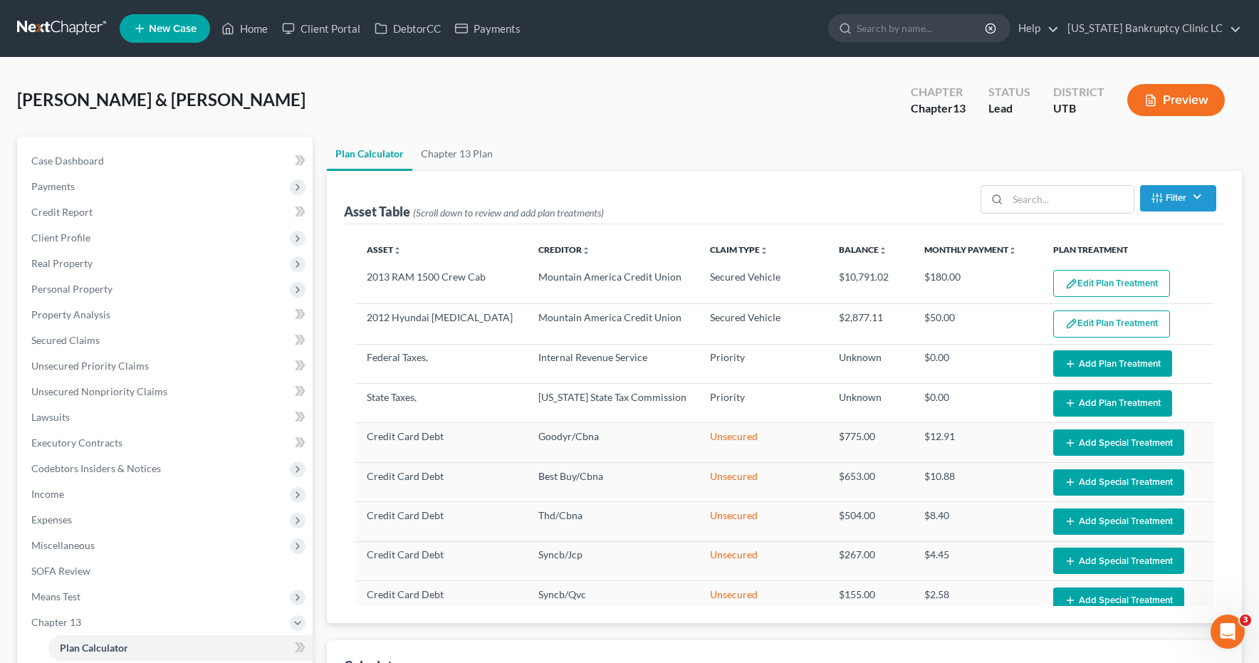
select select "59"
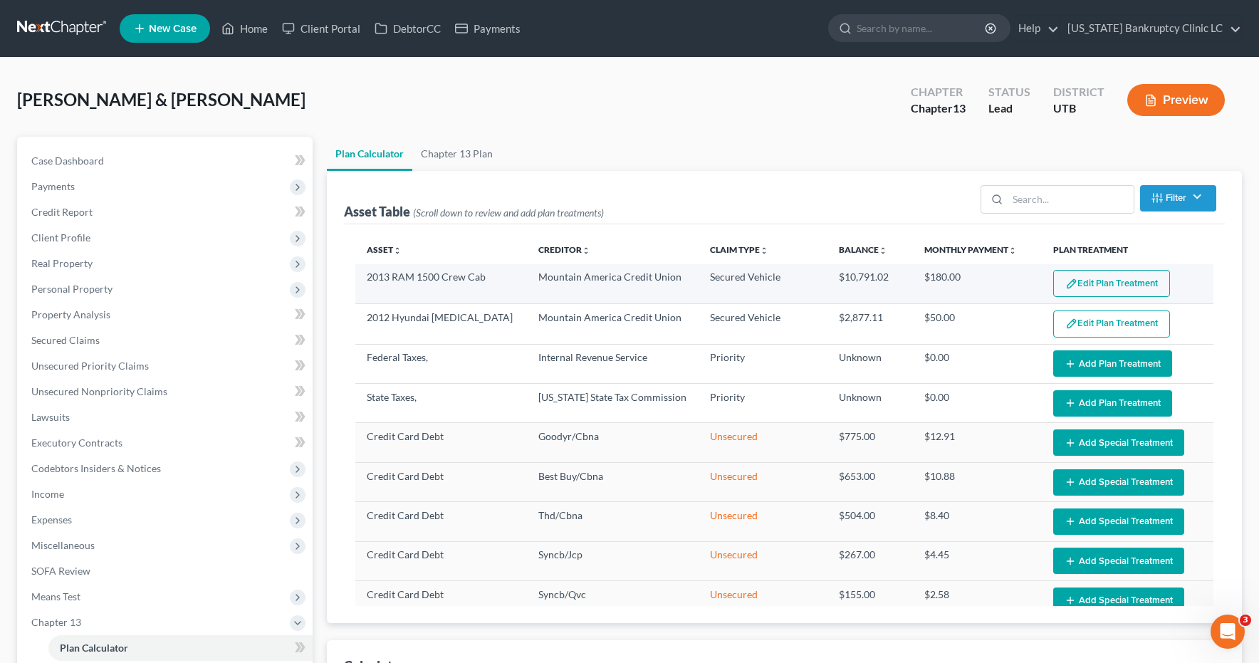
click at [1095, 290] on button "Edit Plan Treatment" at bounding box center [1111, 283] width 117 height 27
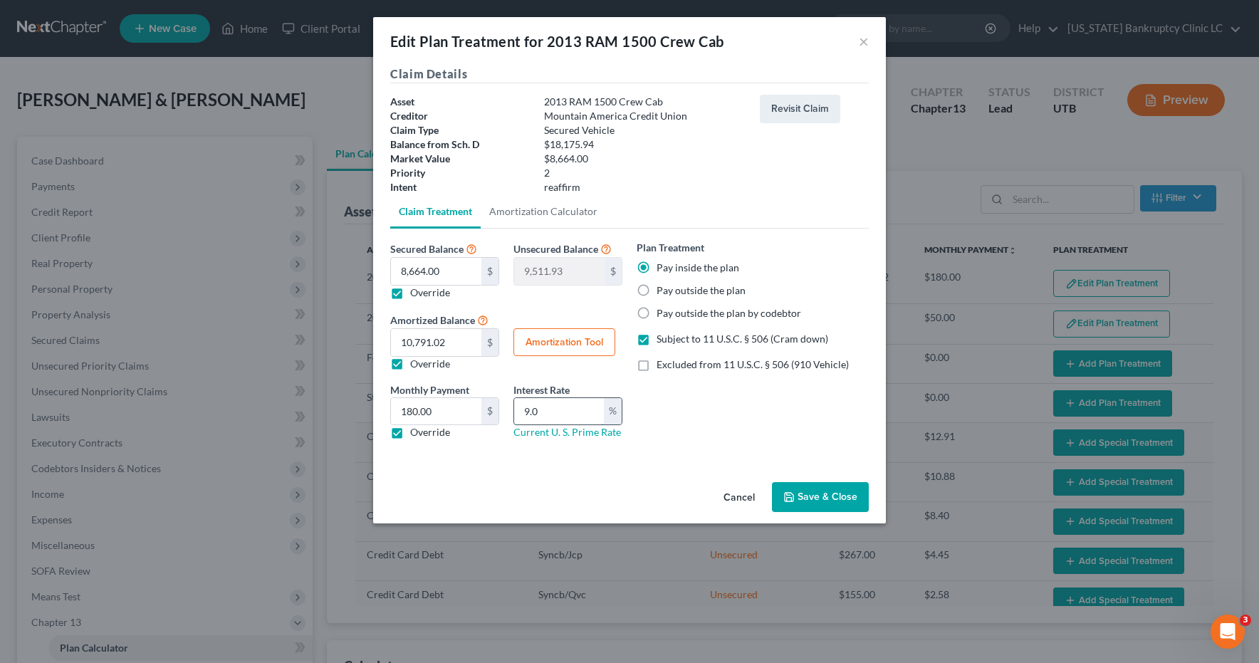
click at [546, 410] on input "9.0" at bounding box center [559, 411] width 90 height 27
drag, startPoint x: 546, startPoint y: 410, endPoint x: 493, endPoint y: 406, distance: 53.6
click at [493, 406] on div "Monthly Payment 179.85 $ 180.00 $ Override Interest Rate 9.0 % Current U. S. Pr…" at bounding box center [506, 416] width 246 height 69
type input "6.5"
click at [547, 342] on button "Amortization Tool" at bounding box center [564, 342] width 102 height 28
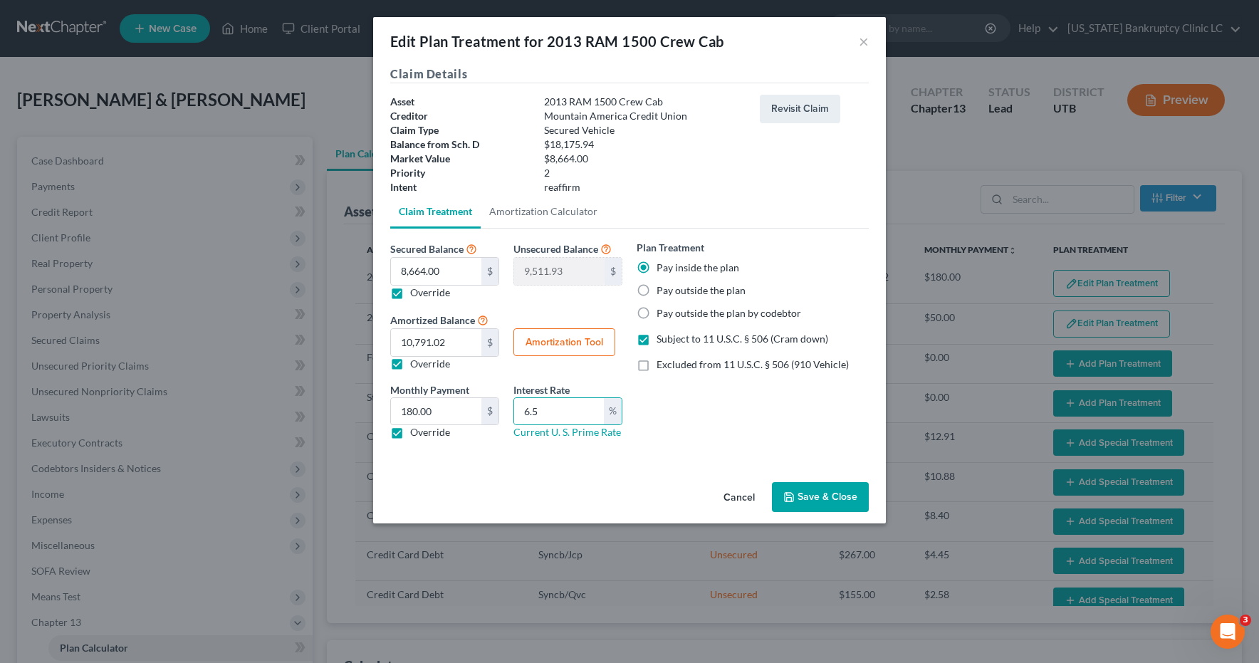
type input "8,664.00"
type input "6.5"
type input "60"
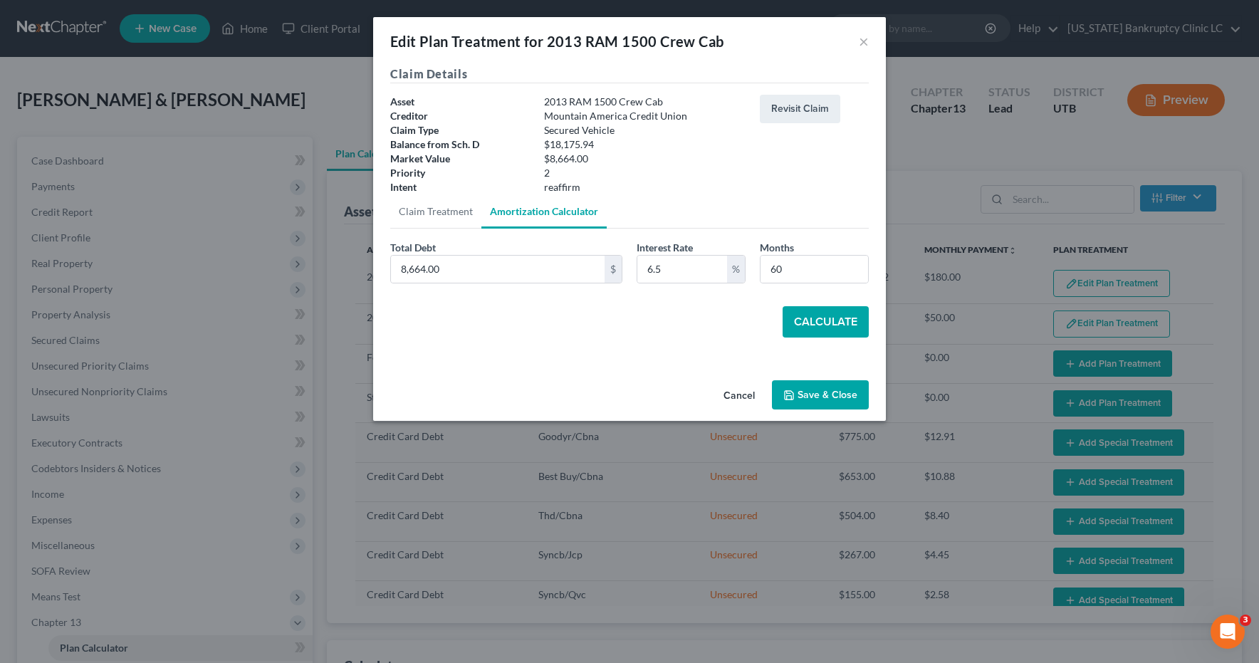
click at [822, 320] on button "Calculate" at bounding box center [826, 321] width 86 height 31
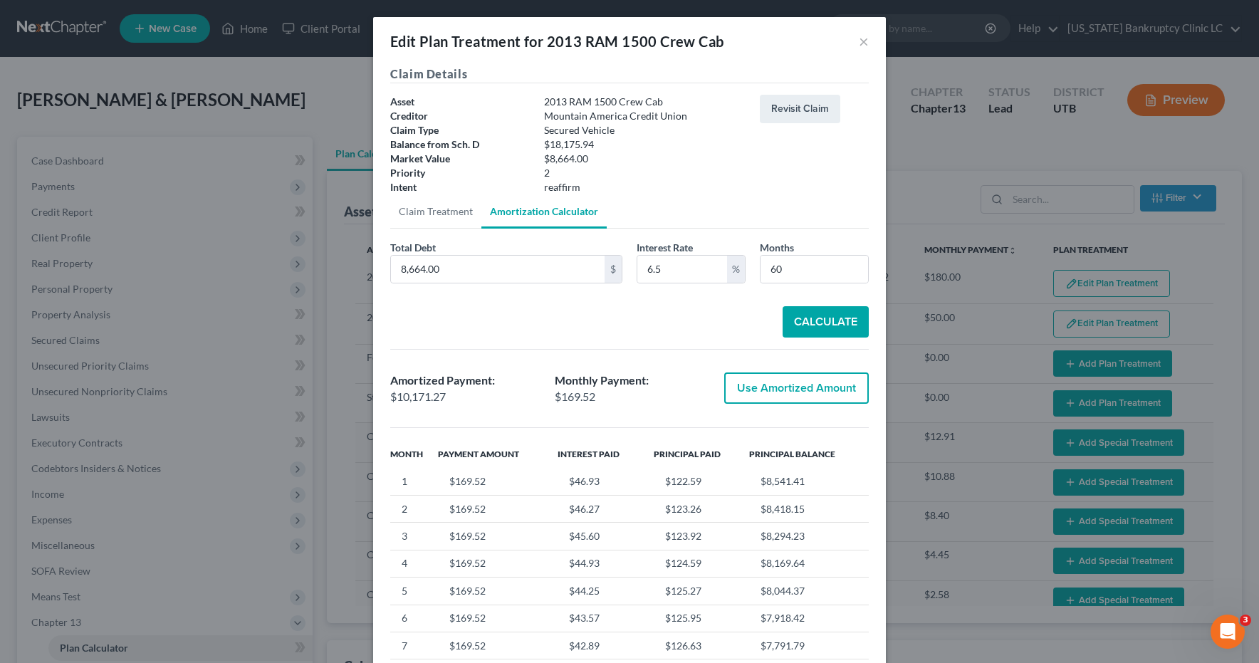
click at [793, 385] on button "Use Amortized Amount" at bounding box center [796, 387] width 145 height 31
type input "10,171.26"
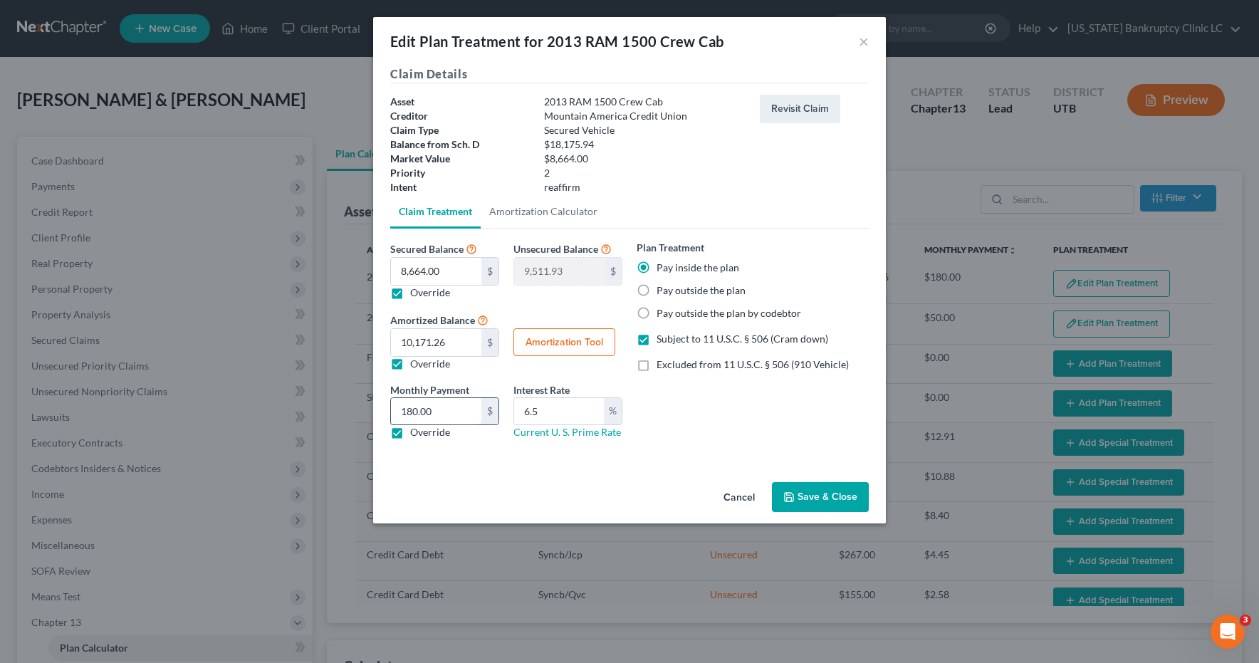
click at [436, 412] on input "180.00" at bounding box center [436, 411] width 90 height 27
type input "170.00"
click at [838, 498] on button "Save & Close" at bounding box center [820, 497] width 97 height 30
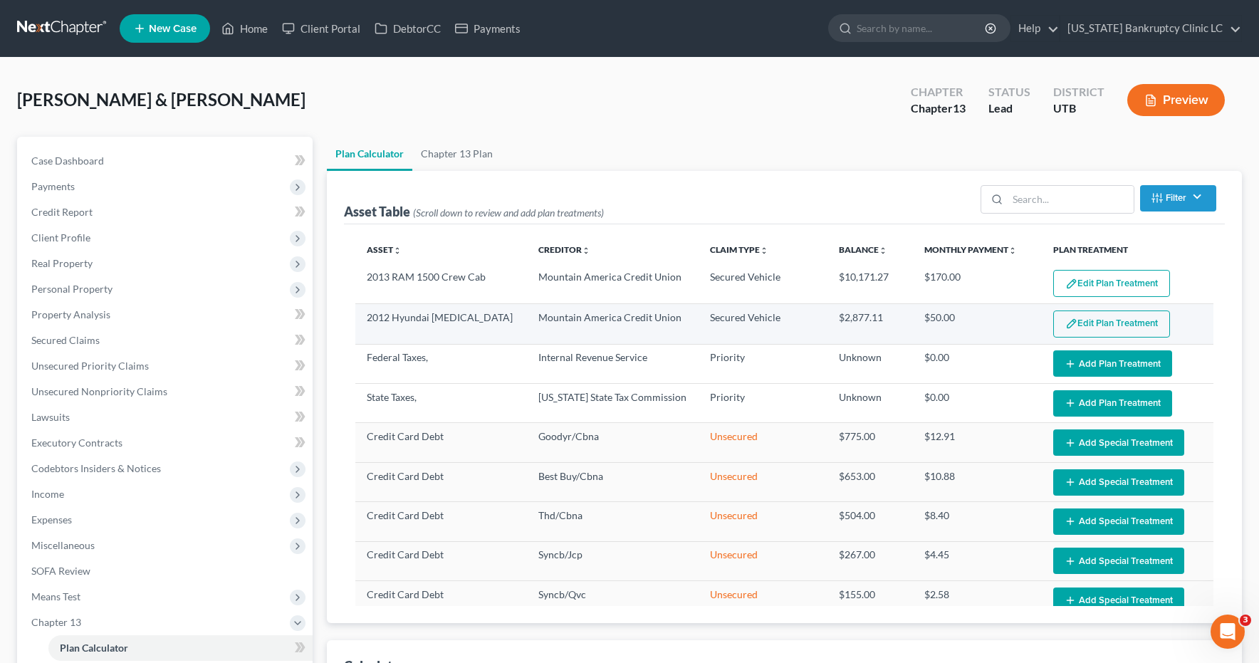
select select "59"
click at [1103, 323] on button "Edit Plan Treatment" at bounding box center [1111, 324] width 117 height 27
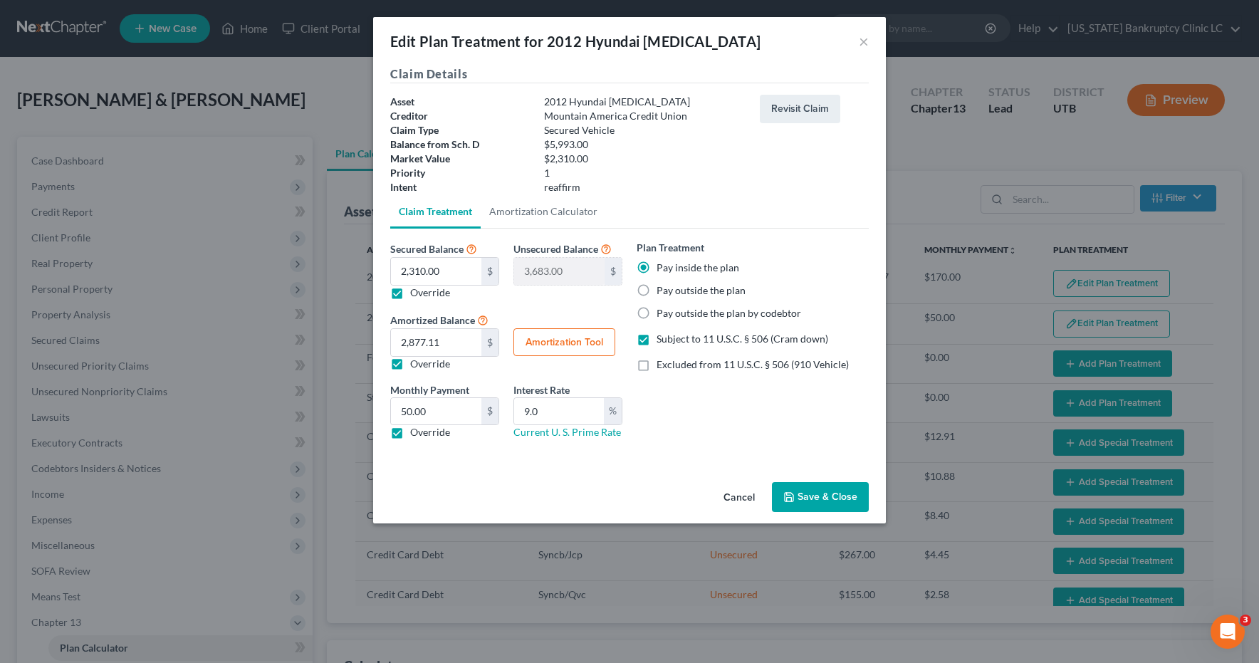
click at [569, 343] on button "Amortization Tool" at bounding box center [564, 342] width 102 height 28
type input "2,310.00"
type input "9.0"
type input "60"
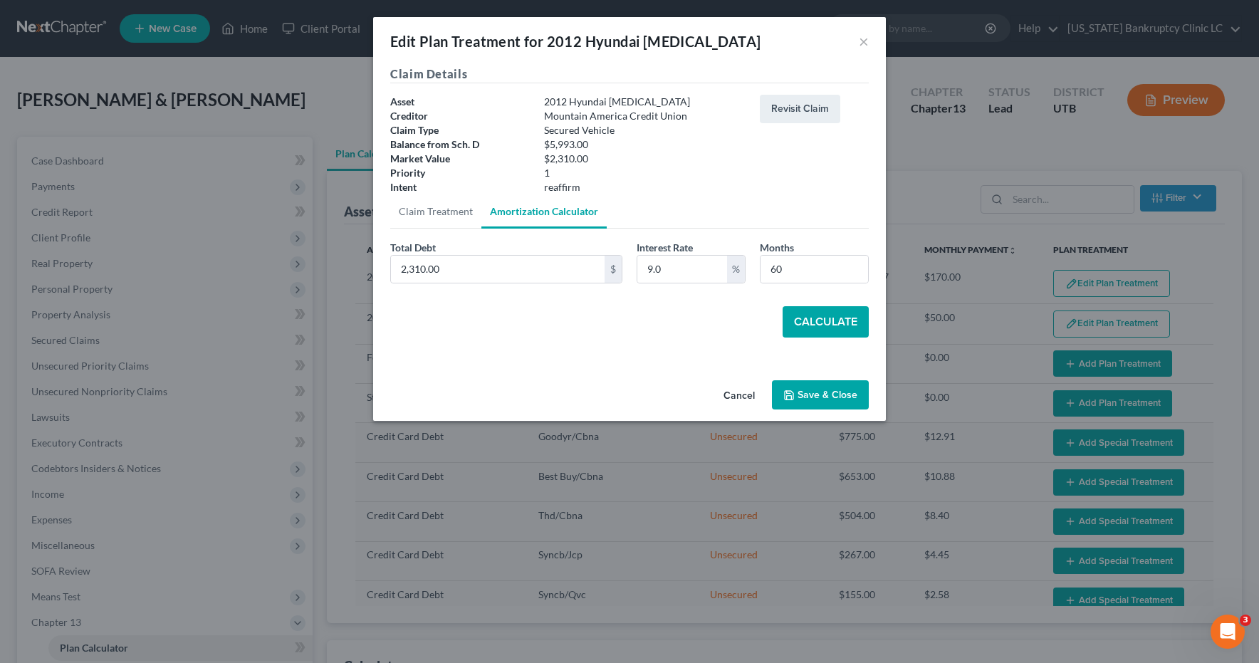
click at [810, 323] on button "Calculate" at bounding box center [826, 321] width 86 height 31
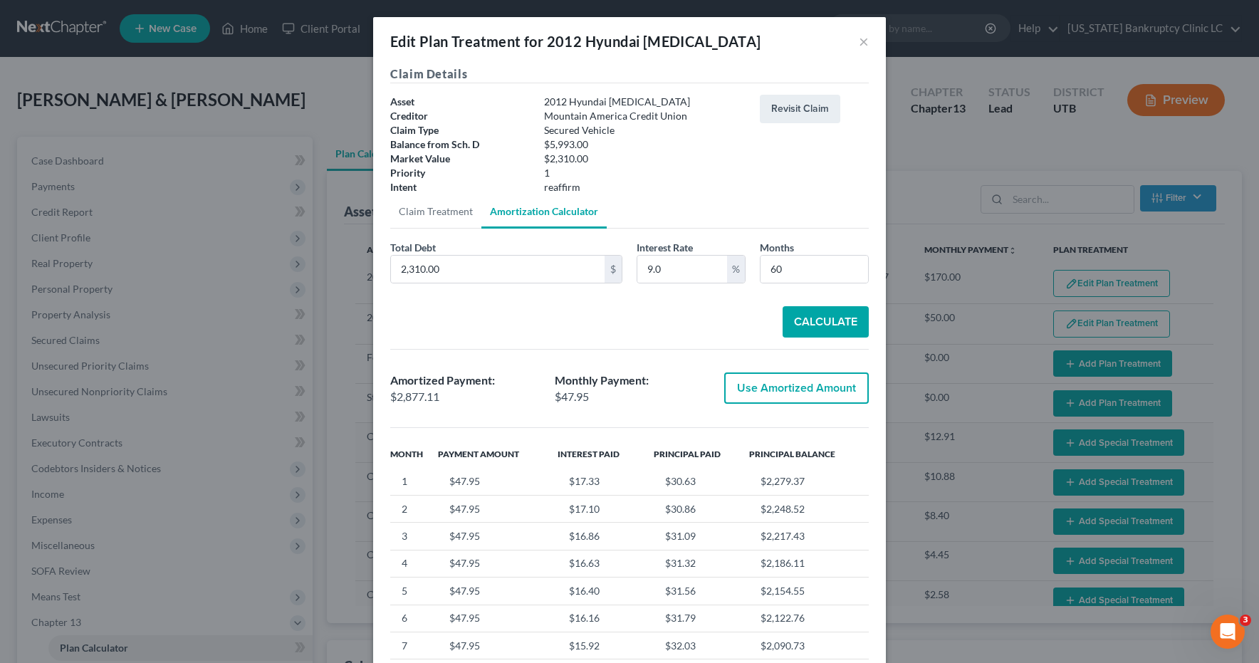
click at [759, 395] on button "Use Amortized Amount" at bounding box center [796, 387] width 145 height 31
type input "2,877.10"
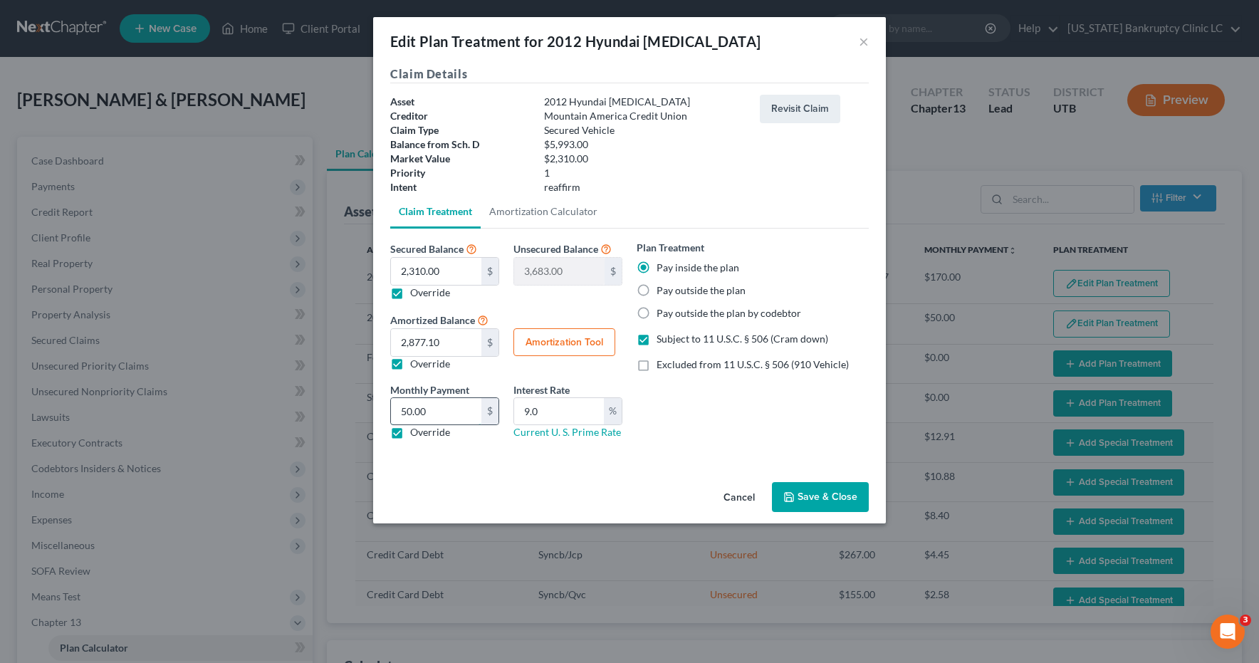
click at [434, 414] on input "50.00" at bounding box center [436, 411] width 90 height 27
click at [575, 411] on input "9.0" at bounding box center [559, 411] width 90 height 27
drag, startPoint x: 554, startPoint y: 410, endPoint x: 516, endPoint y: 408, distance: 37.8
click at [516, 408] on input "9.0" at bounding box center [559, 411] width 90 height 27
type input "6.5"
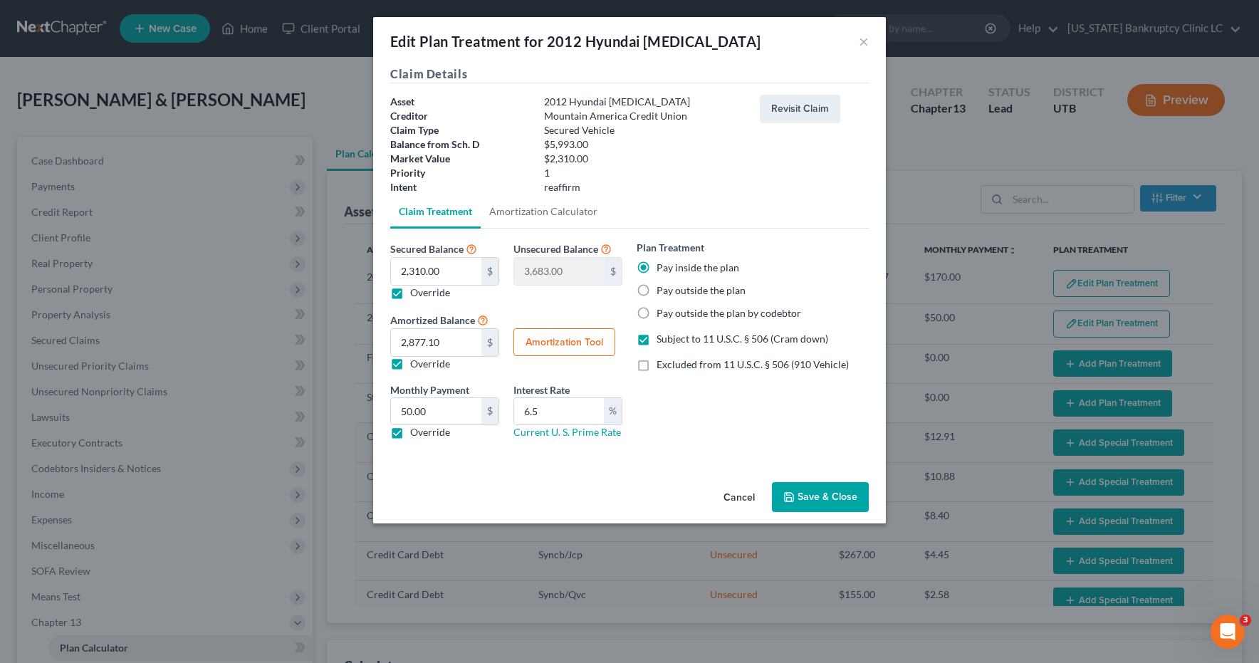
click at [563, 351] on button "Amortization Tool" at bounding box center [564, 342] width 102 height 28
type input "6.5"
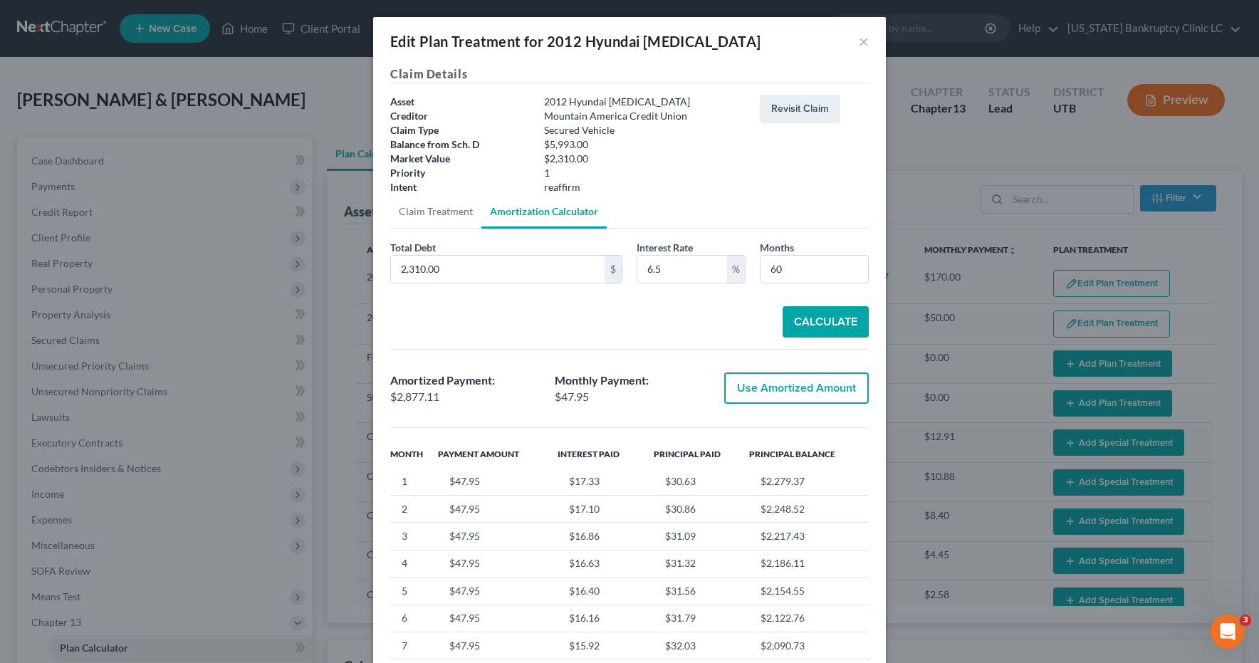
click at [786, 388] on button "Use Amortized Amount" at bounding box center [796, 387] width 145 height 31
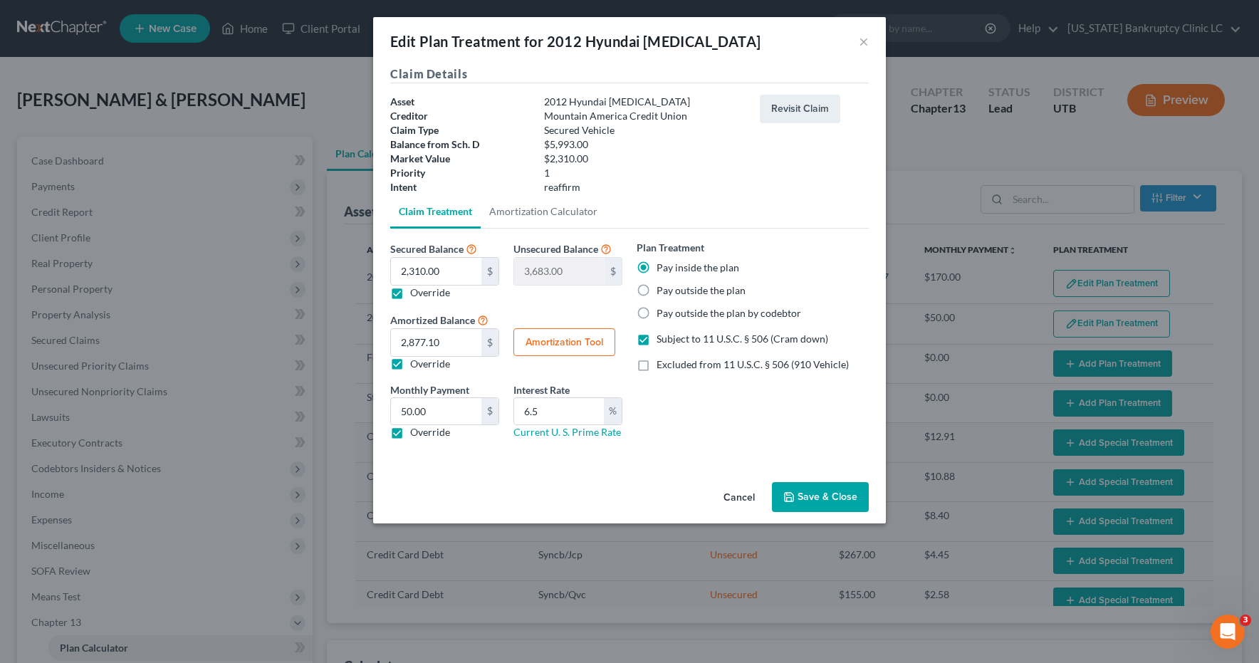
click at [410, 435] on label "Override" at bounding box center [430, 432] width 40 height 14
click at [416, 434] on input "Override" at bounding box center [420, 429] width 9 height 9
click at [410, 432] on label "Override" at bounding box center [430, 432] width 40 height 14
click at [416, 432] on input "Override" at bounding box center [420, 429] width 9 height 9
checkbox input "true"
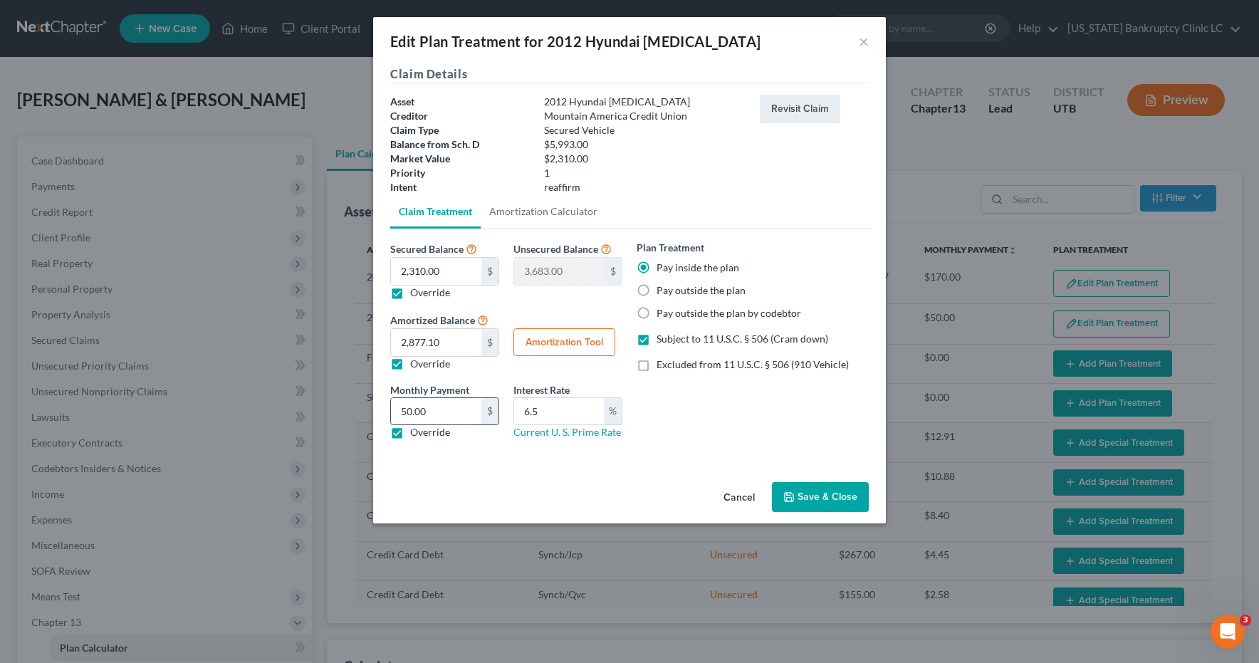
click at [446, 409] on input "50.00" at bounding box center [436, 411] width 90 height 27
type input "48.00"
click at [826, 496] on button "Save & Close" at bounding box center [820, 497] width 97 height 30
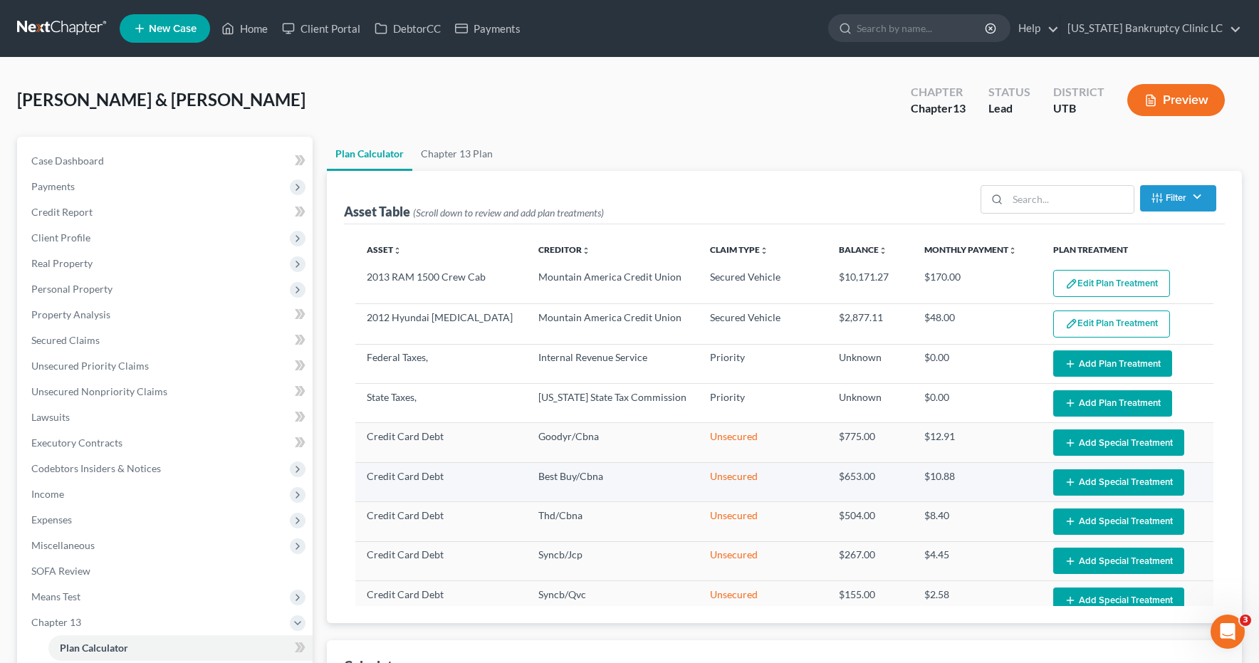
select select "59"
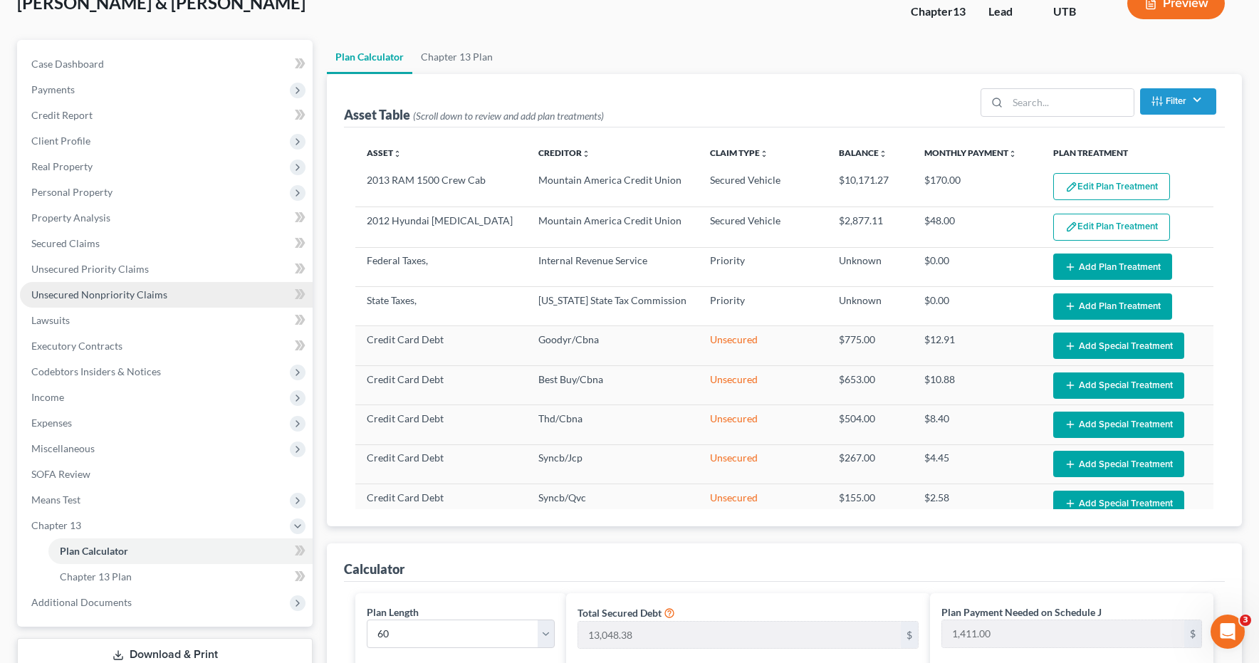
click at [73, 291] on span "Unsecured Nonpriority Claims" at bounding box center [99, 294] width 136 height 12
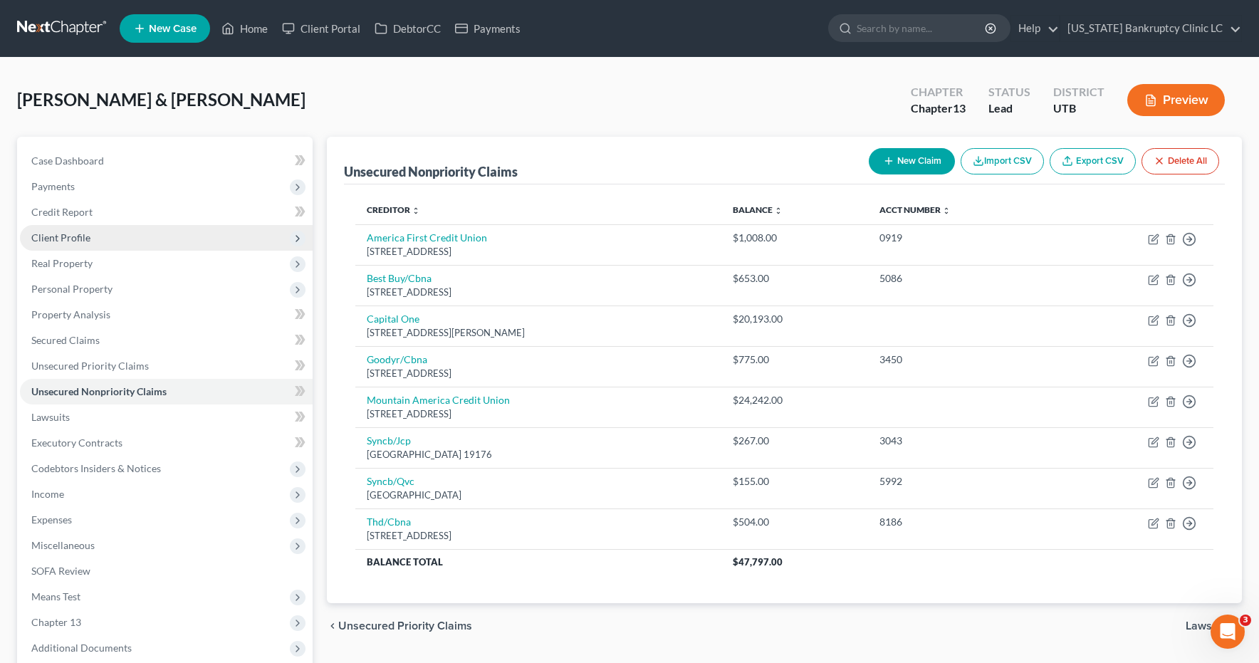
click at [51, 238] on span "Client Profile" at bounding box center [60, 237] width 59 height 12
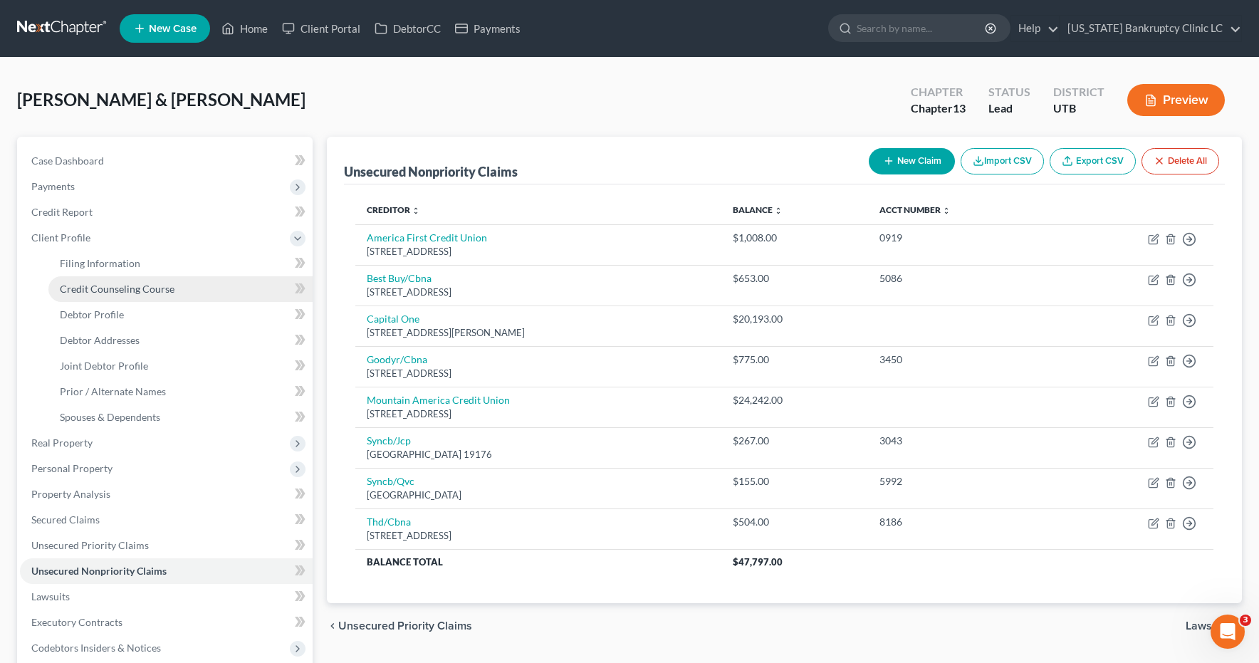
click at [80, 290] on span "Credit Counseling Course" at bounding box center [117, 289] width 115 height 12
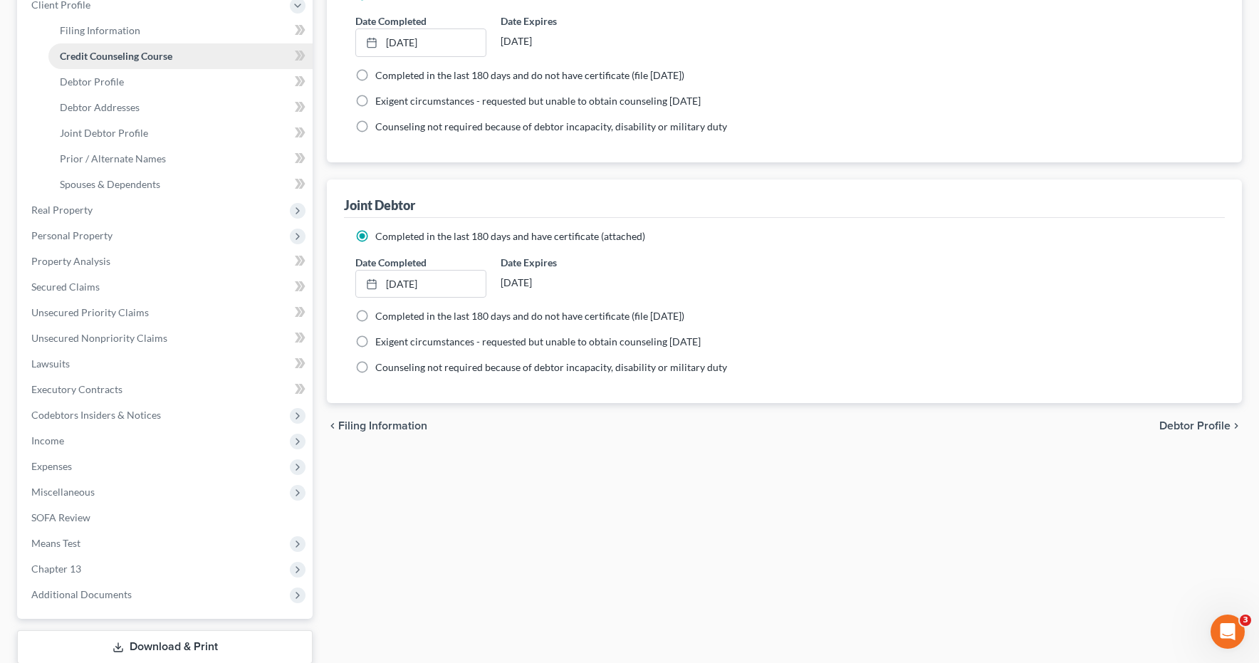
scroll to position [325, 0]
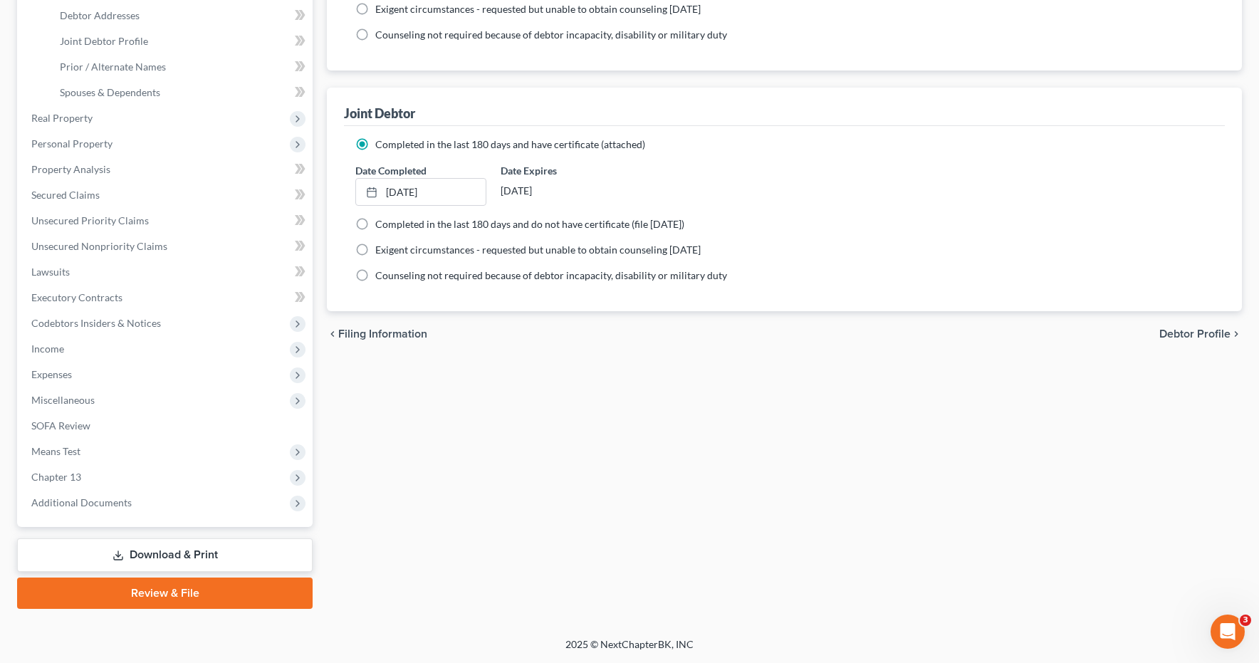
click at [152, 553] on link "Download & Print" at bounding box center [165, 554] width 296 height 33
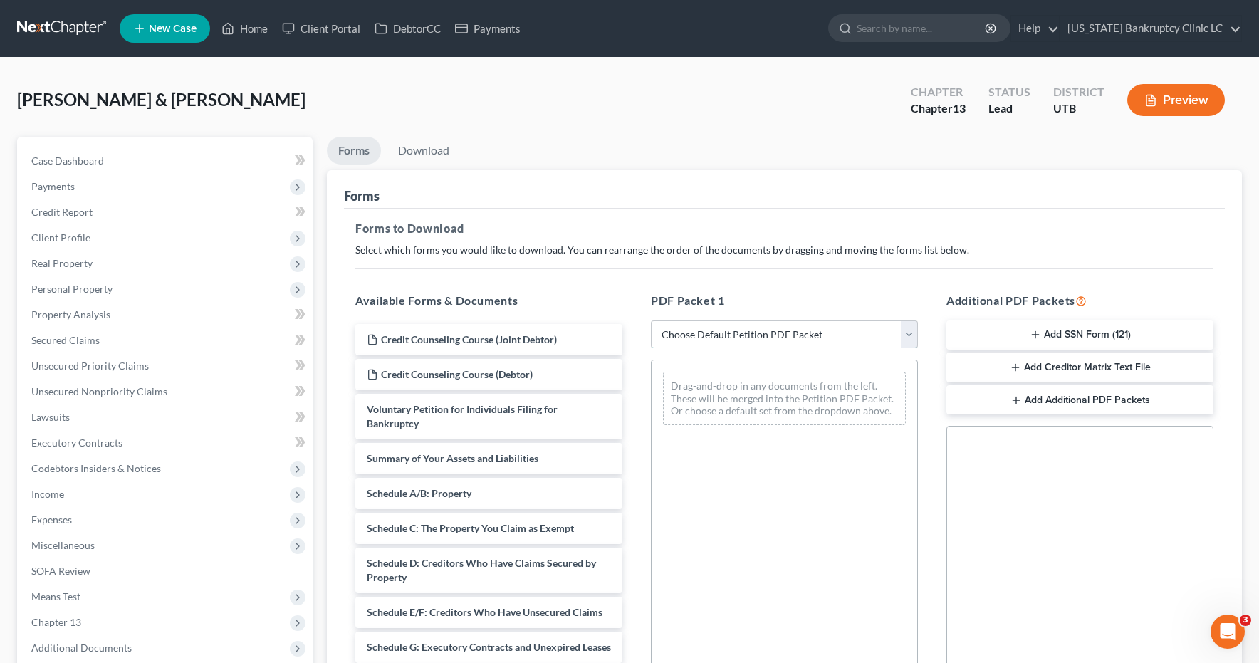
click at [906, 332] on select "Choose Default Petition PDF Packet Complete Bankruptcy Petition (all forms and …" at bounding box center [784, 334] width 267 height 28
select select "0"
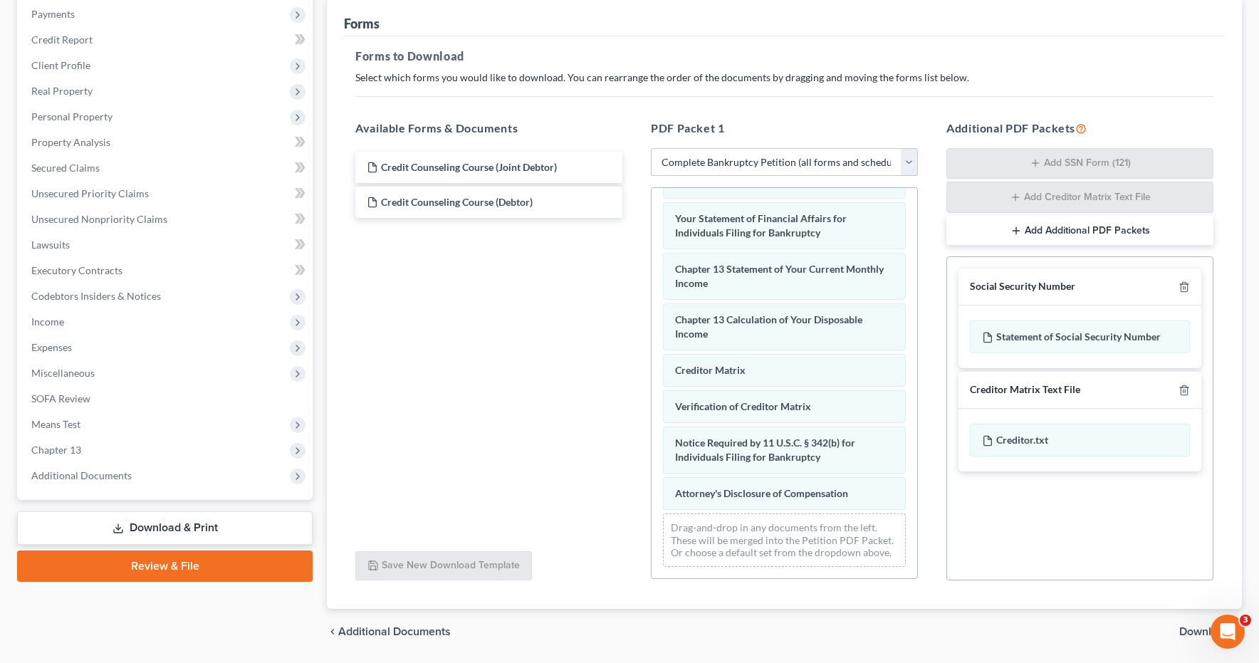
scroll to position [218, 0]
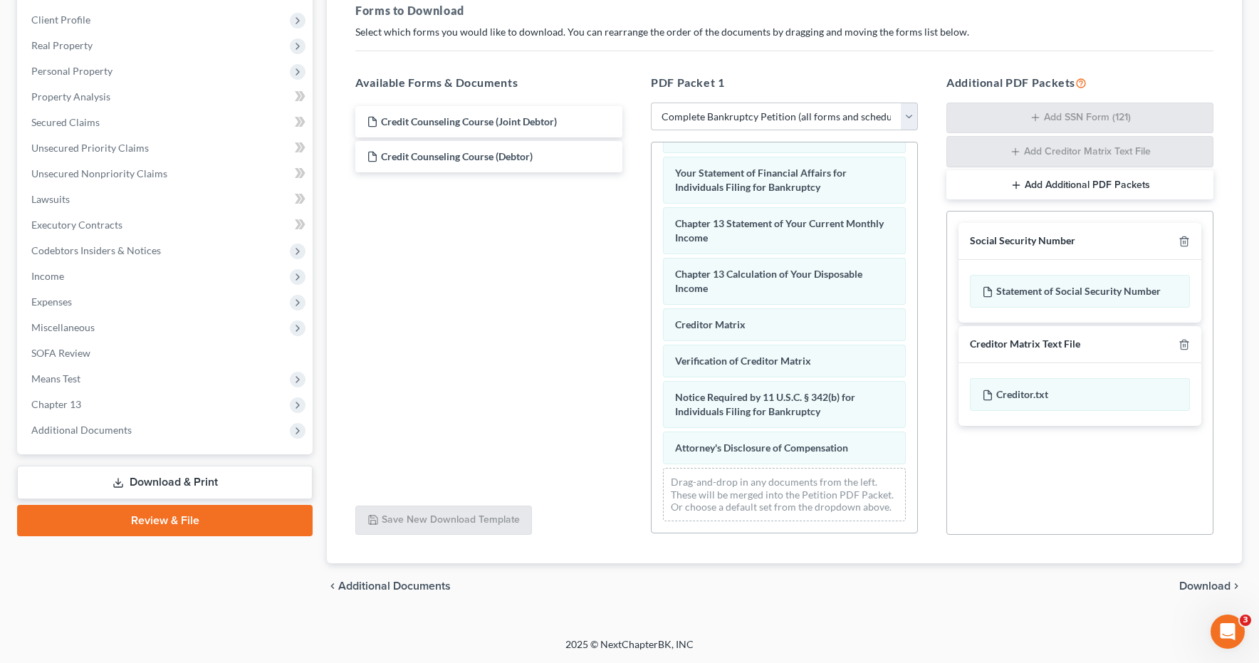
click at [1206, 583] on span "Download" at bounding box center [1204, 585] width 51 height 11
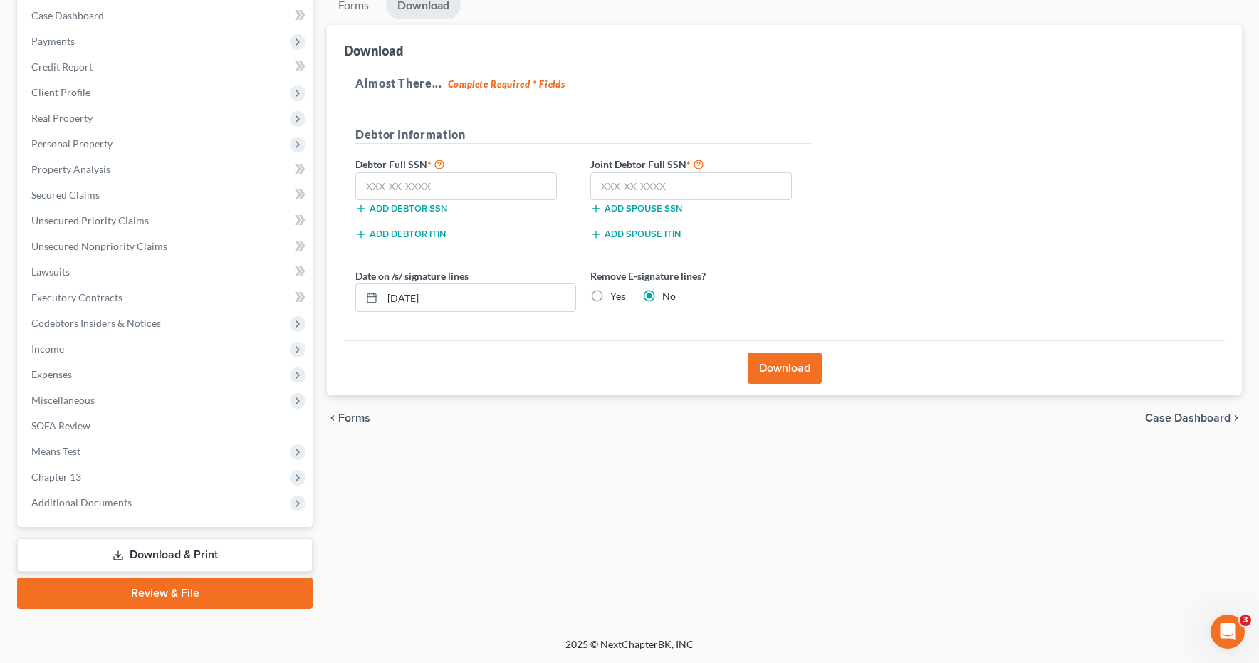
scroll to position [145, 0]
click at [419, 183] on input "text" at bounding box center [456, 186] width 202 height 28
type input "528-08-5053"
type input "528-31-4072"
click at [798, 372] on button "Download" at bounding box center [785, 368] width 74 height 31
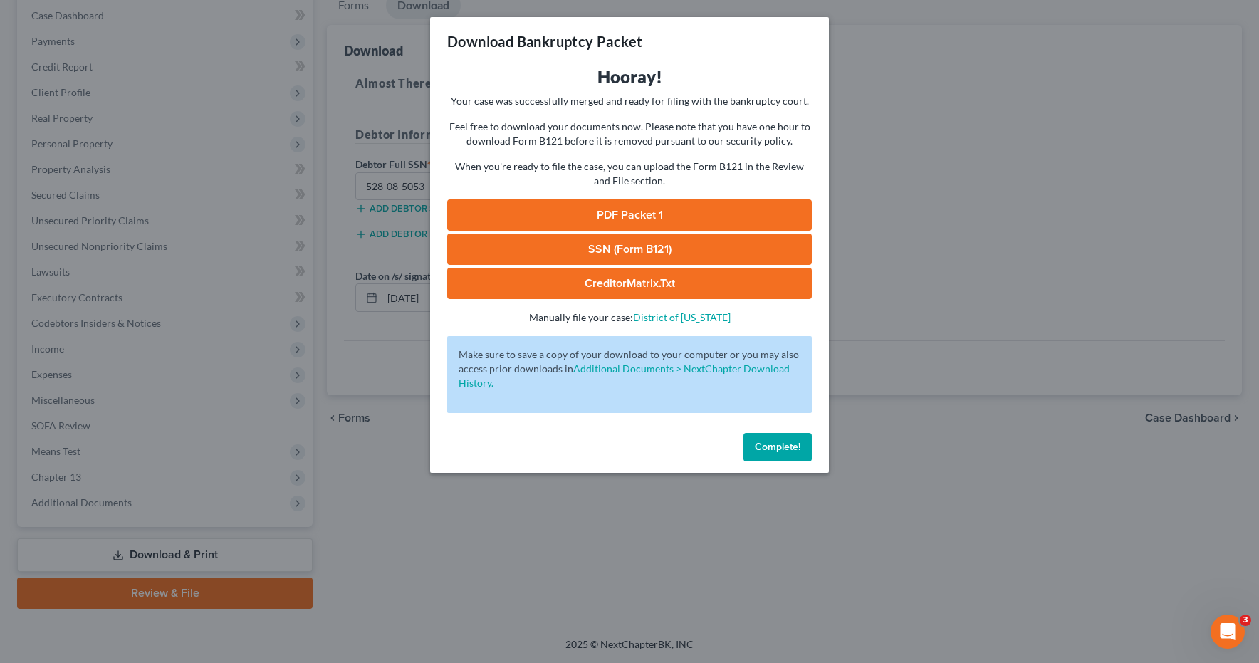
click at [606, 219] on link "PDF Packet 1" at bounding box center [629, 214] width 365 height 31
click at [626, 249] on link "SSN (Form B121)" at bounding box center [629, 249] width 365 height 31
click at [794, 449] on span "Complete!" at bounding box center [778, 447] width 46 height 12
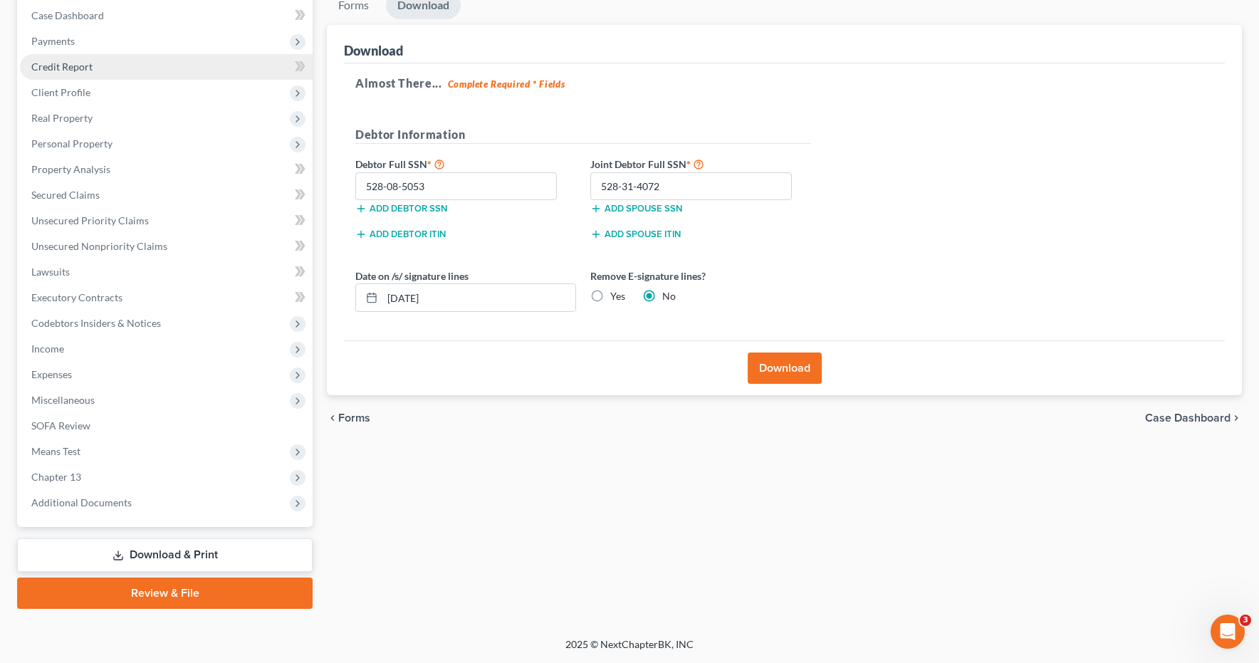
scroll to position [0, 0]
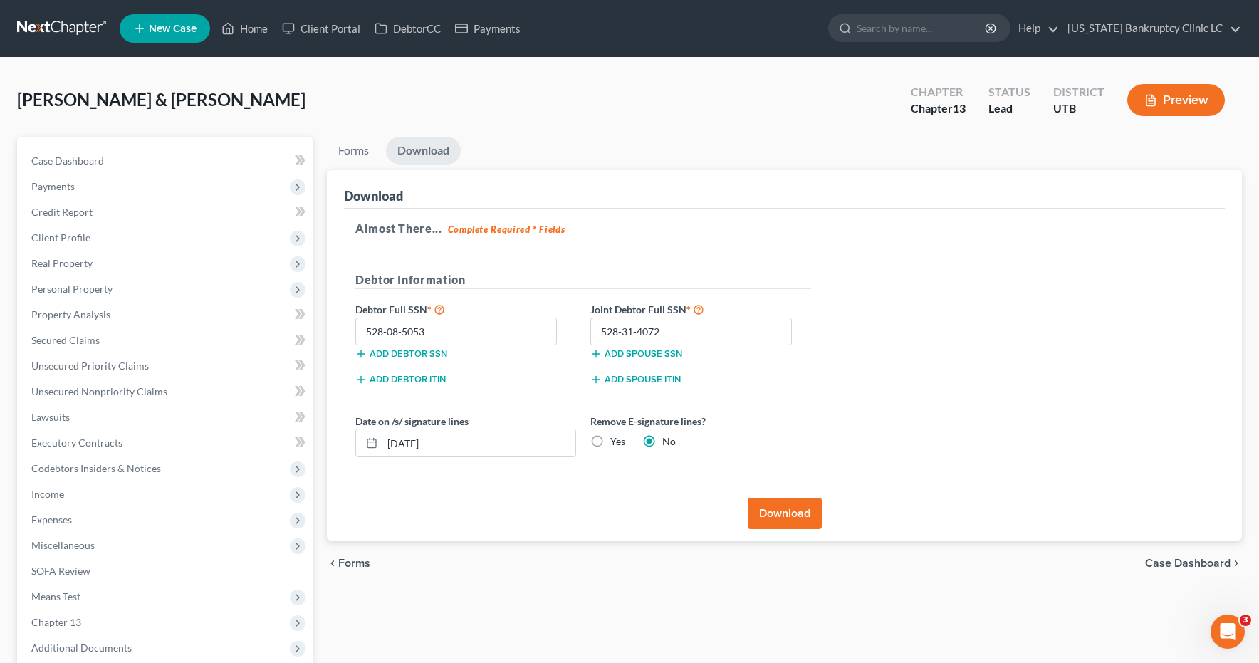
click at [63, 28] on link at bounding box center [62, 29] width 91 height 26
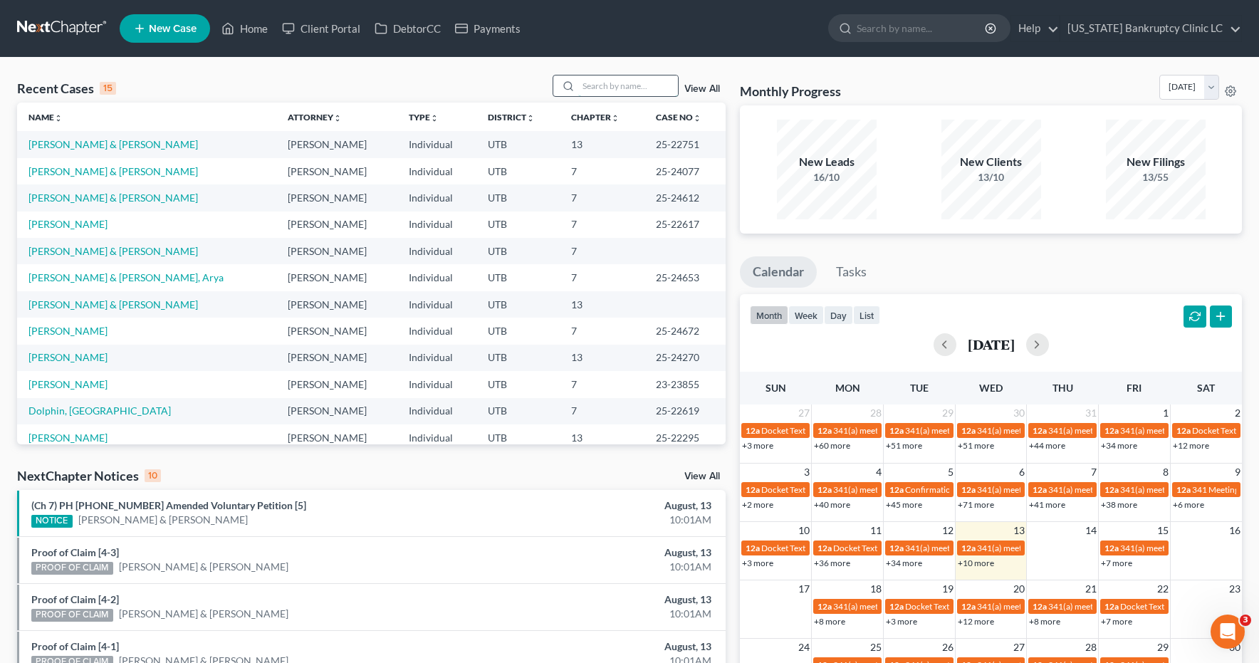
click at [592, 87] on input "search" at bounding box center [628, 85] width 100 height 21
type input "mctavisch"
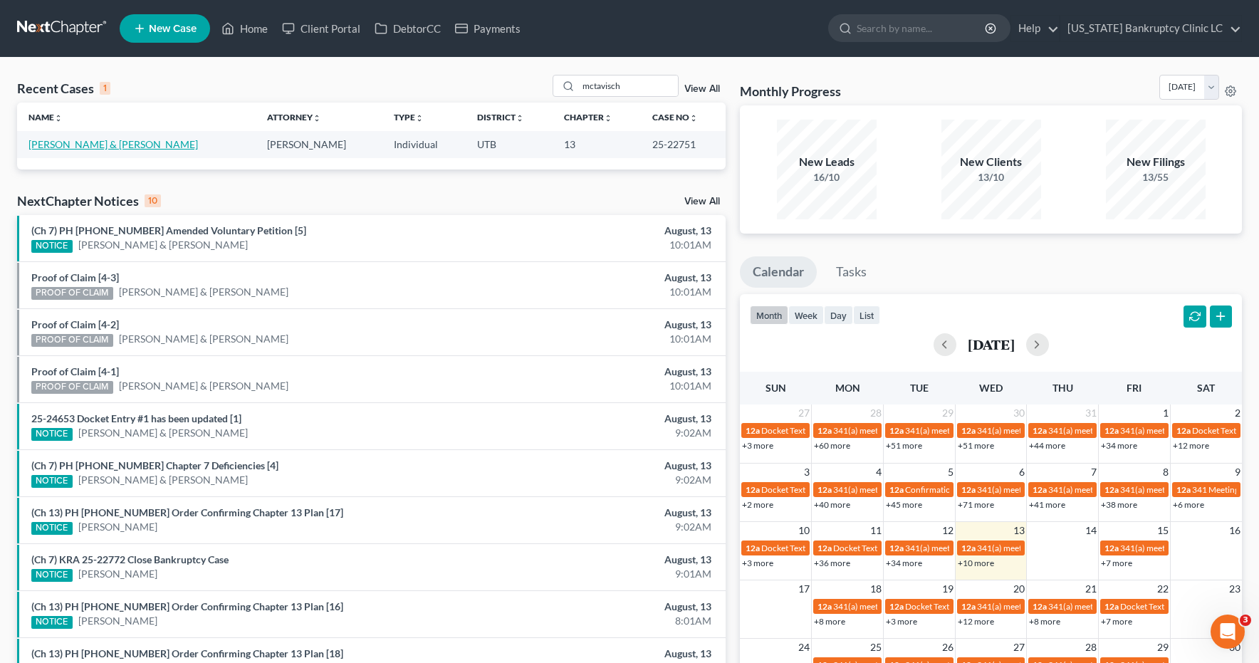
click at [82, 145] on link "[PERSON_NAME] & [PERSON_NAME]" at bounding box center [112, 144] width 169 height 12
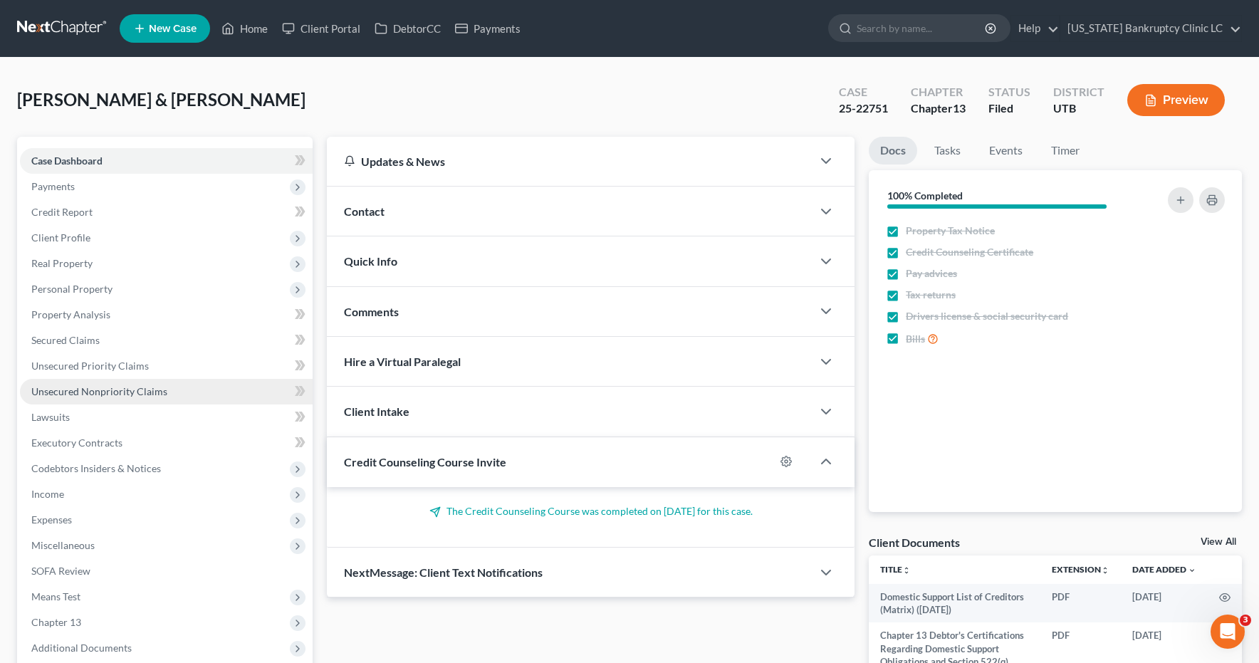
click at [77, 397] on link "Unsecured Nonpriority Claims" at bounding box center [166, 392] width 293 height 26
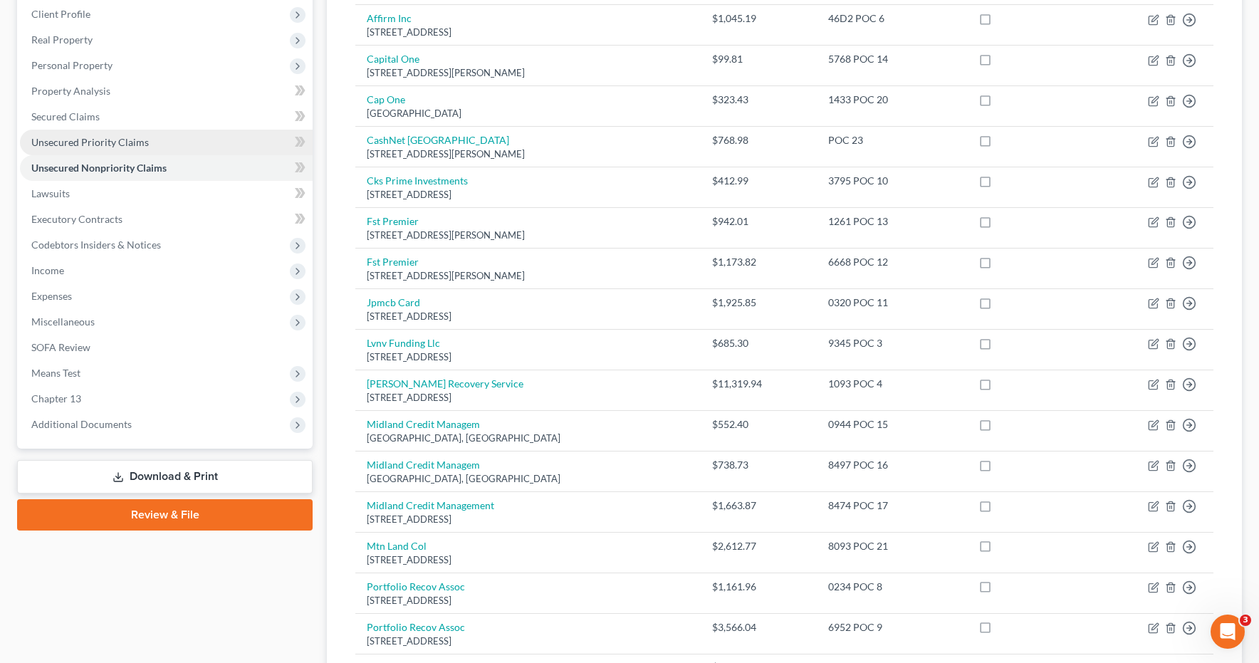
scroll to position [214, 0]
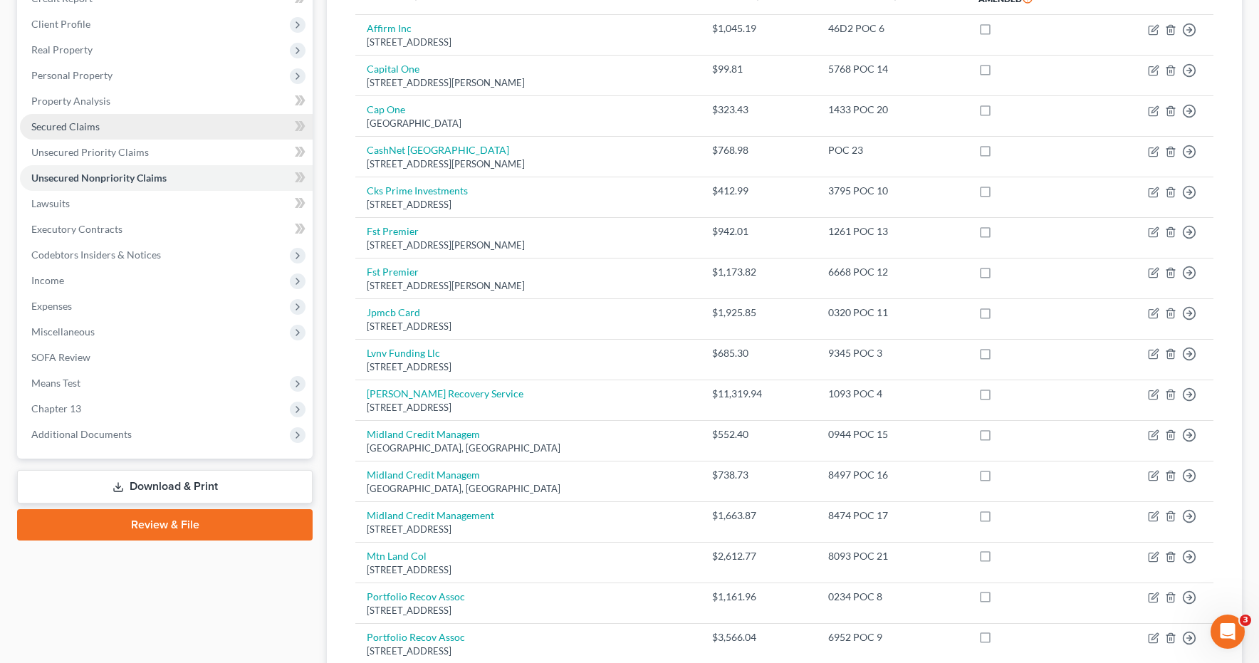
click at [73, 132] on link "Secured Claims" at bounding box center [166, 127] width 293 height 26
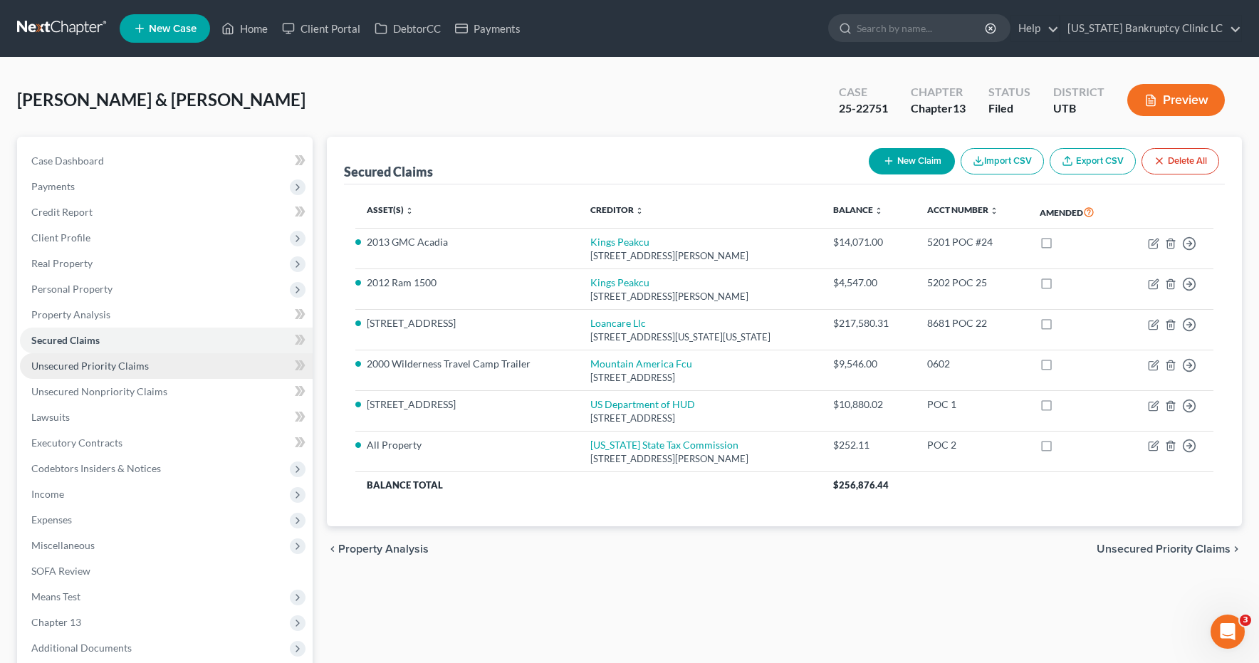
click at [73, 370] on span "Unsecured Priority Claims" at bounding box center [90, 366] width 118 height 12
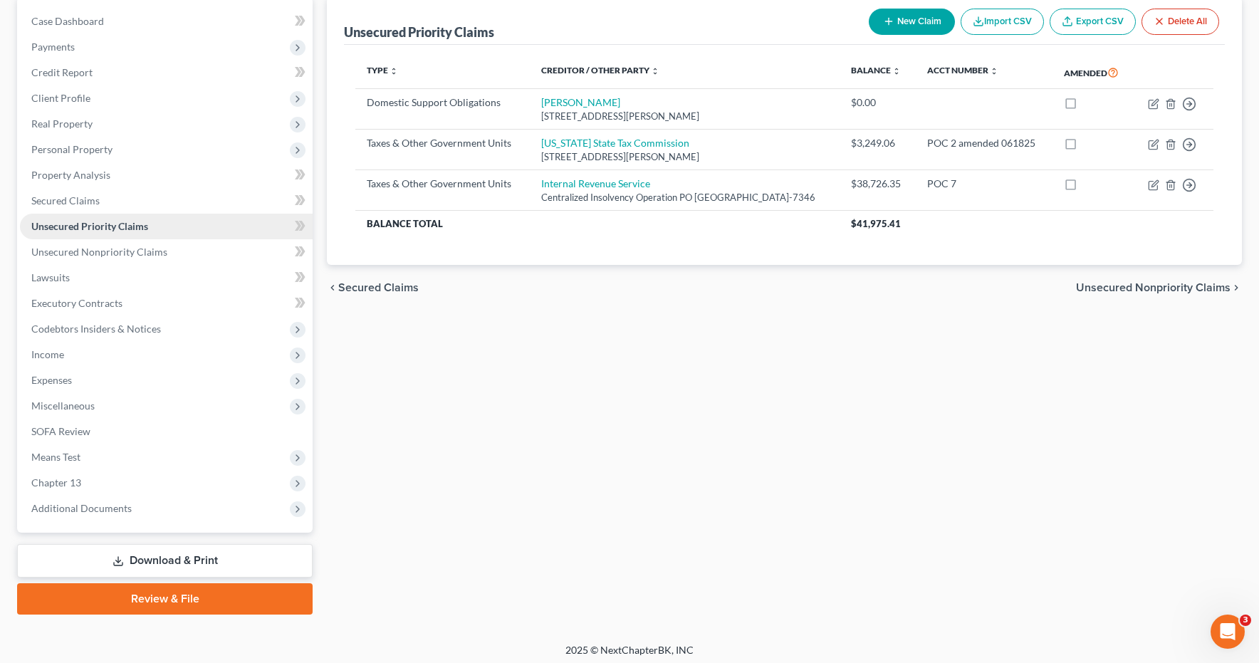
scroll to position [145, 0]
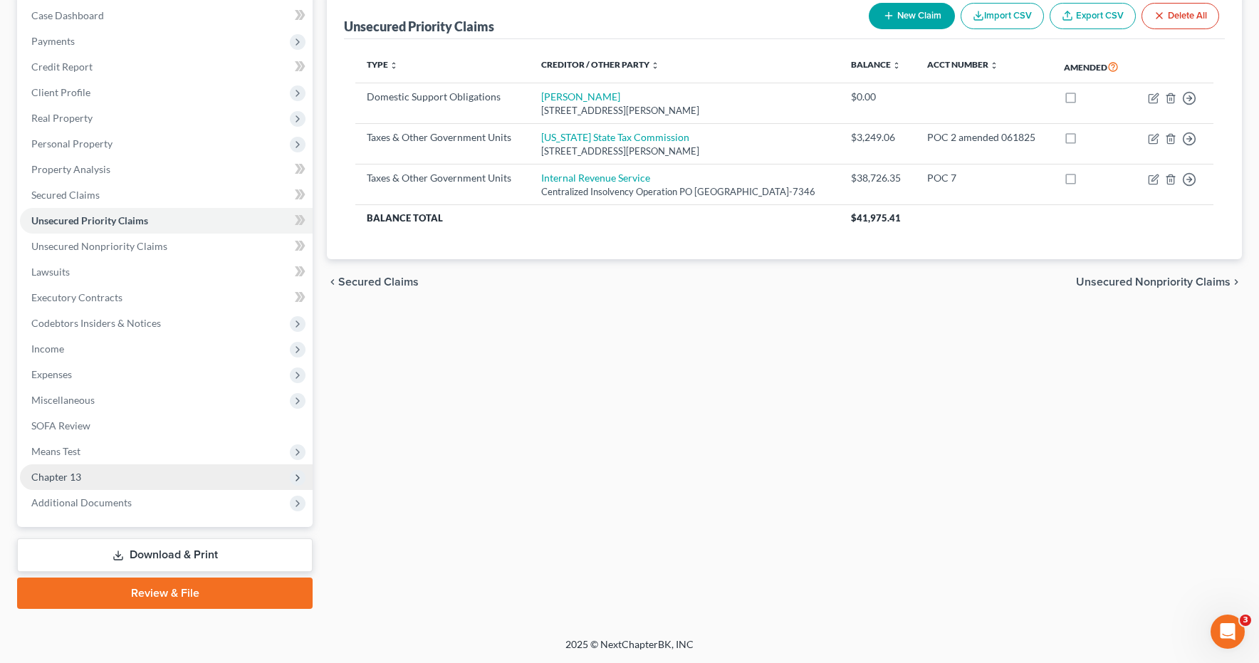
click at [75, 476] on span "Chapter 13" at bounding box center [56, 477] width 50 height 12
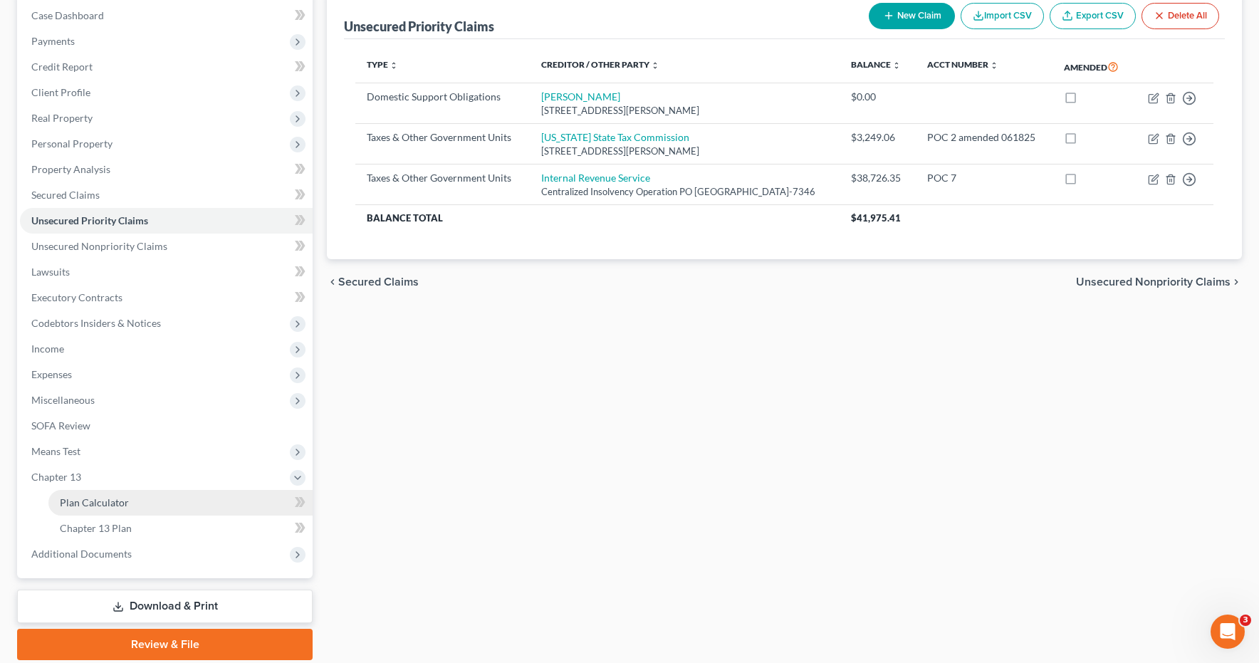
click at [76, 500] on span "Plan Calculator" at bounding box center [94, 502] width 69 height 12
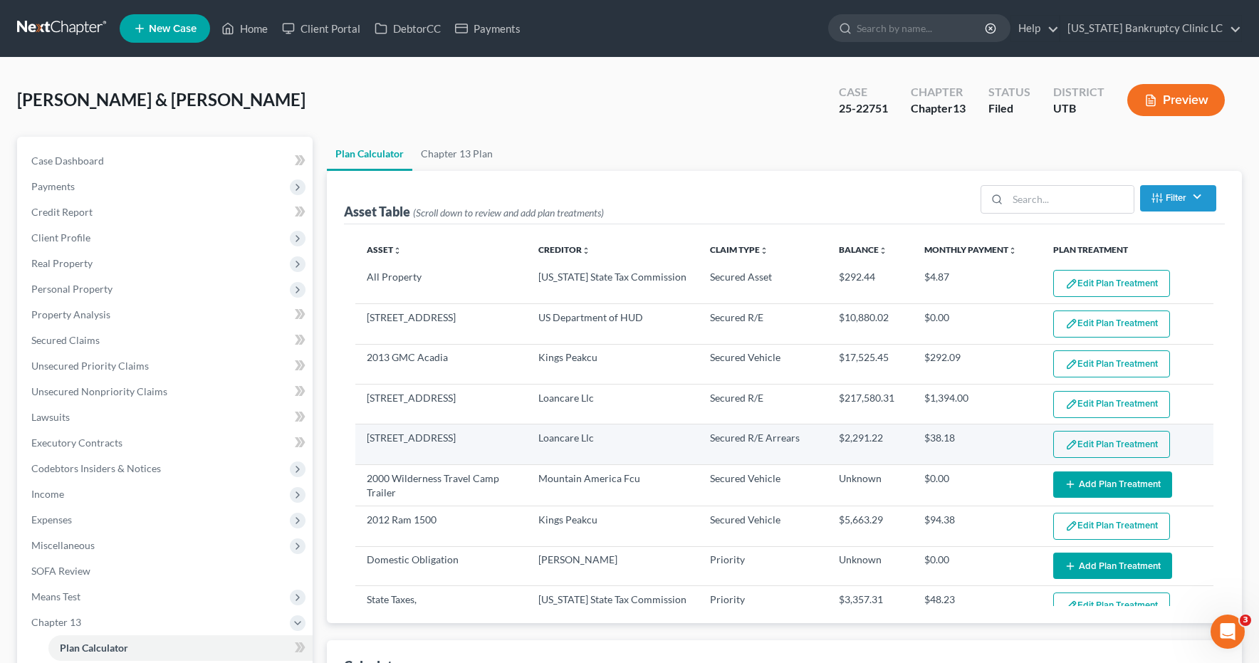
select select "59"
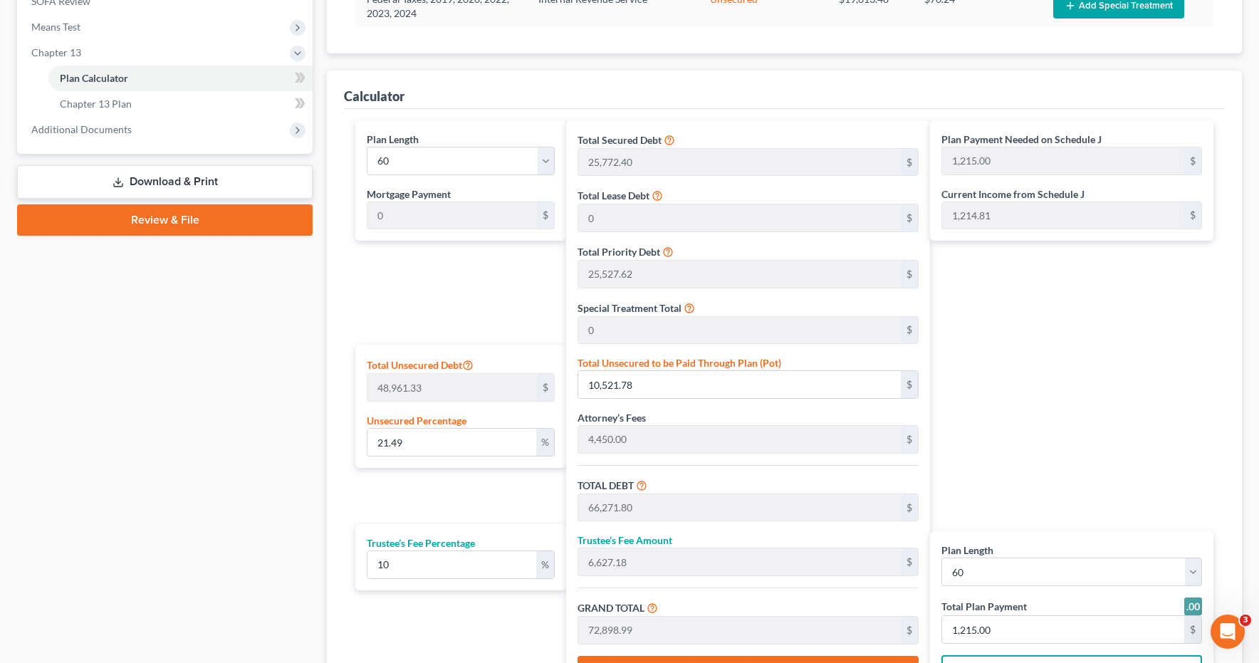
scroll to position [572, 0]
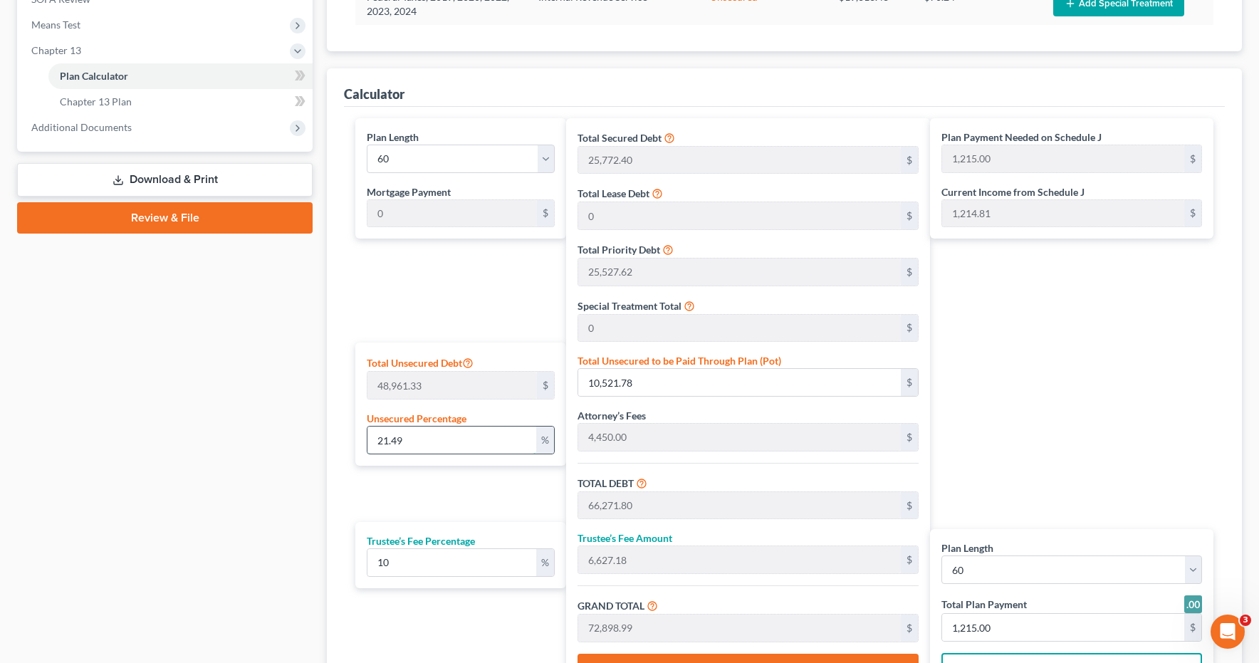
click at [429, 439] on input "21.49" at bounding box center [451, 440] width 169 height 27
drag, startPoint x: 429, startPoint y: 439, endPoint x: 338, endPoint y: 434, distance: 92.0
click at [338, 434] on div "Calculator Plan Length 1 2 3 4 5 6 7 8 9 10 11 12 13 14 15 16 17 18 19 20 21 22…" at bounding box center [784, 390] width 915 height 645
type input "1"
type input "489.61"
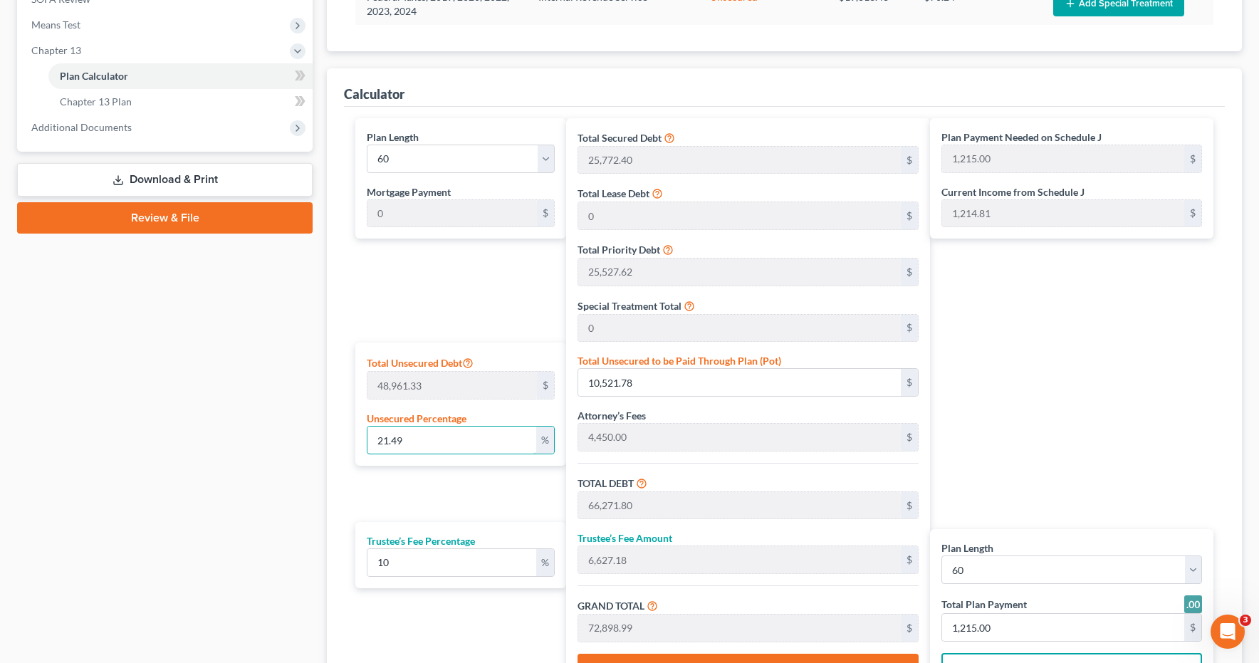
type input "56,239.63"
type input "5,623.96"
type input "61,863.59"
type input "1,031.00"
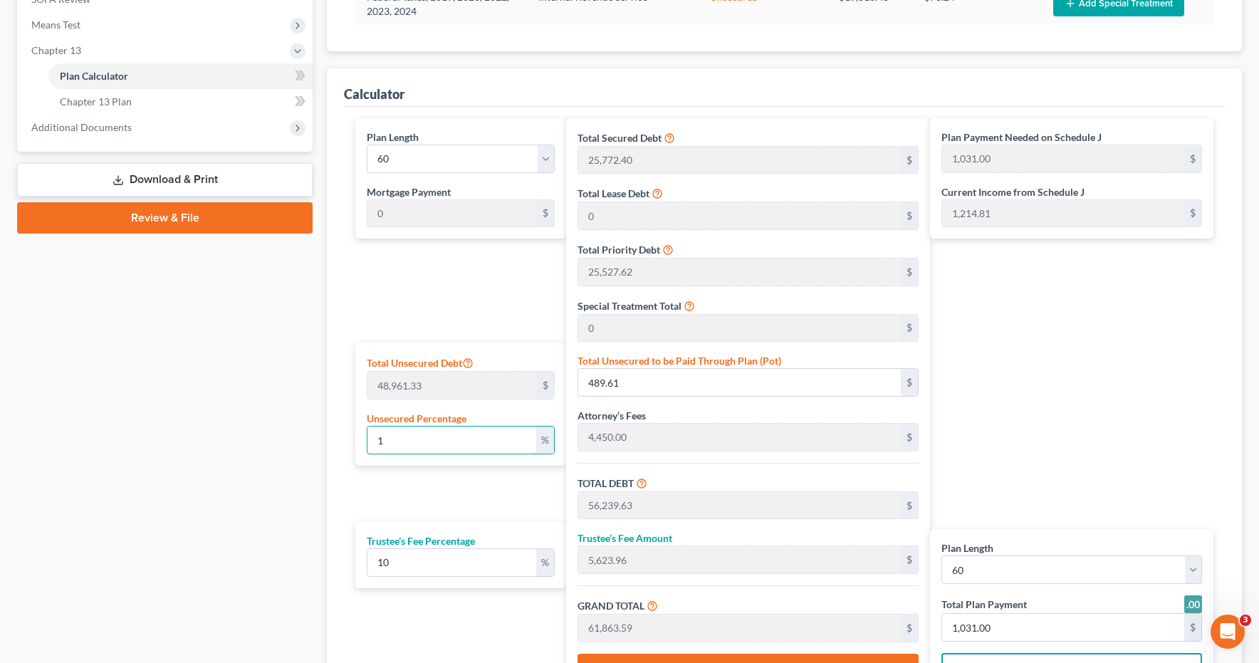
type input "10"
type input "4,896.13"
type input "60,646.15"
type input "6,064.61"
type input "66,710.76"
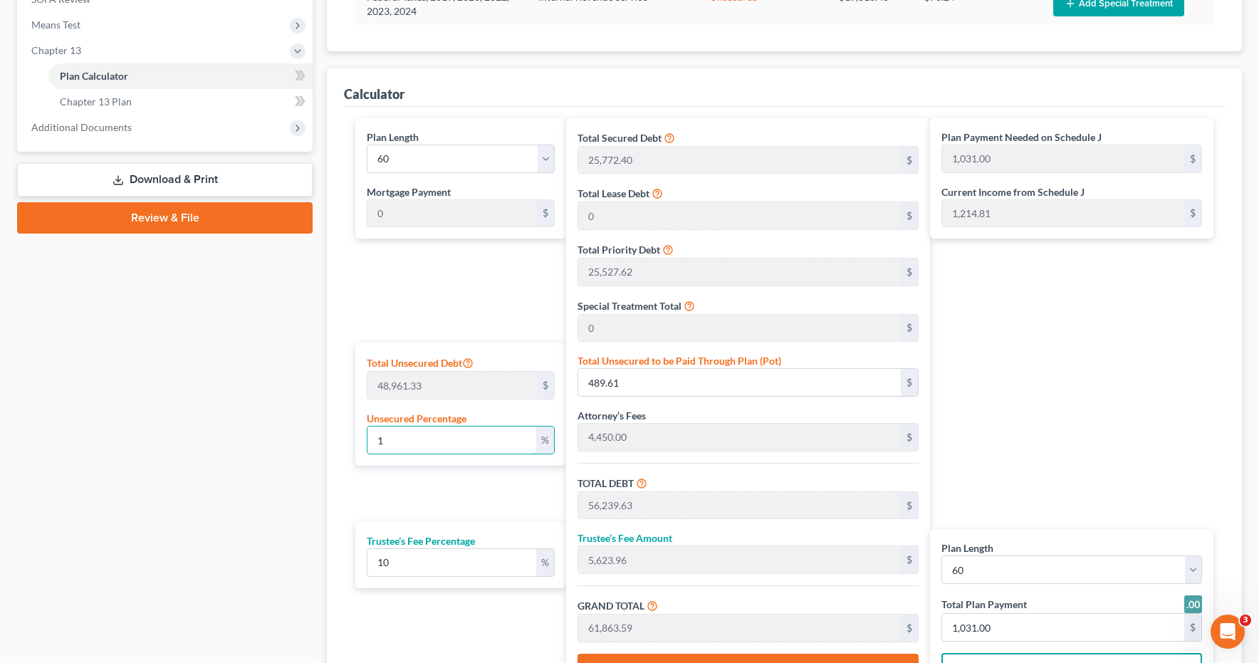
type input "1,112.00"
type input "100"
type input "48,961.33"
type input "104,711.35"
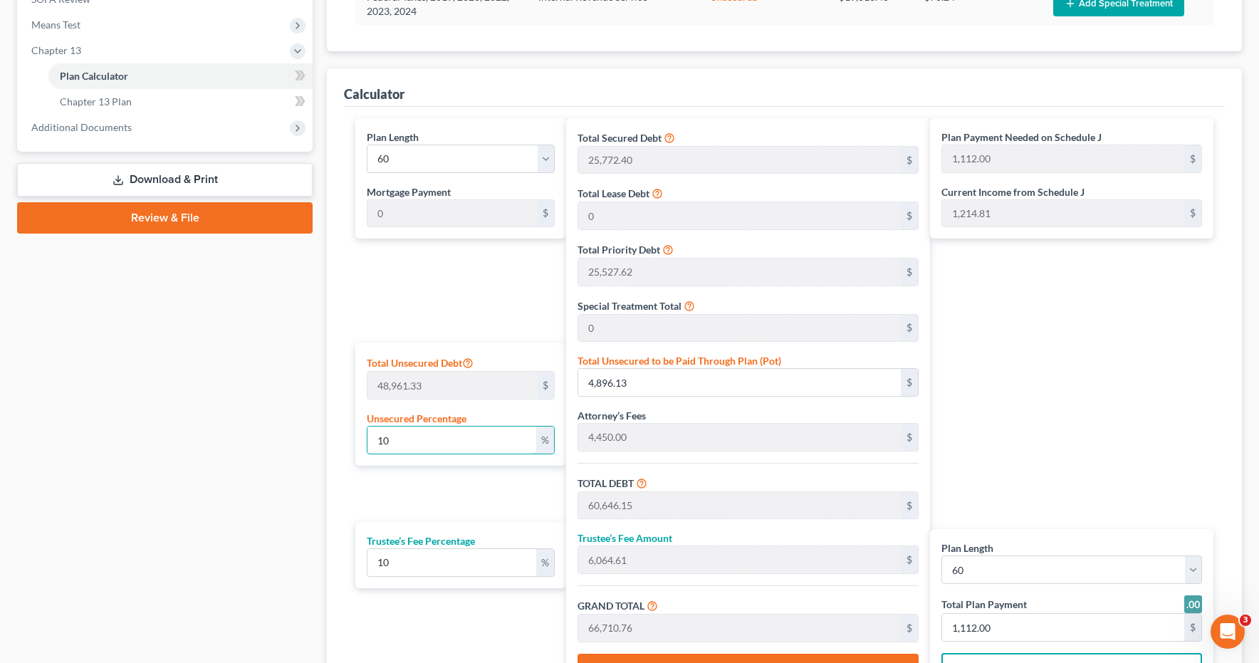
type input "10,471.13"
type input "115,182.48"
type input "1,920.00"
type input "100"
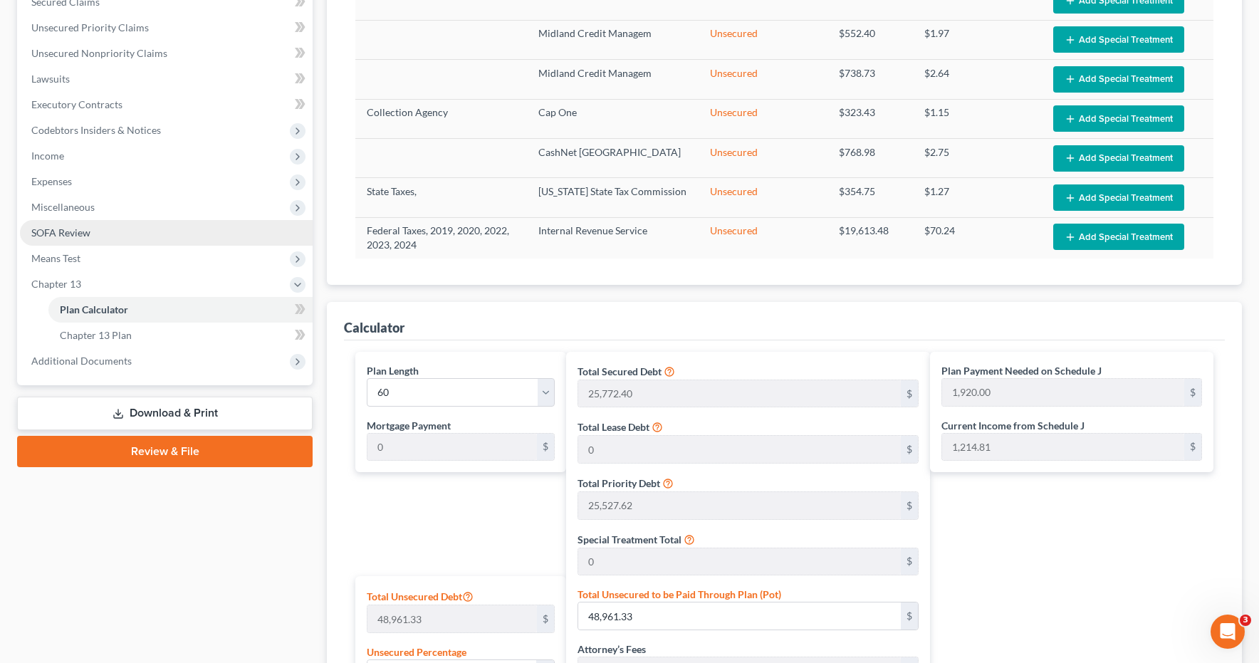
scroll to position [337, 0]
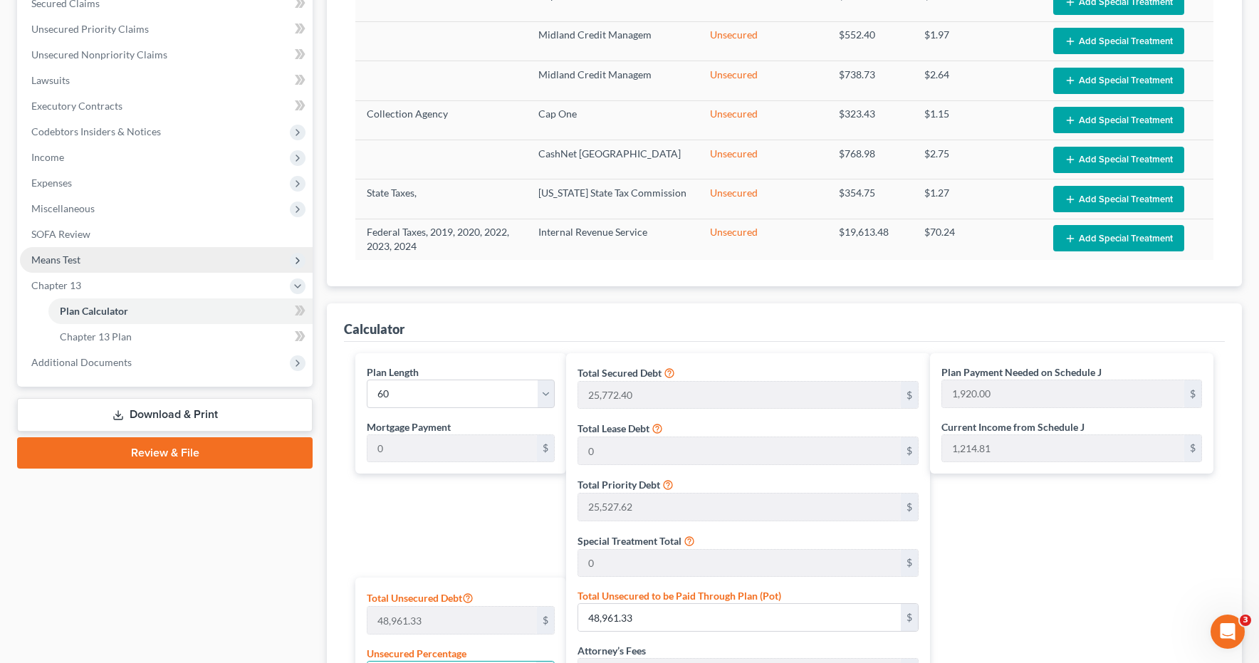
click at [60, 259] on span "Means Test" at bounding box center [55, 260] width 49 height 12
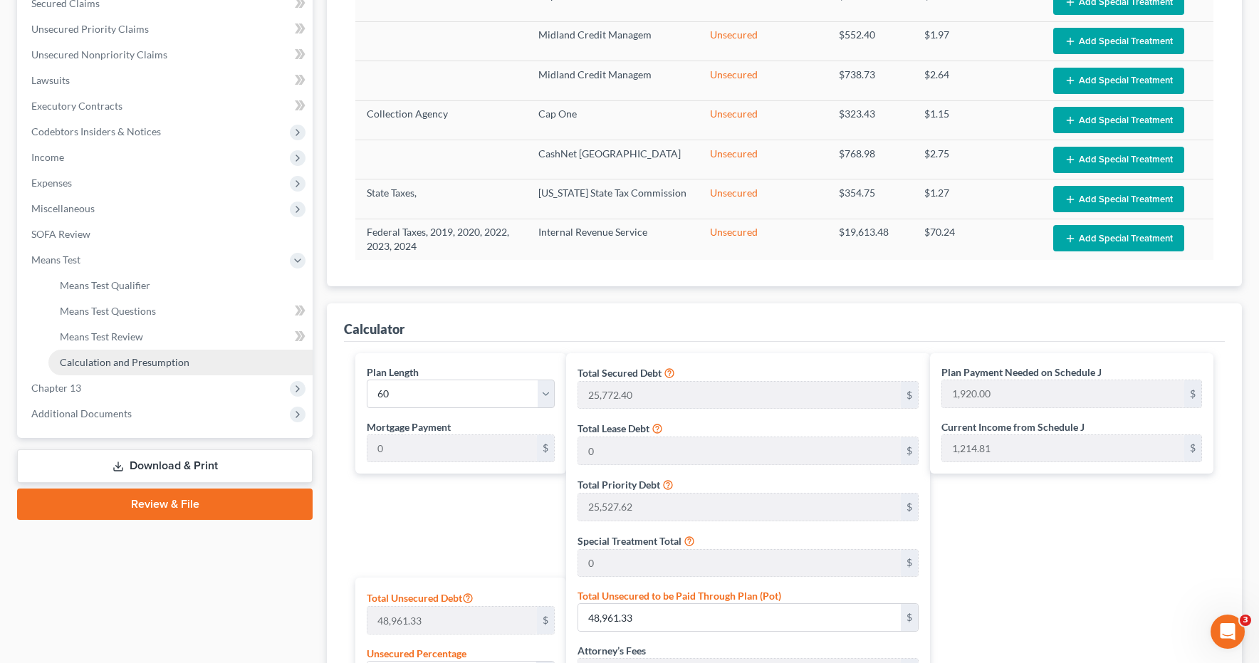
click at [77, 364] on span "Calculation and Presumption" at bounding box center [125, 362] width 130 height 12
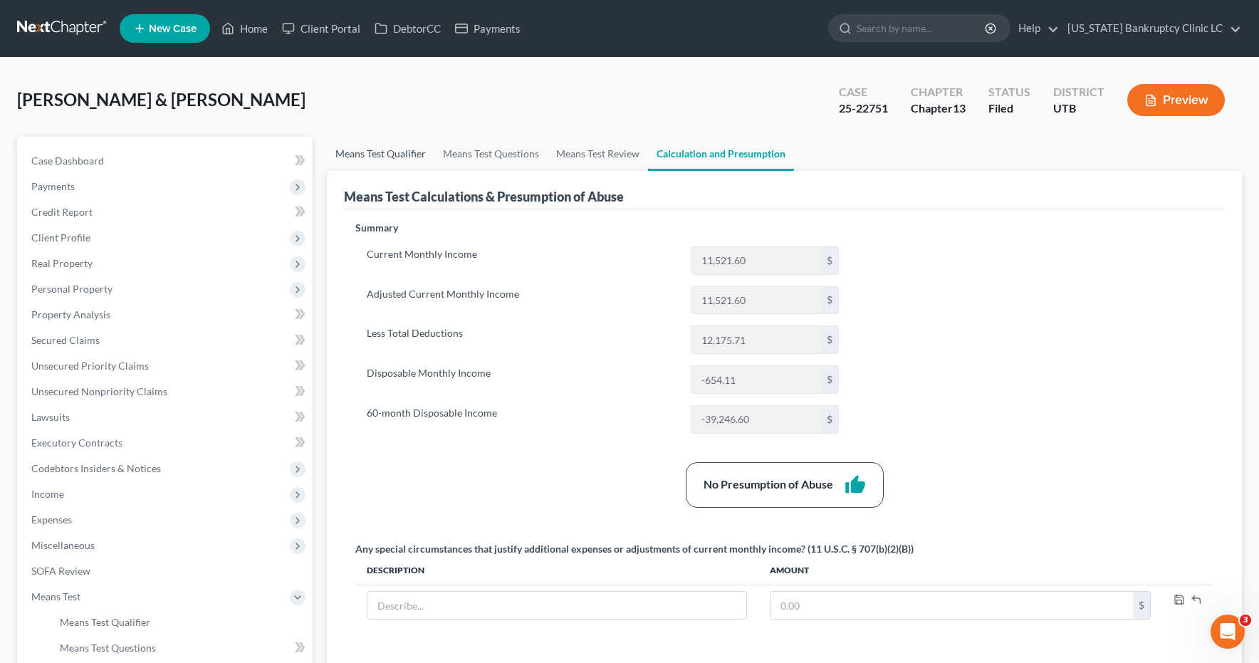
click at [382, 154] on link "Means Test Qualifier" at bounding box center [381, 154] width 108 height 34
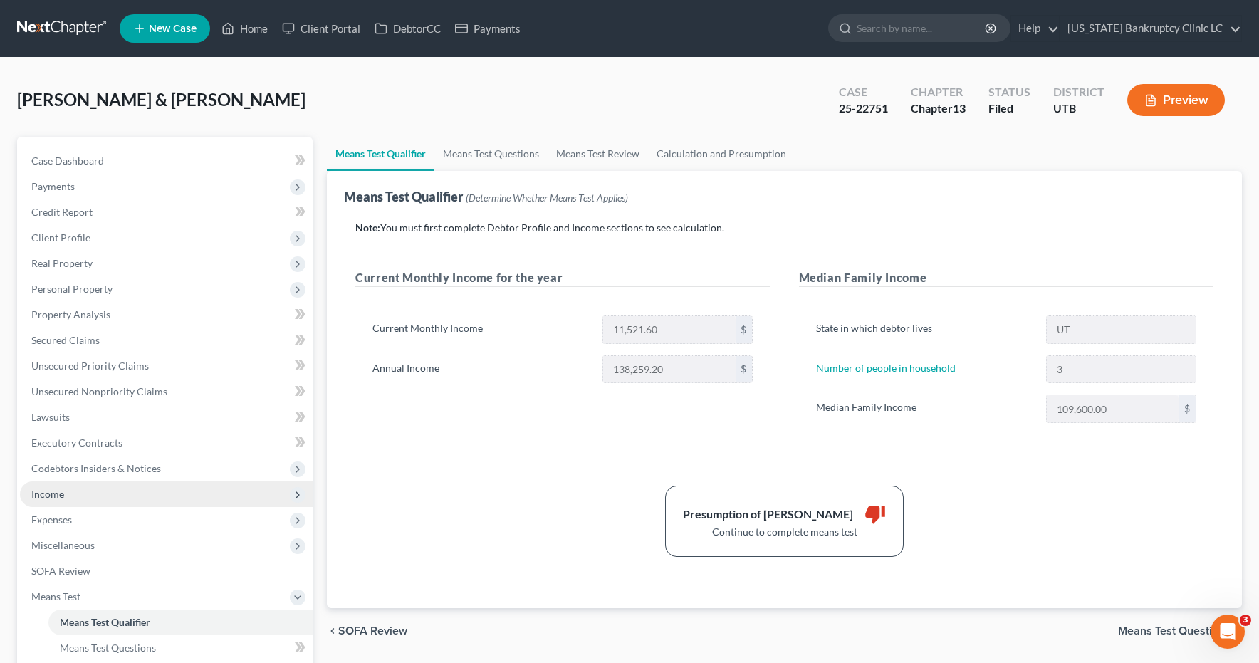
click at [48, 491] on span "Income" at bounding box center [47, 494] width 33 height 12
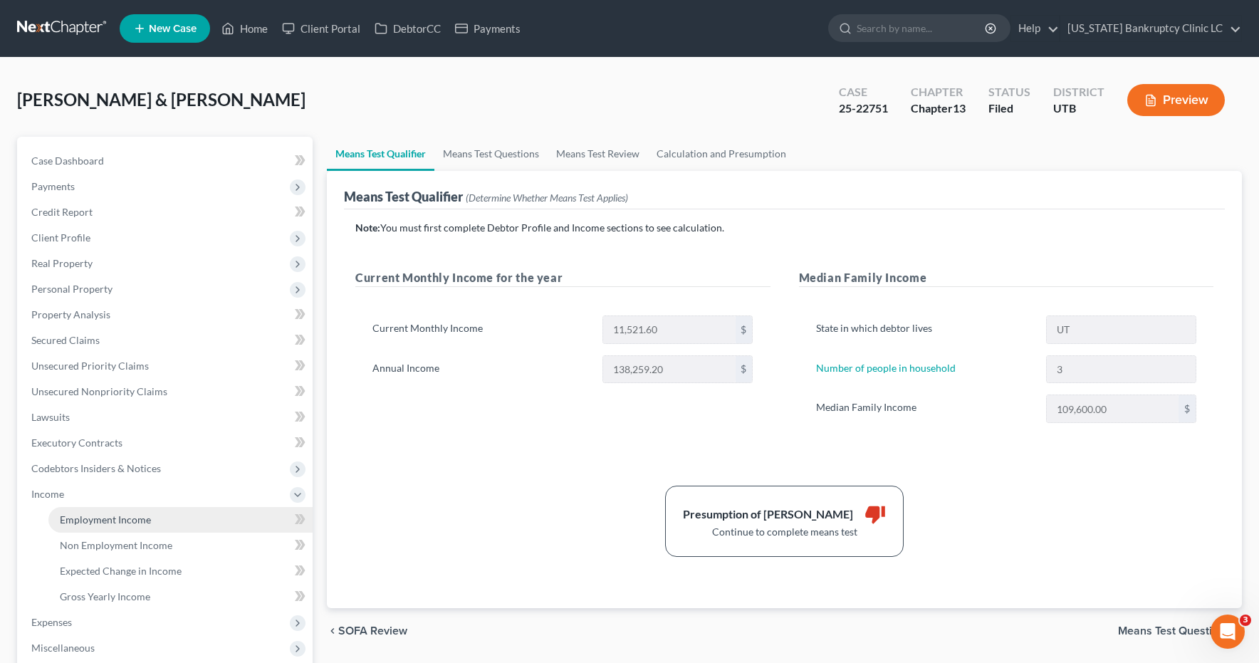
click at [83, 519] on span "Employment Income" at bounding box center [105, 519] width 91 height 12
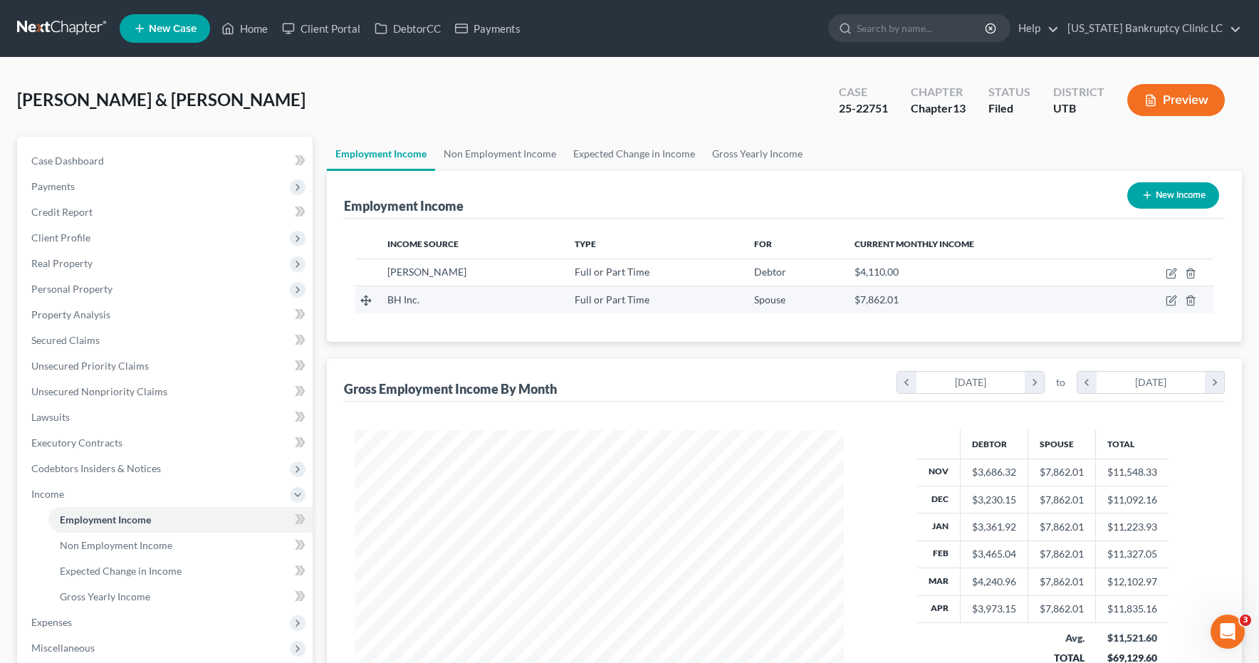
scroll to position [256, 518]
click at [1172, 301] on icon "button" at bounding box center [1172, 299] width 6 height 6
select select "0"
select select "46"
select select "3"
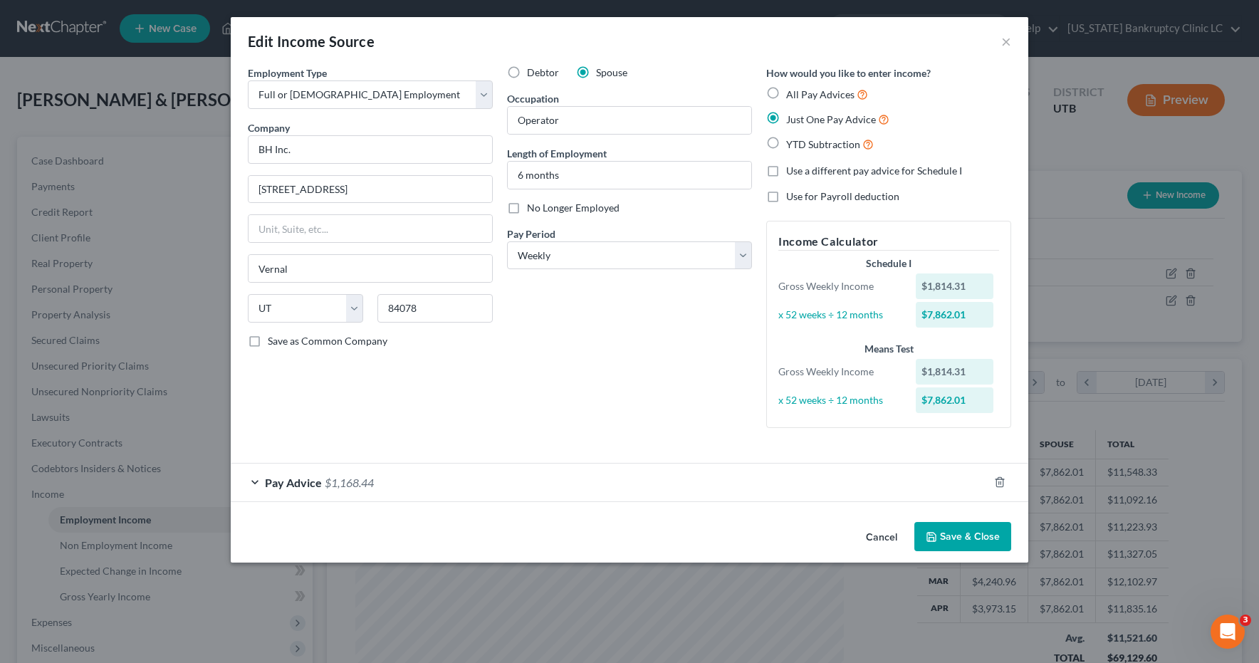
click at [255, 484] on div "Pay Advice $1,168.44" at bounding box center [610, 483] width 758 height 38
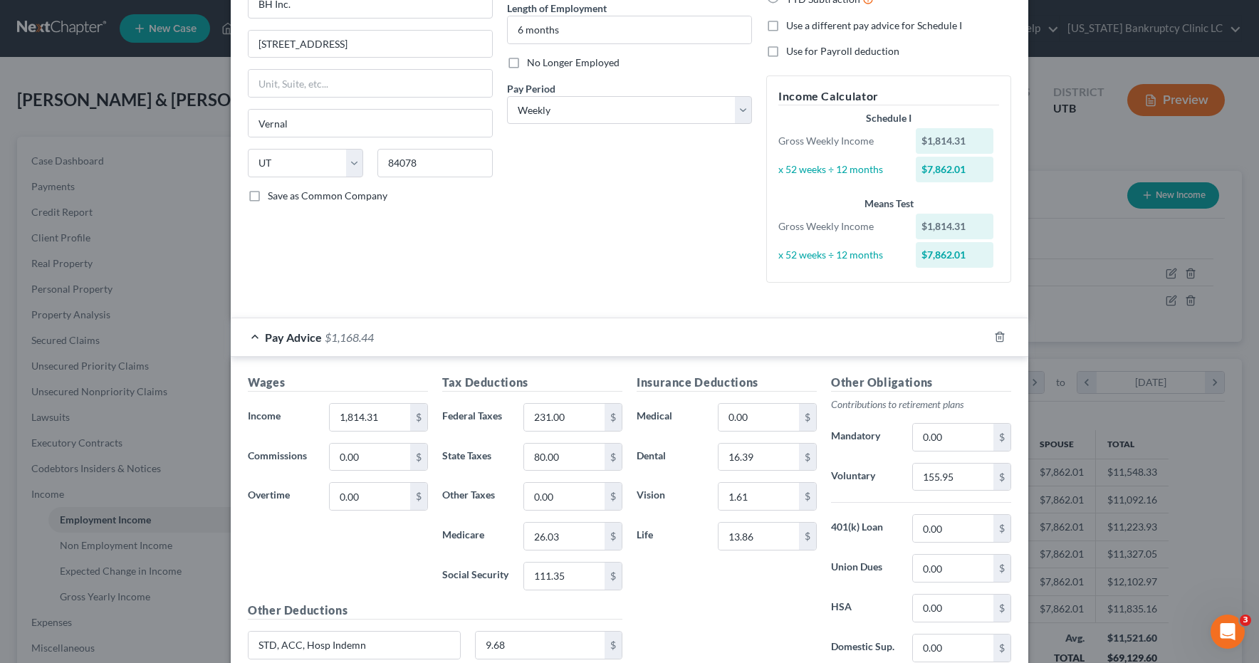
scroll to position [265, 0]
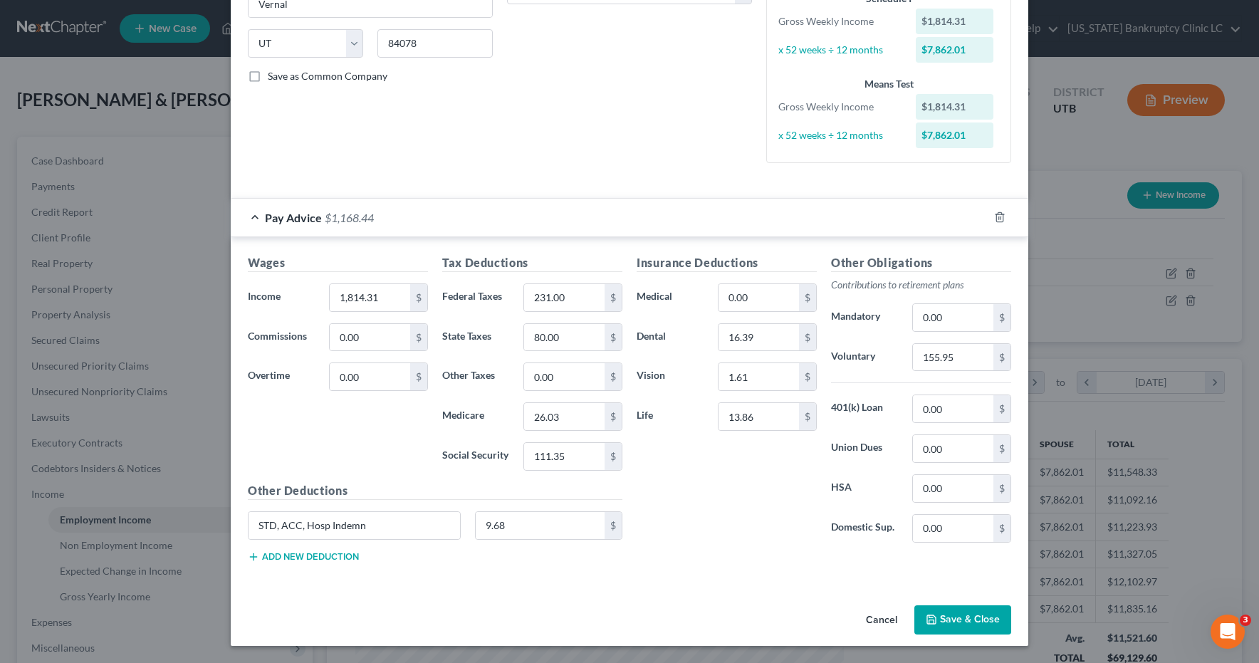
click at [959, 622] on button "Save & Close" at bounding box center [962, 620] width 97 height 30
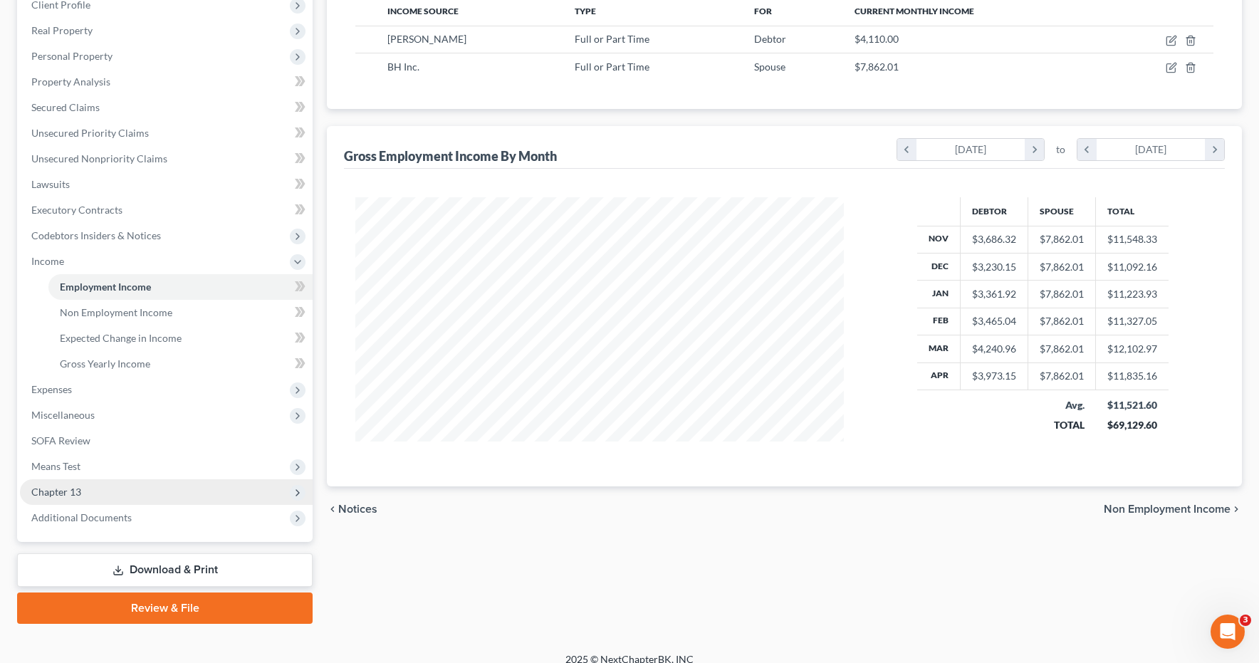
scroll to position [248, 0]
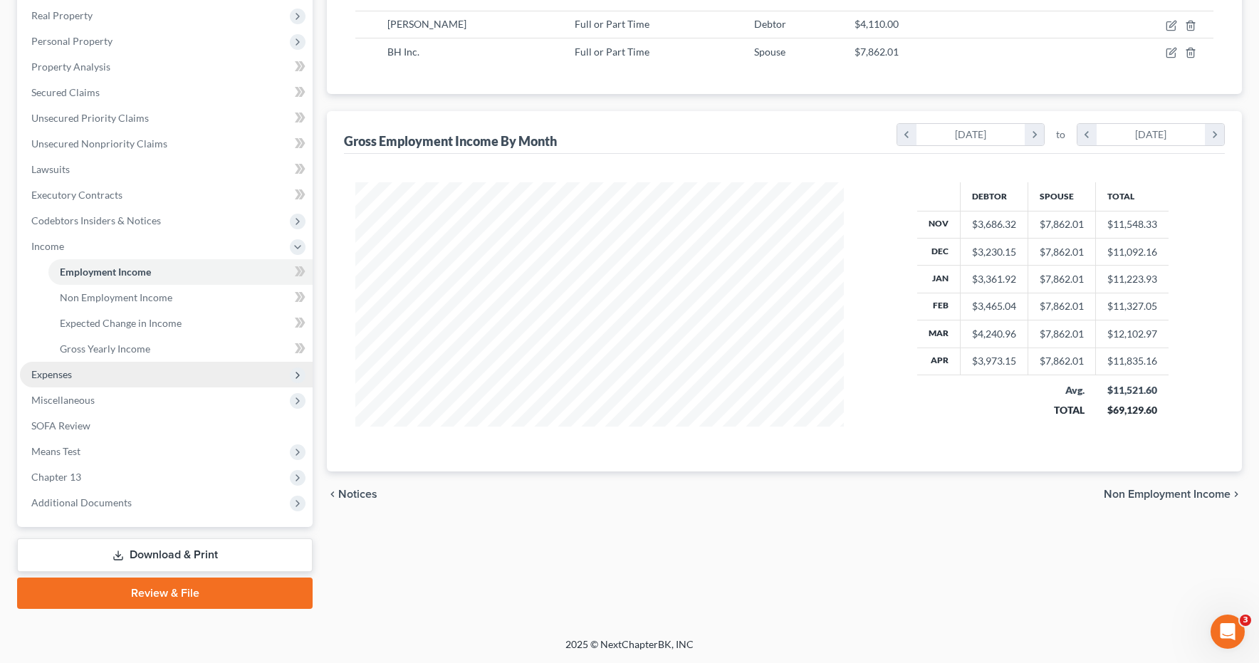
click at [57, 374] on span "Expenses" at bounding box center [51, 374] width 41 height 12
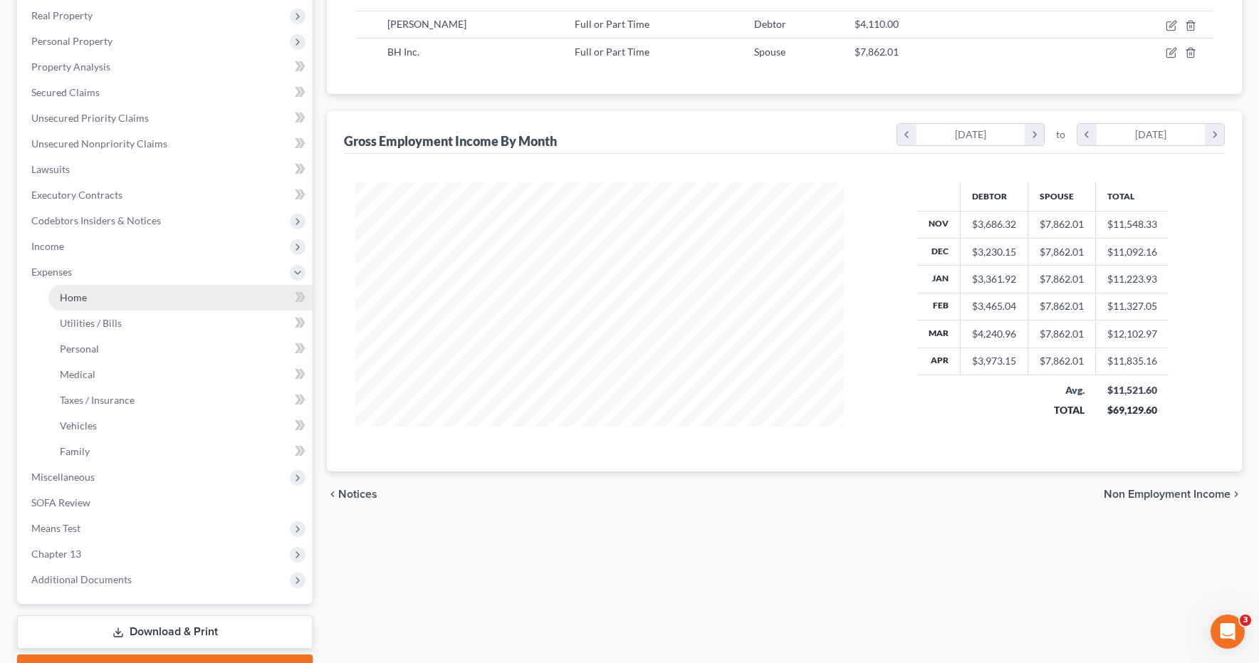
click at [83, 297] on span "Home" at bounding box center [73, 297] width 27 height 12
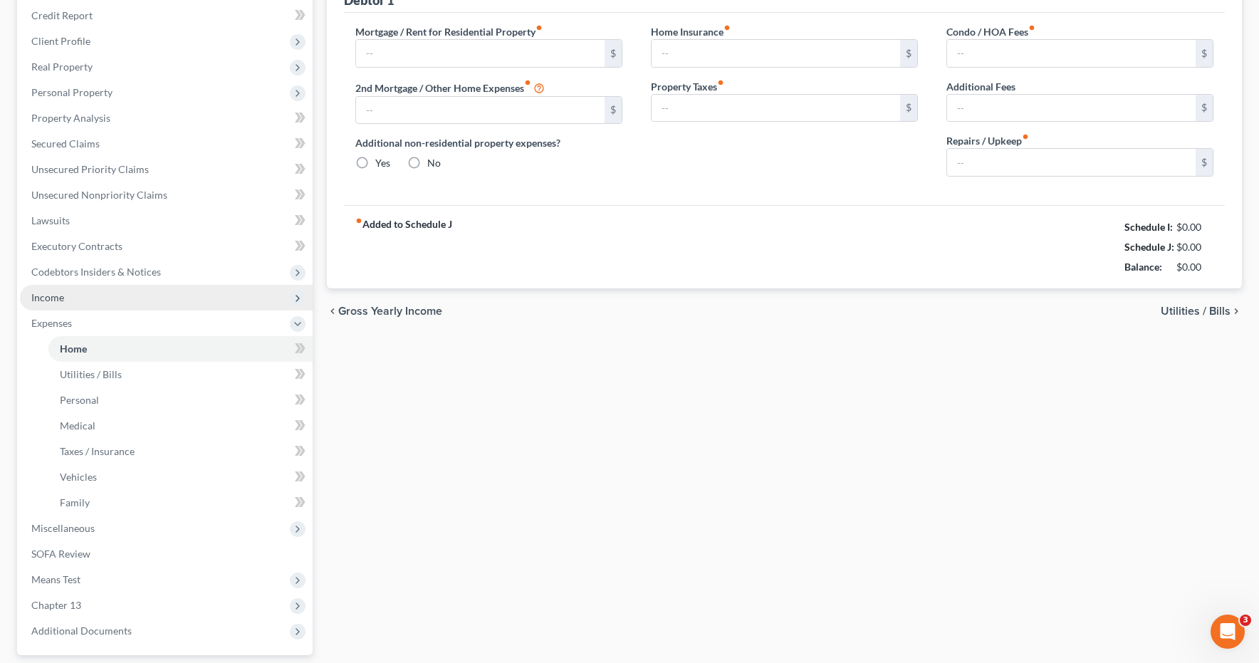
type input "1,401.00"
type input "900.00"
radio input "true"
type input "0.00"
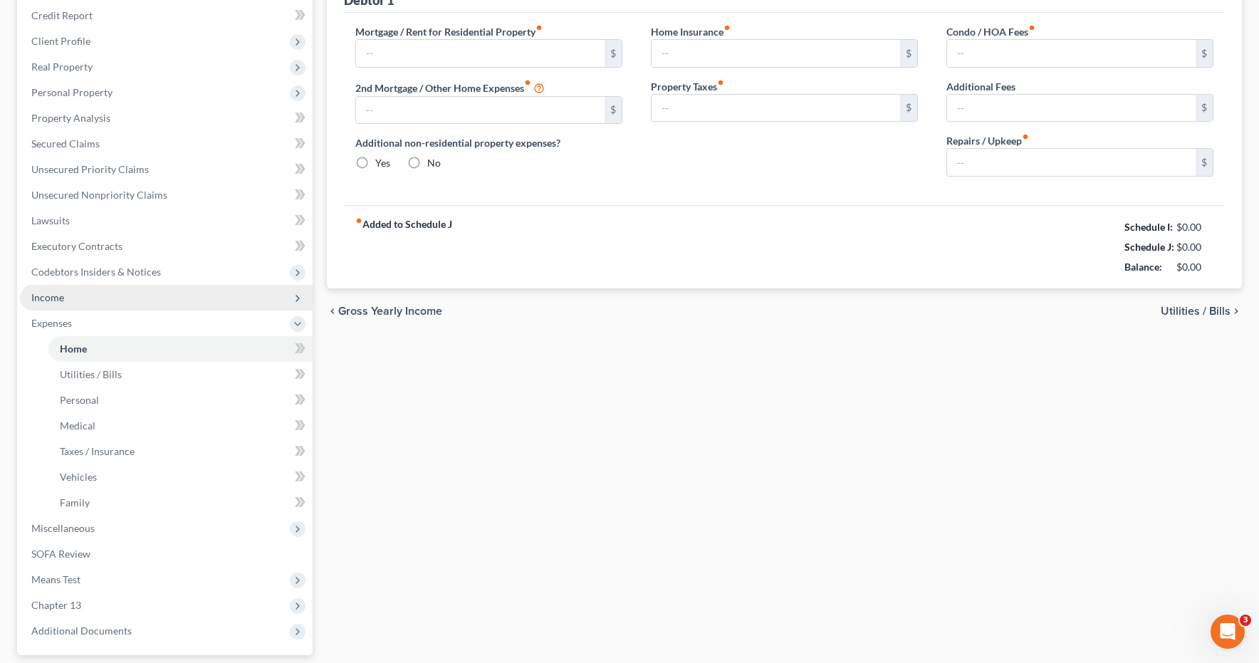
type input "0.00"
type input "150.00"
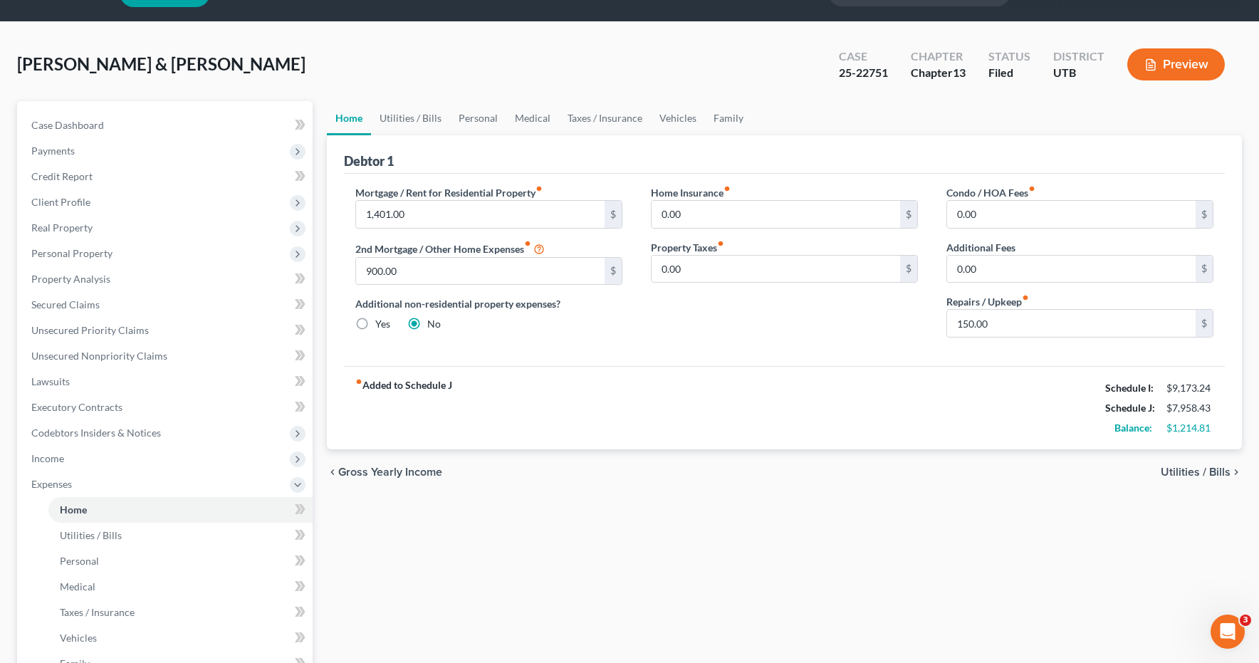
scroll to position [38, 0]
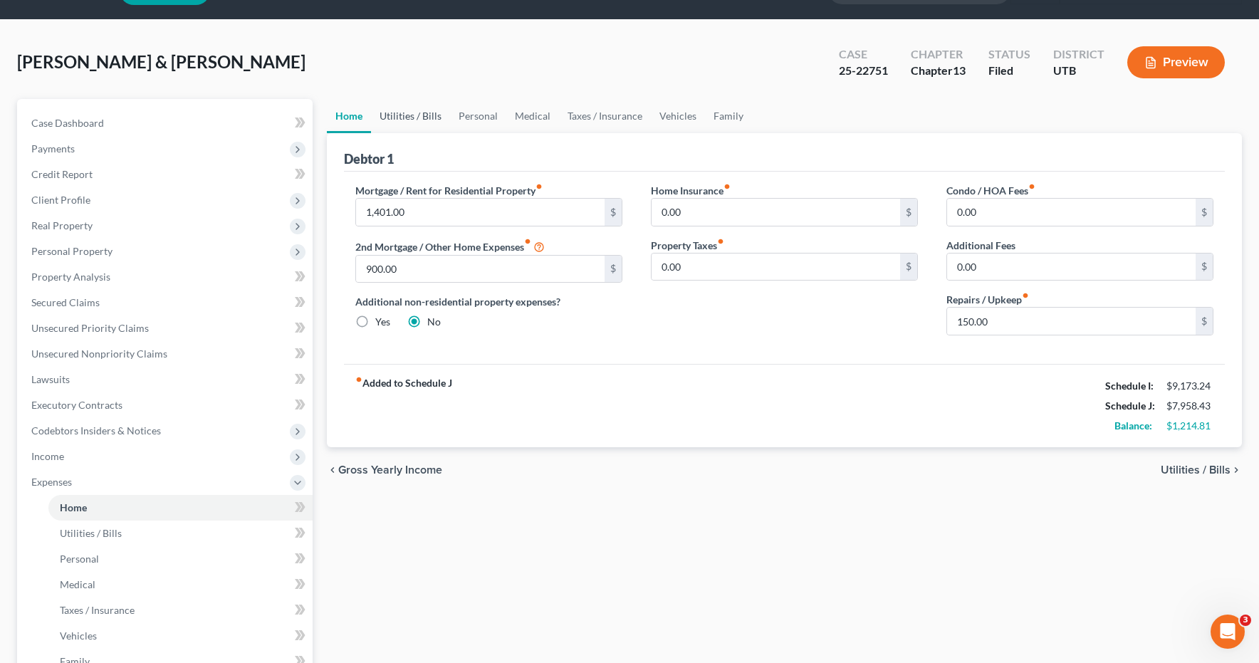
click at [411, 118] on link "Utilities / Bills" at bounding box center [410, 116] width 79 height 34
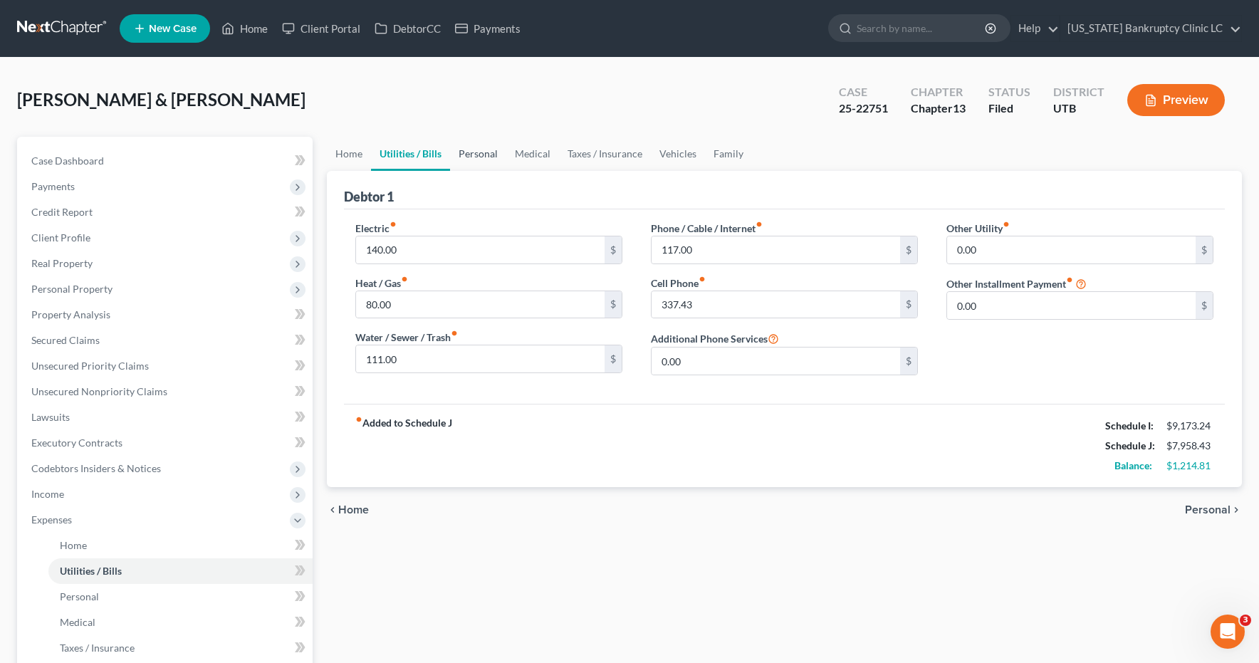
click at [473, 157] on link "Personal" at bounding box center [478, 154] width 56 height 34
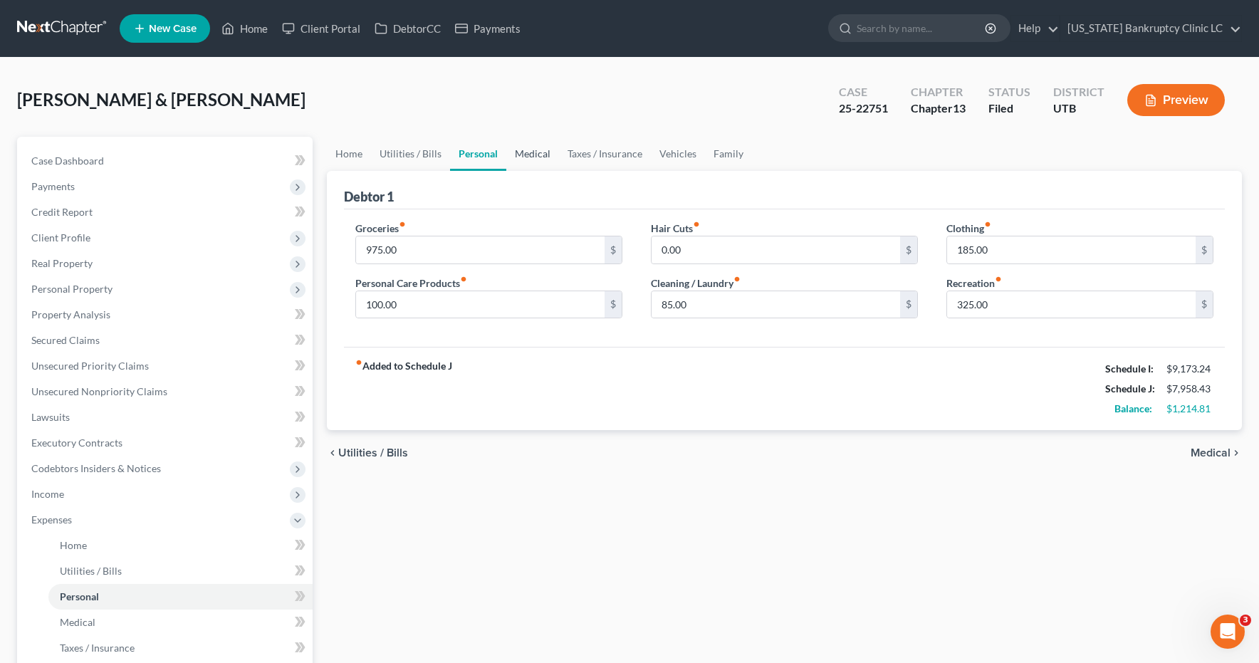
click at [533, 155] on link "Medical" at bounding box center [532, 154] width 53 height 34
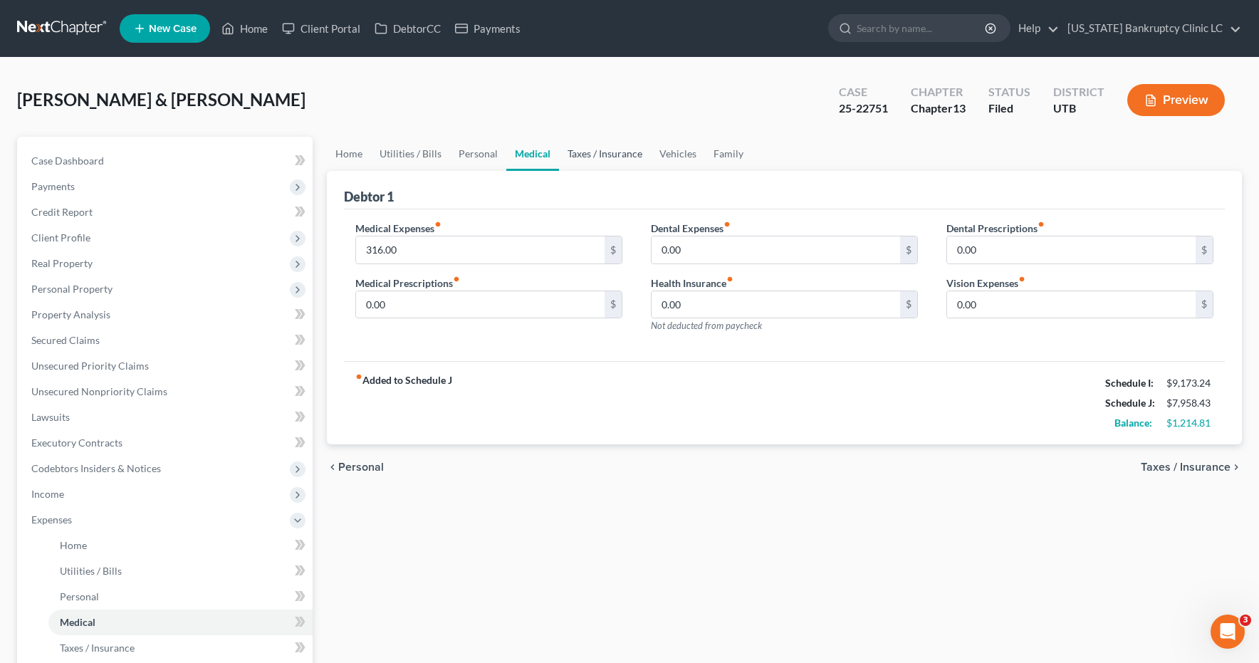
click at [601, 152] on link "Taxes / Insurance" at bounding box center [605, 154] width 92 height 34
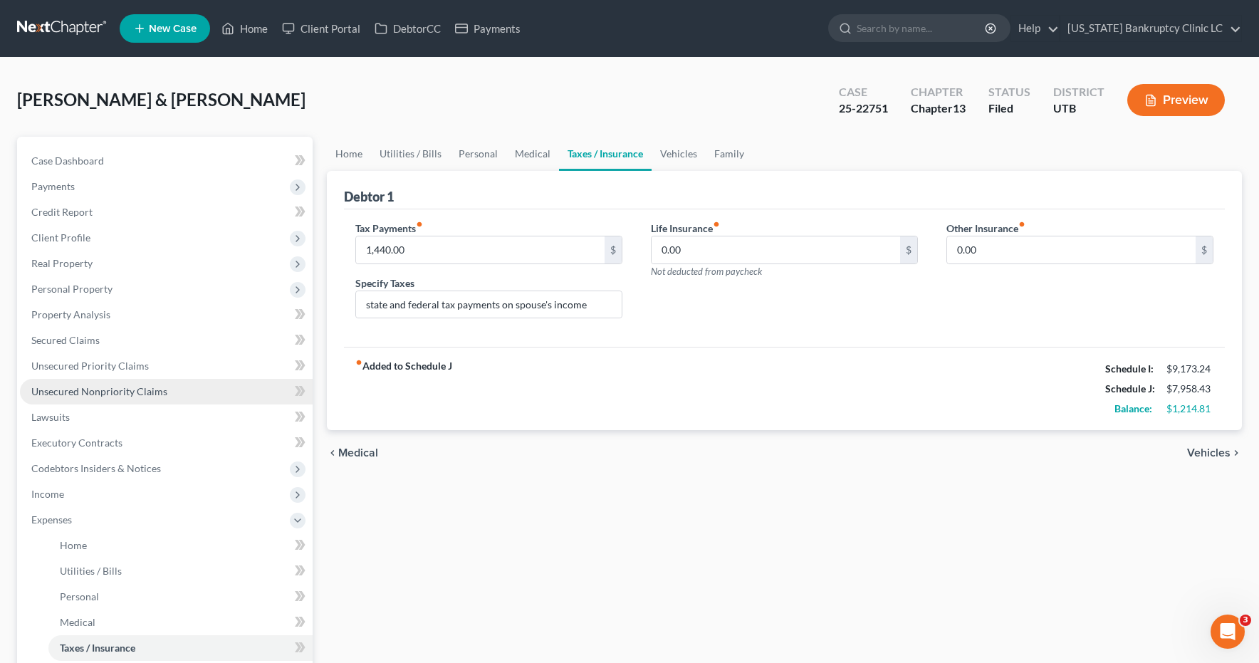
click at [111, 388] on span "Unsecured Nonpriority Claims" at bounding box center [99, 391] width 136 height 12
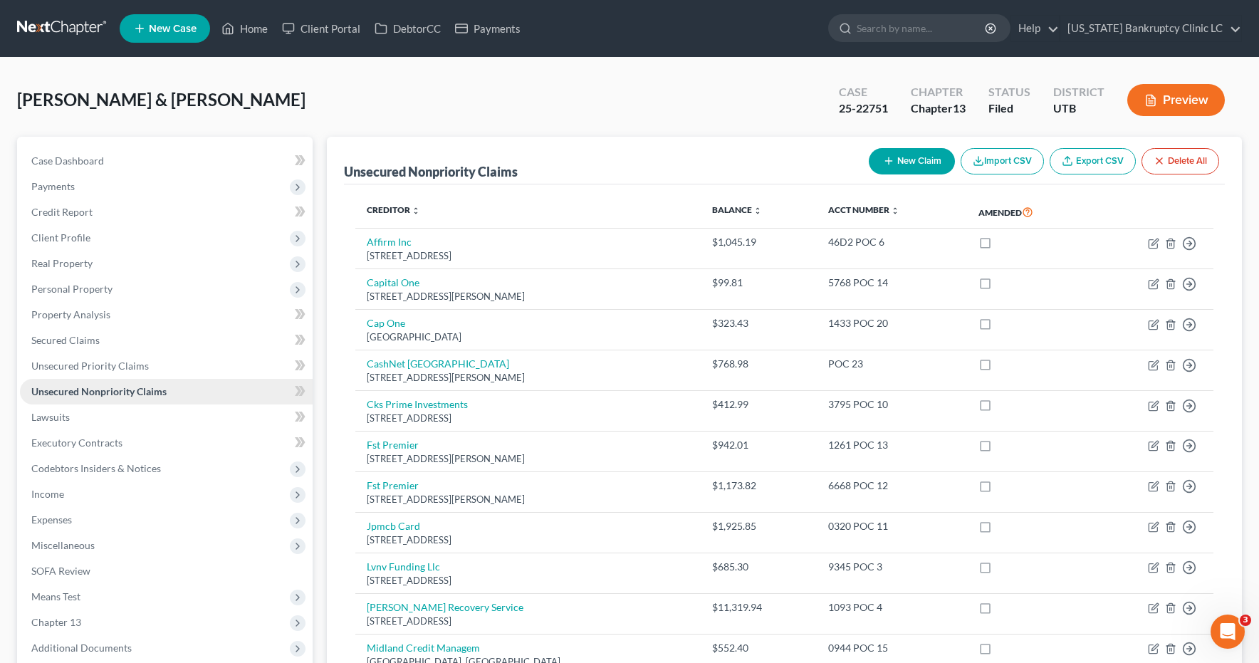
click at [111, 388] on span "Unsecured Nonpriority Claims" at bounding box center [98, 391] width 135 height 12
